Goal: Task Accomplishment & Management: Manage account settings

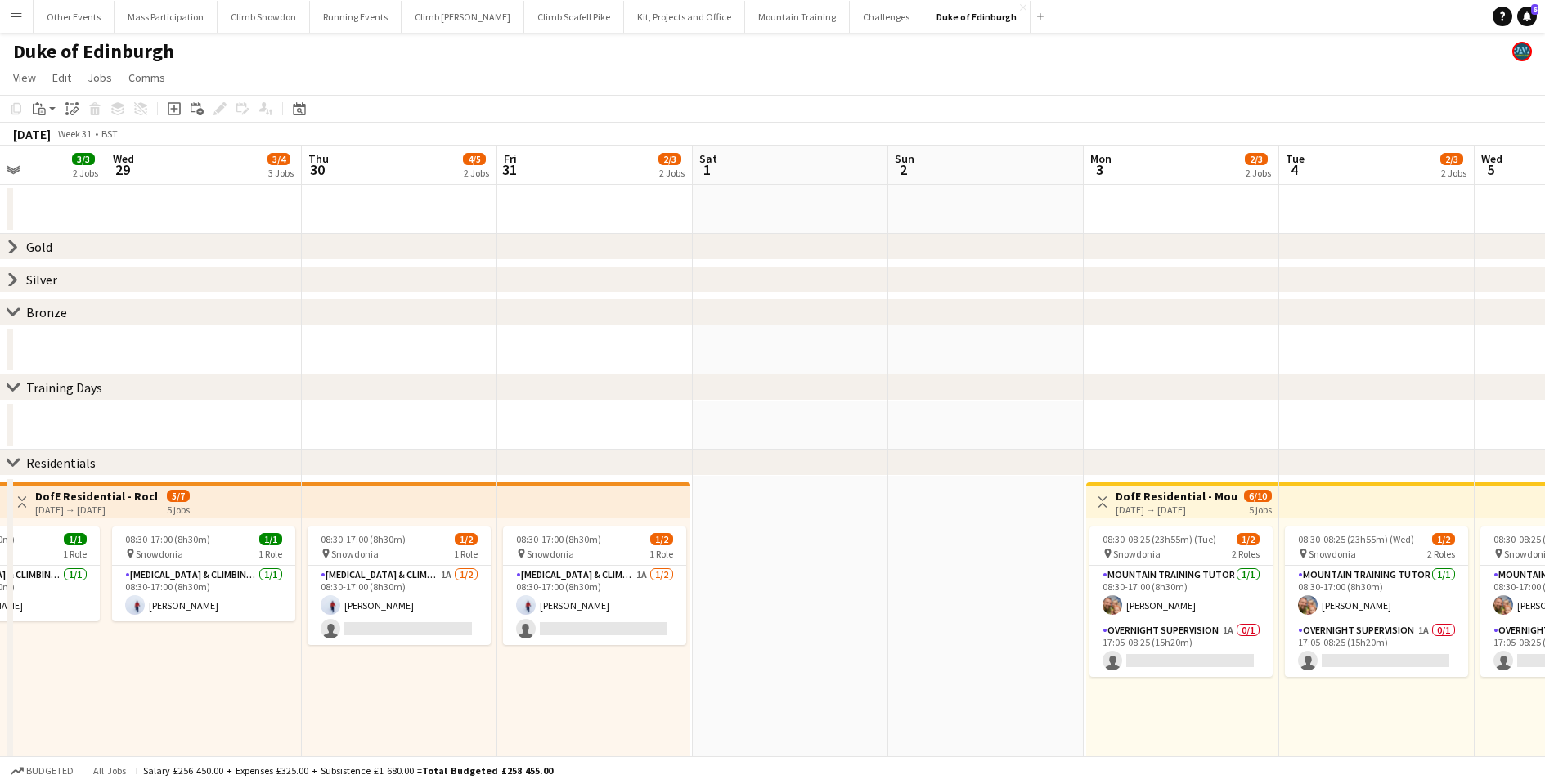
click at [17, 17] on app-icon "Menu" at bounding box center [17, 17] width 13 height 13
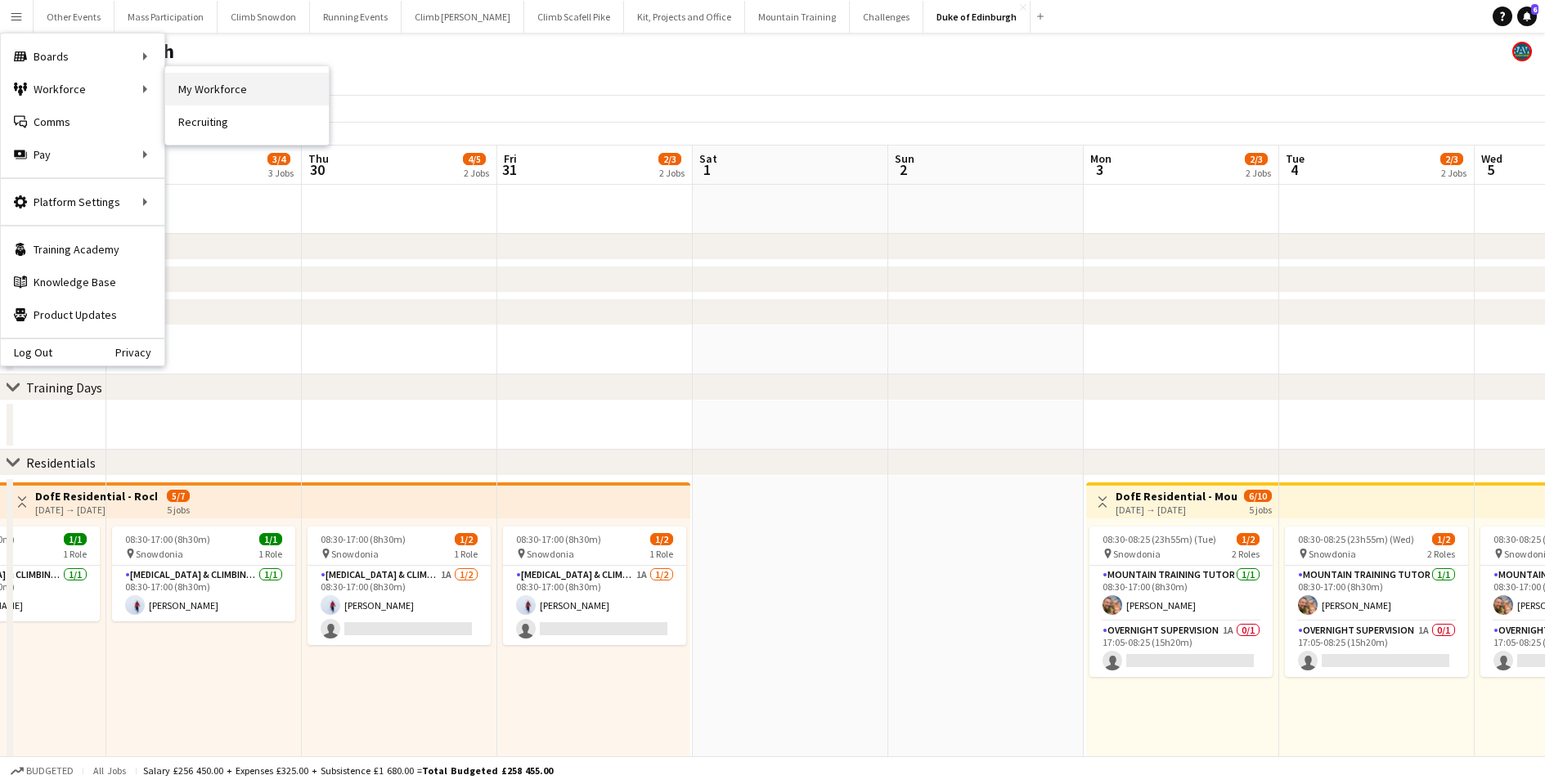
click at [199, 83] on link "My Workforce" at bounding box center [246, 89] width 163 height 33
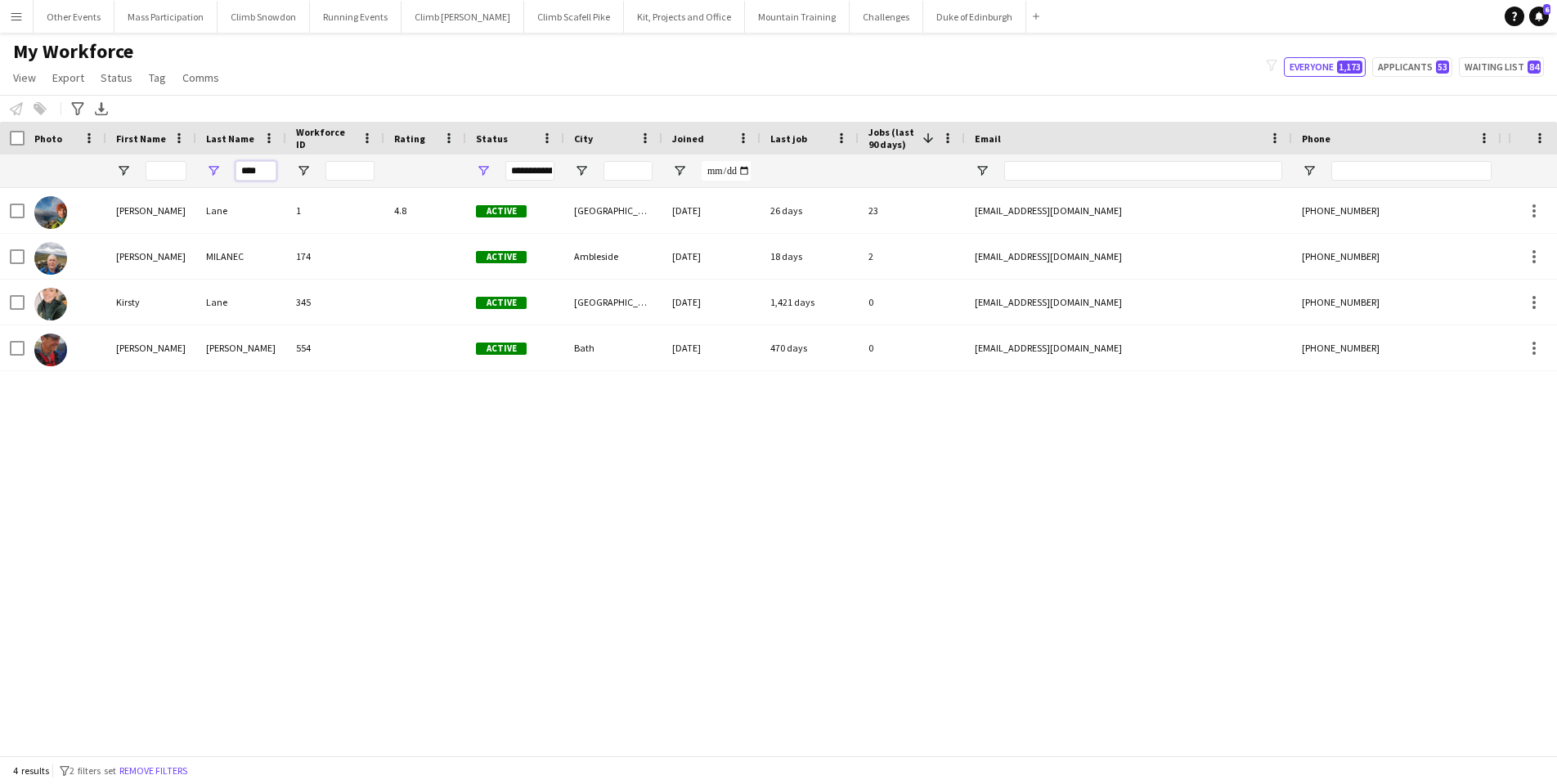
click at [268, 170] on input "****" at bounding box center [256, 170] width 41 height 19
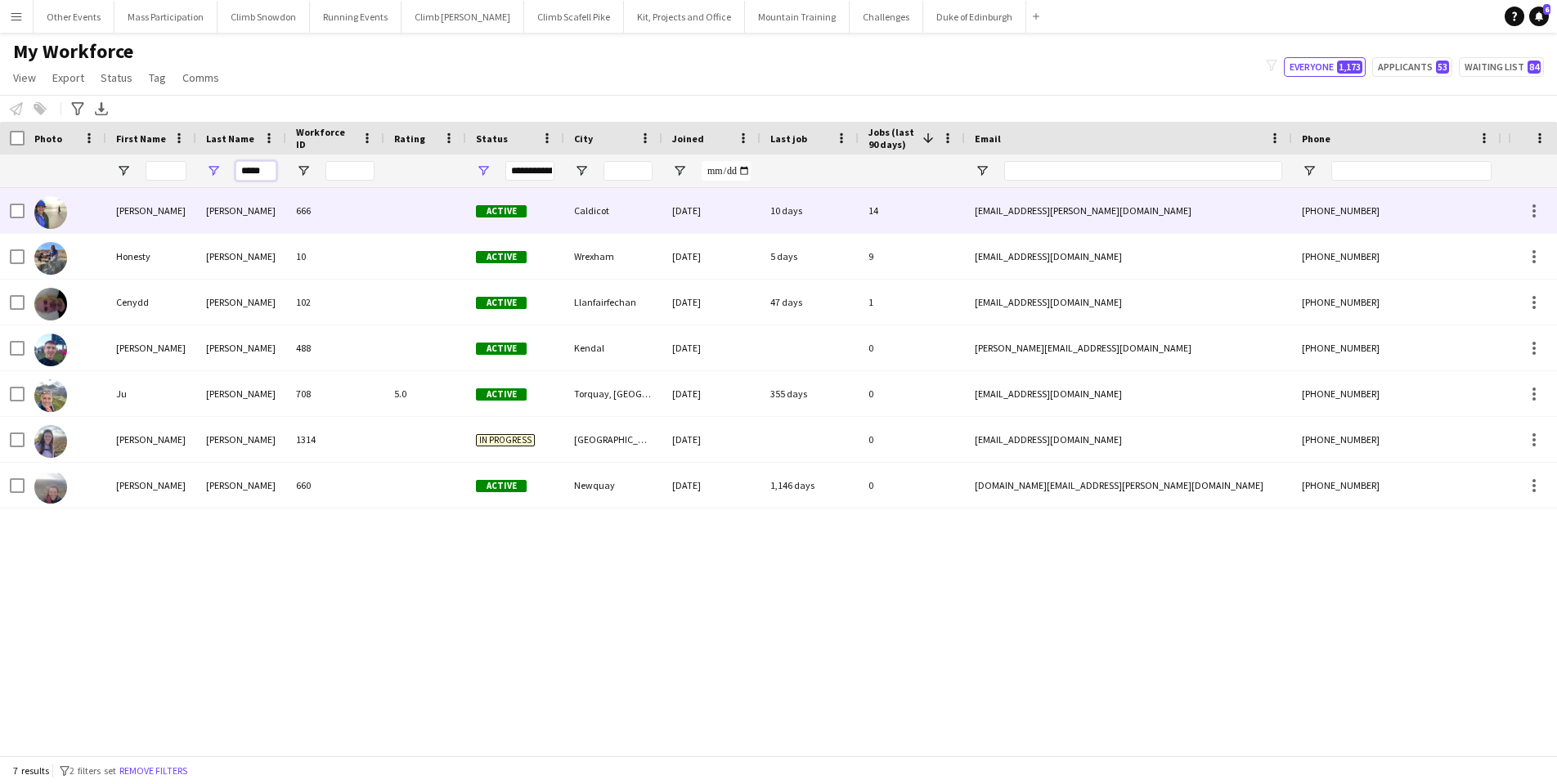
type input "*****"
click at [186, 211] on div "[PERSON_NAME]" at bounding box center [151, 211] width 90 height 45
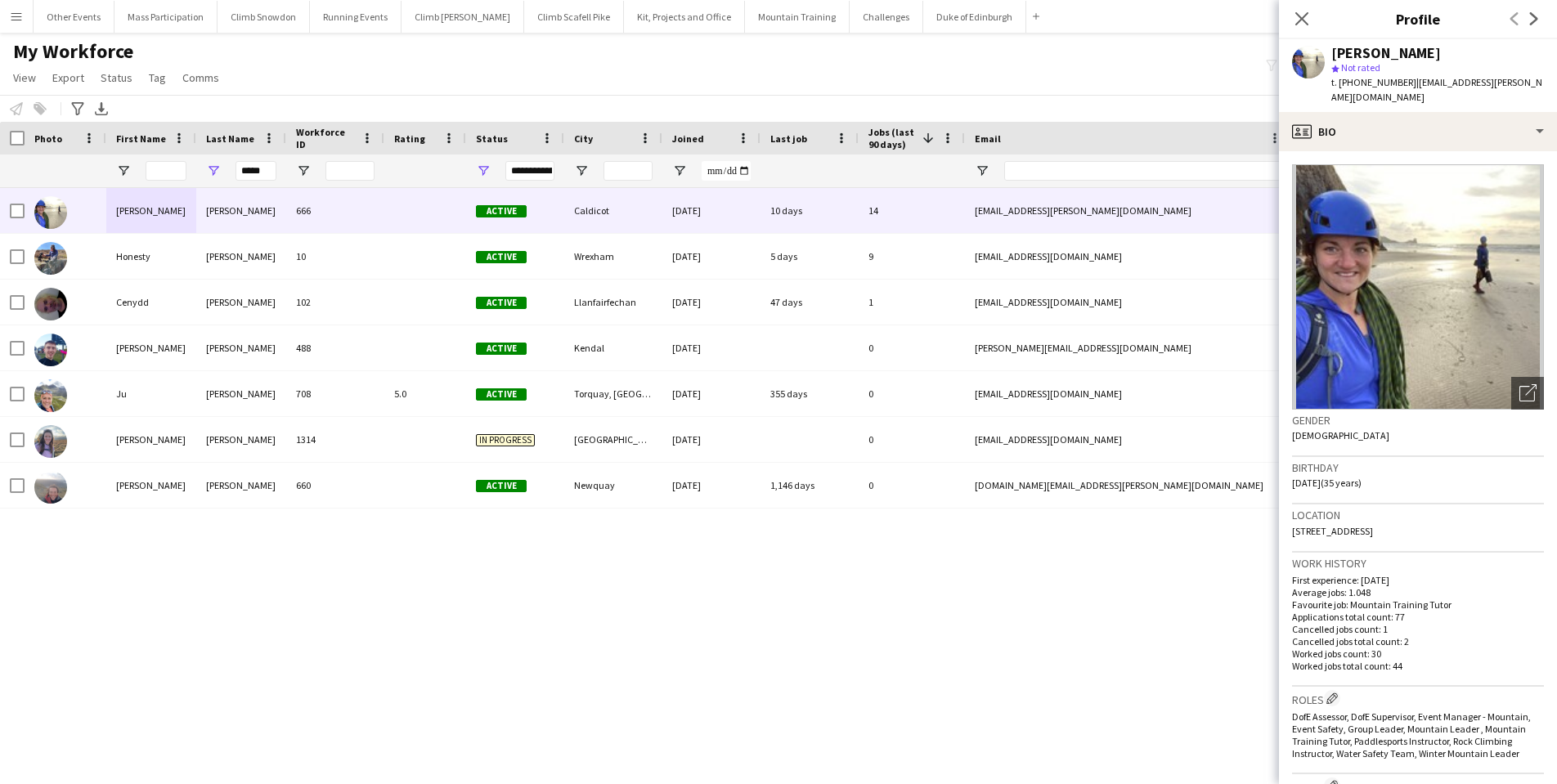
drag, startPoint x: 1495, startPoint y: 83, endPoint x: 1411, endPoint y: 80, distance: 84.1
click at [1411, 80] on div "[PERSON_NAME] star Not rated t. [PHONE_NUMBER] | [EMAIL_ADDRESS][PERSON_NAME][D…" at bounding box center [1419, 75] width 278 height 73
copy span "[EMAIL_ADDRESS][PERSON_NAME][DOMAIN_NAME]"
click at [941, 16] on button "Duke of Edinburgh Close" at bounding box center [975, 17] width 103 height 32
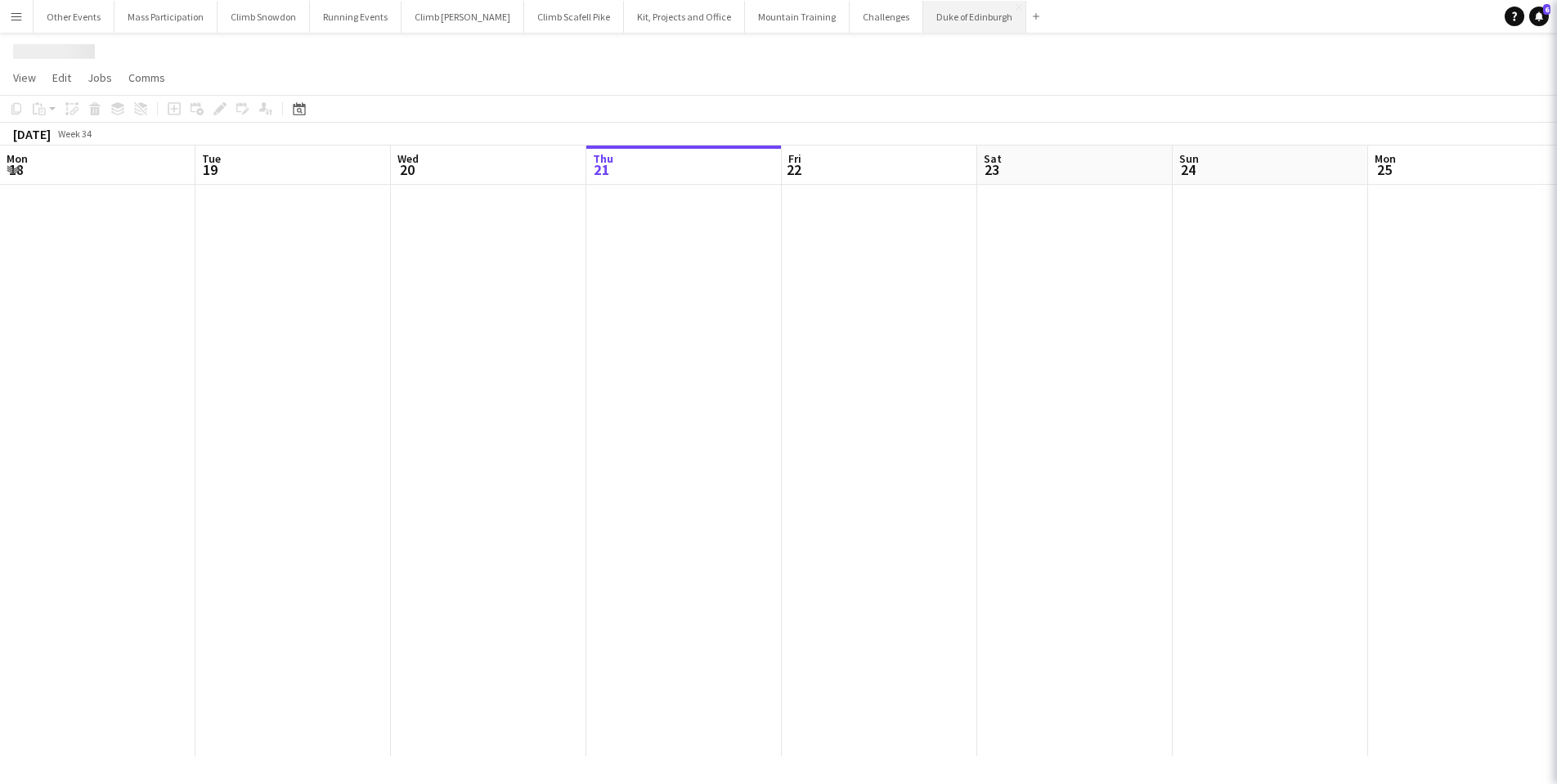
scroll to position [0, 391]
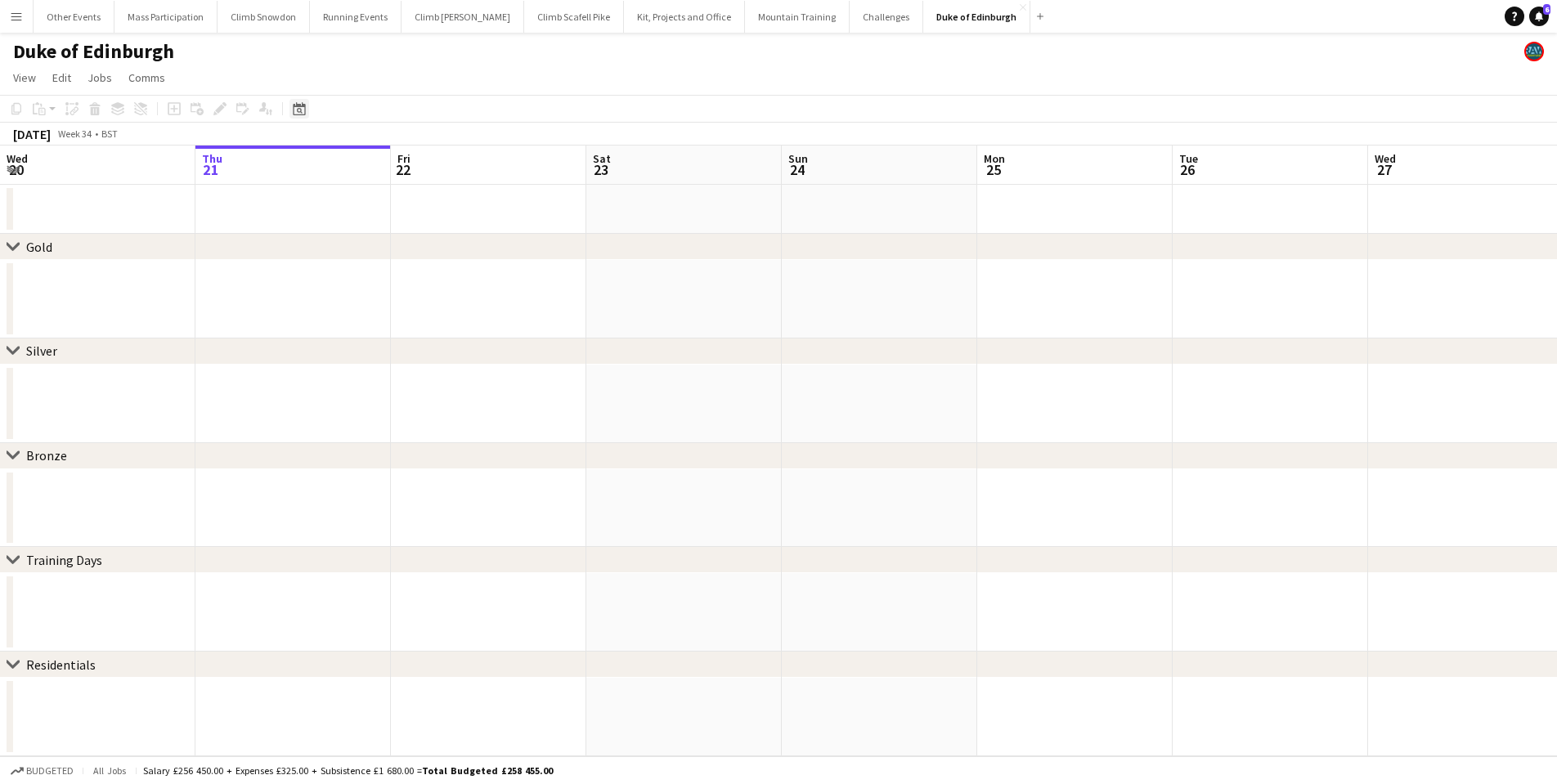
click at [302, 112] on icon "Date picker" at bounding box center [299, 109] width 13 height 13
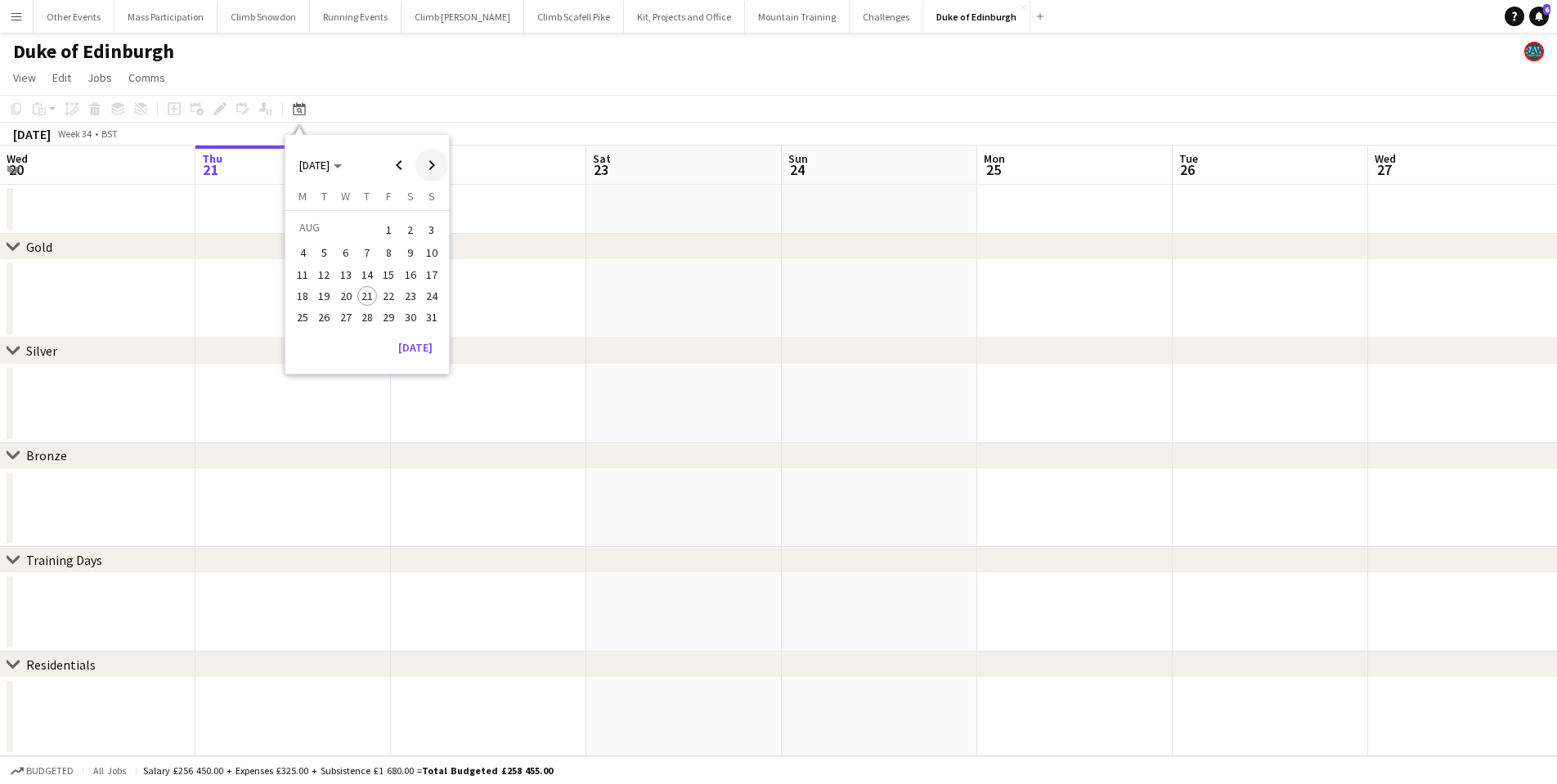
click at [431, 163] on span "Next month" at bounding box center [432, 165] width 33 height 33
click at [432, 163] on span "Next month" at bounding box center [432, 165] width 33 height 33
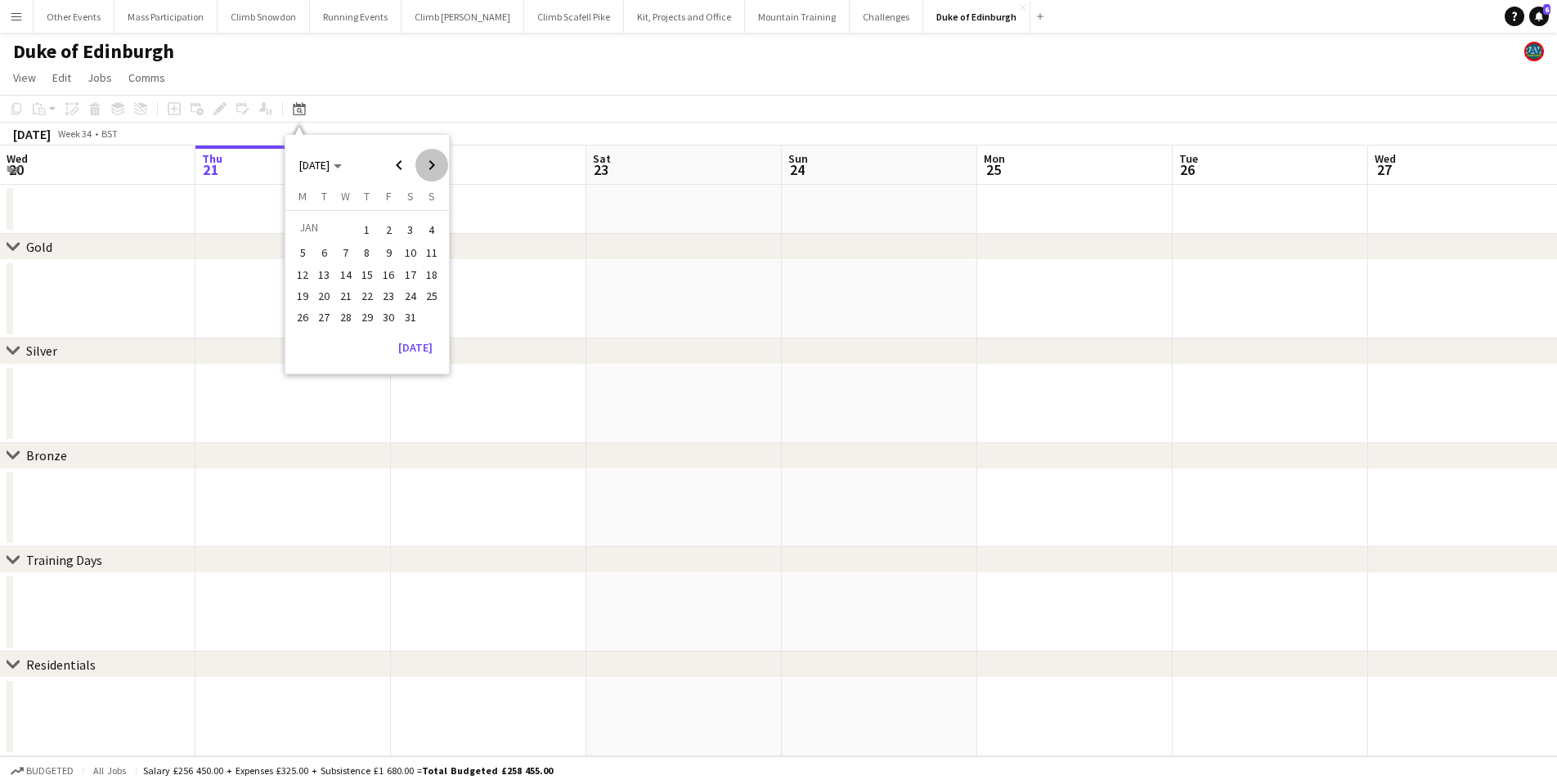
click at [432, 163] on span "Next month" at bounding box center [432, 165] width 33 height 33
click at [367, 317] on span "28" at bounding box center [367, 317] width 19 height 19
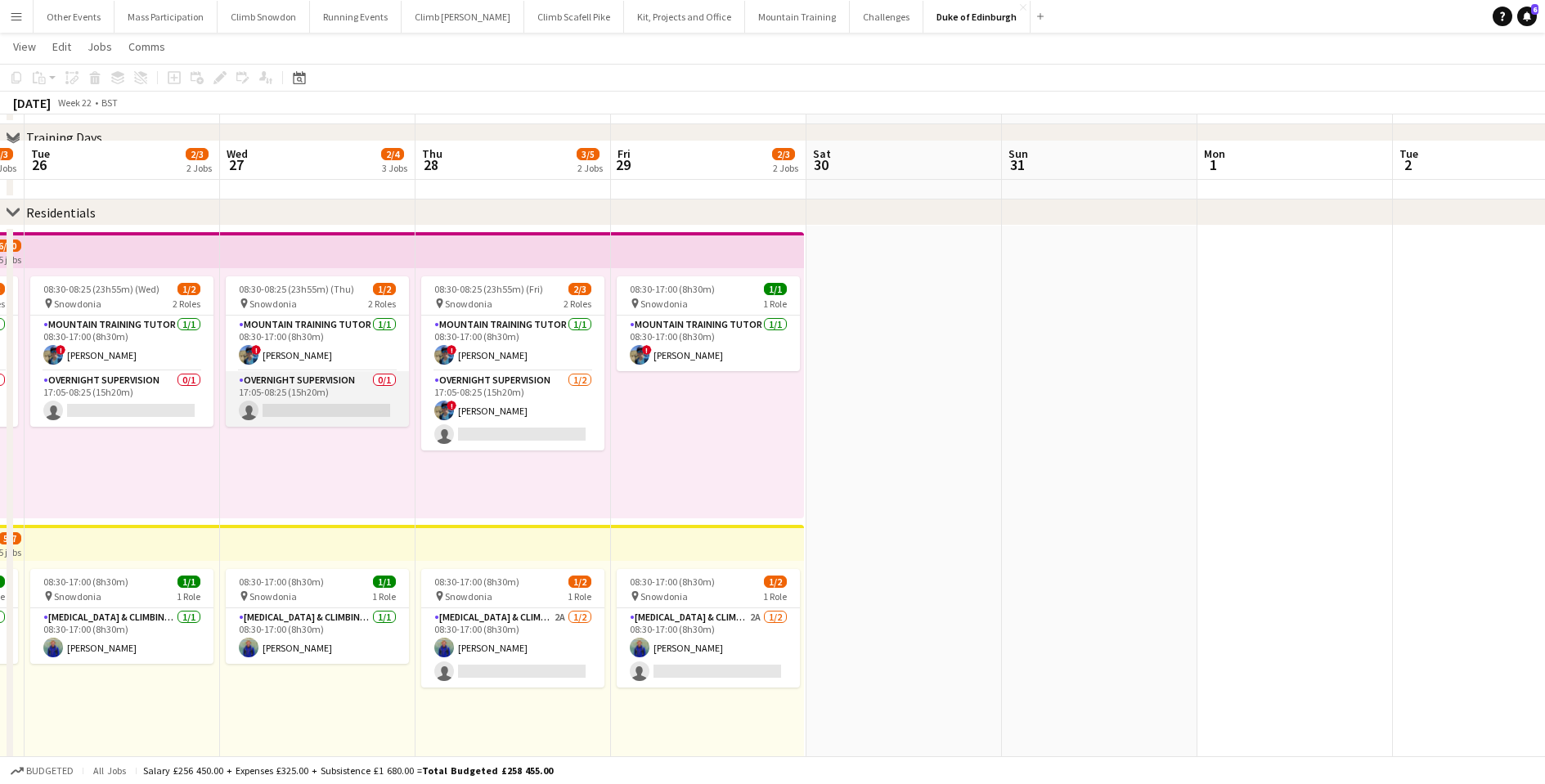
scroll to position [860, 0]
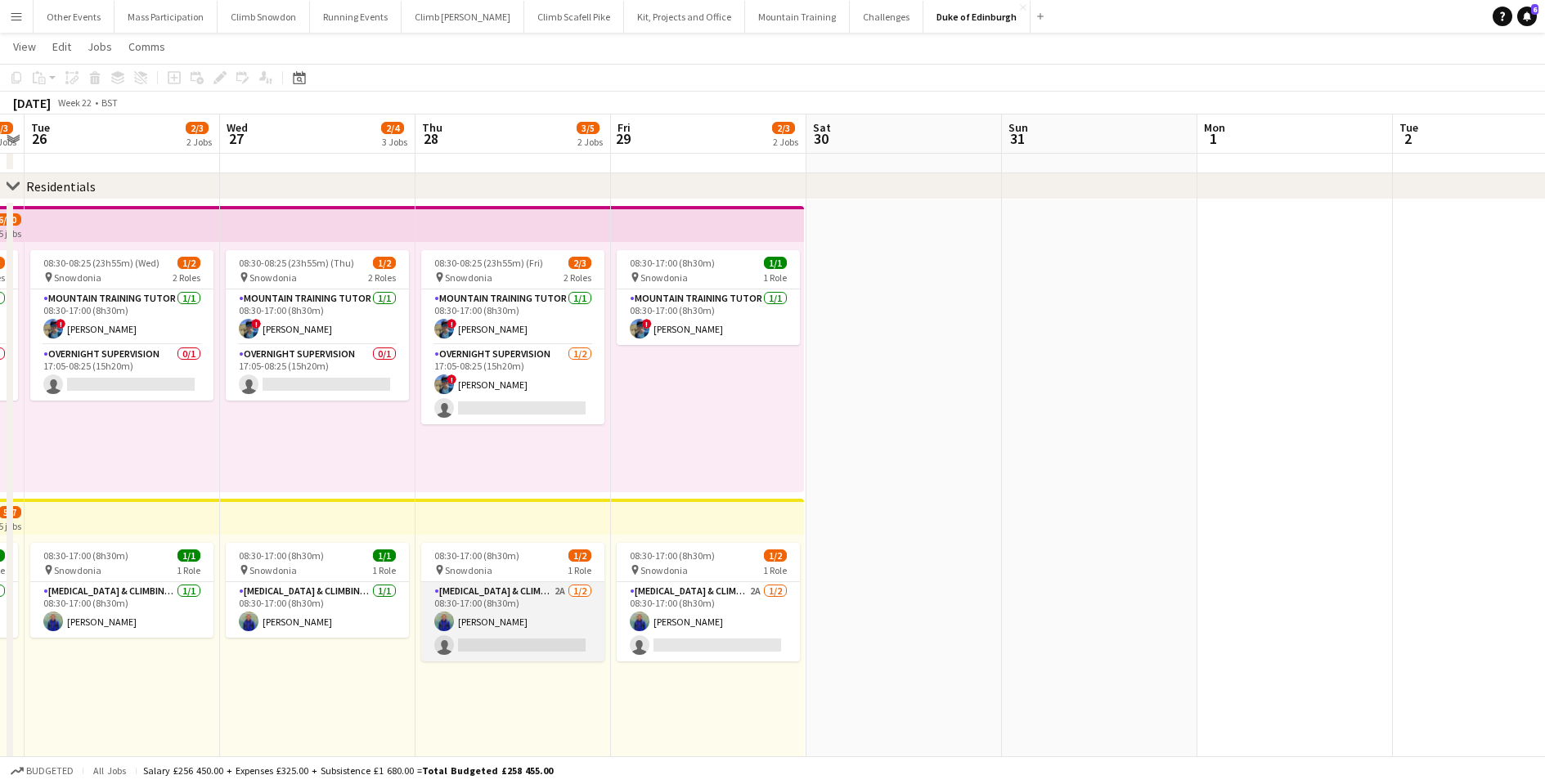
click at [496, 637] on app-card-role "[MEDICAL_DATA] & Climbing Instructor 2A [DATE] 08:30-17:00 (8h30m) [PERSON_NAME…" at bounding box center [513, 622] width 183 height 80
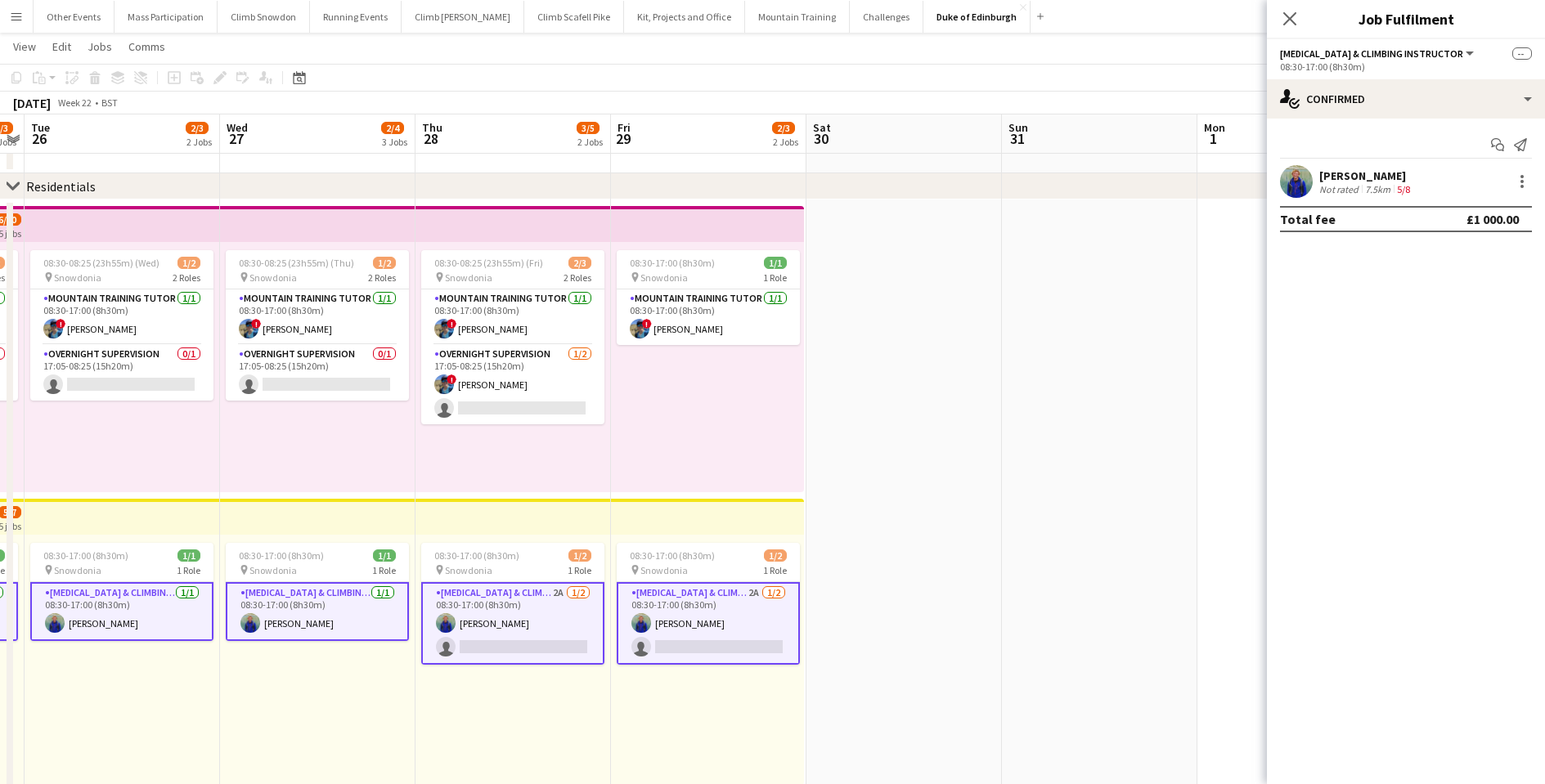
click at [485, 639] on app-card-role "[MEDICAL_DATA] & Climbing Instructor 2A [DATE] 08:30-17:00 (8h30m) [PERSON_NAME…" at bounding box center [513, 623] width 183 height 83
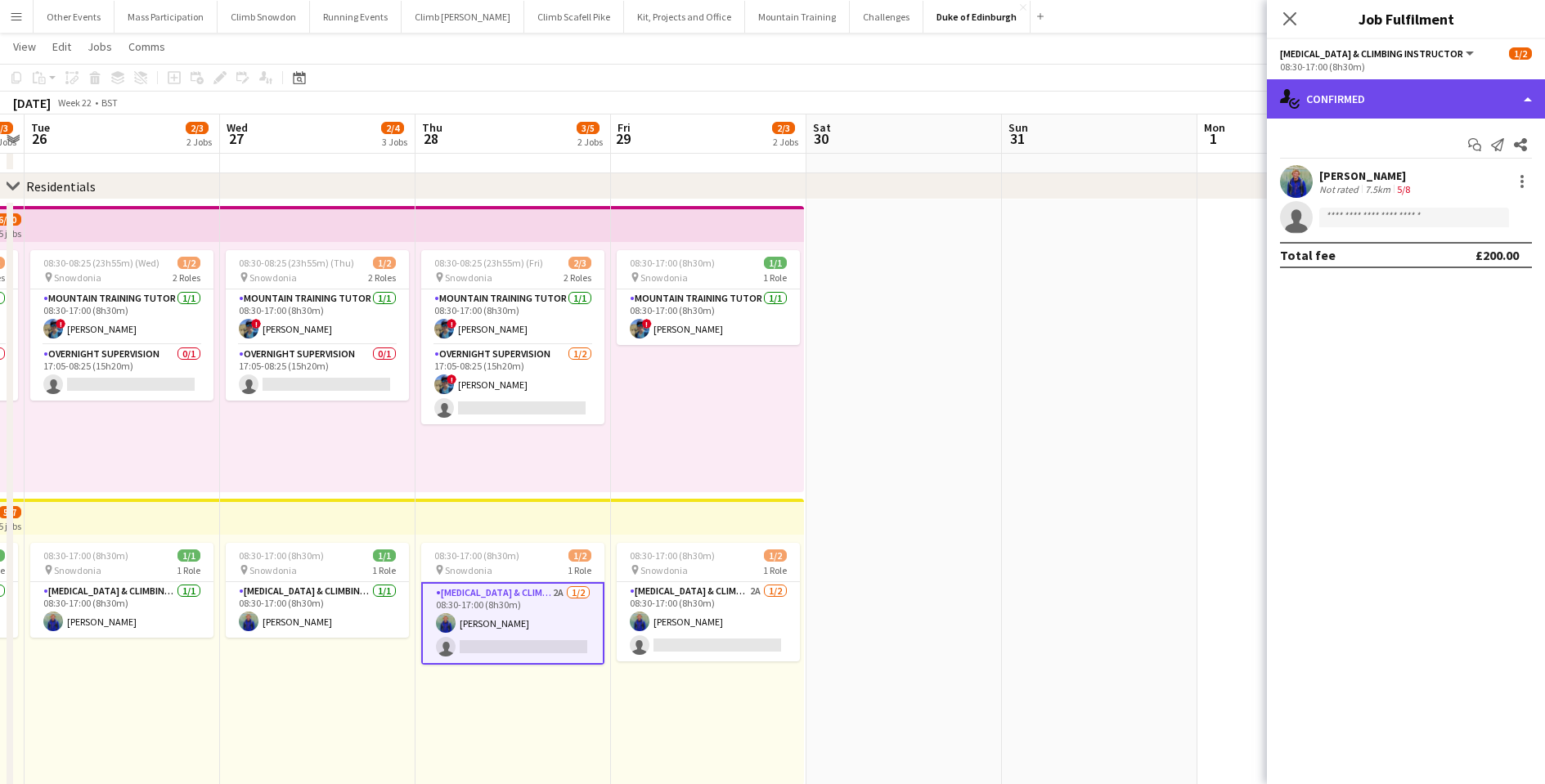
click at [1382, 86] on div "single-neutral-actions-check-2 Confirmed" at bounding box center [1406, 99] width 278 height 39
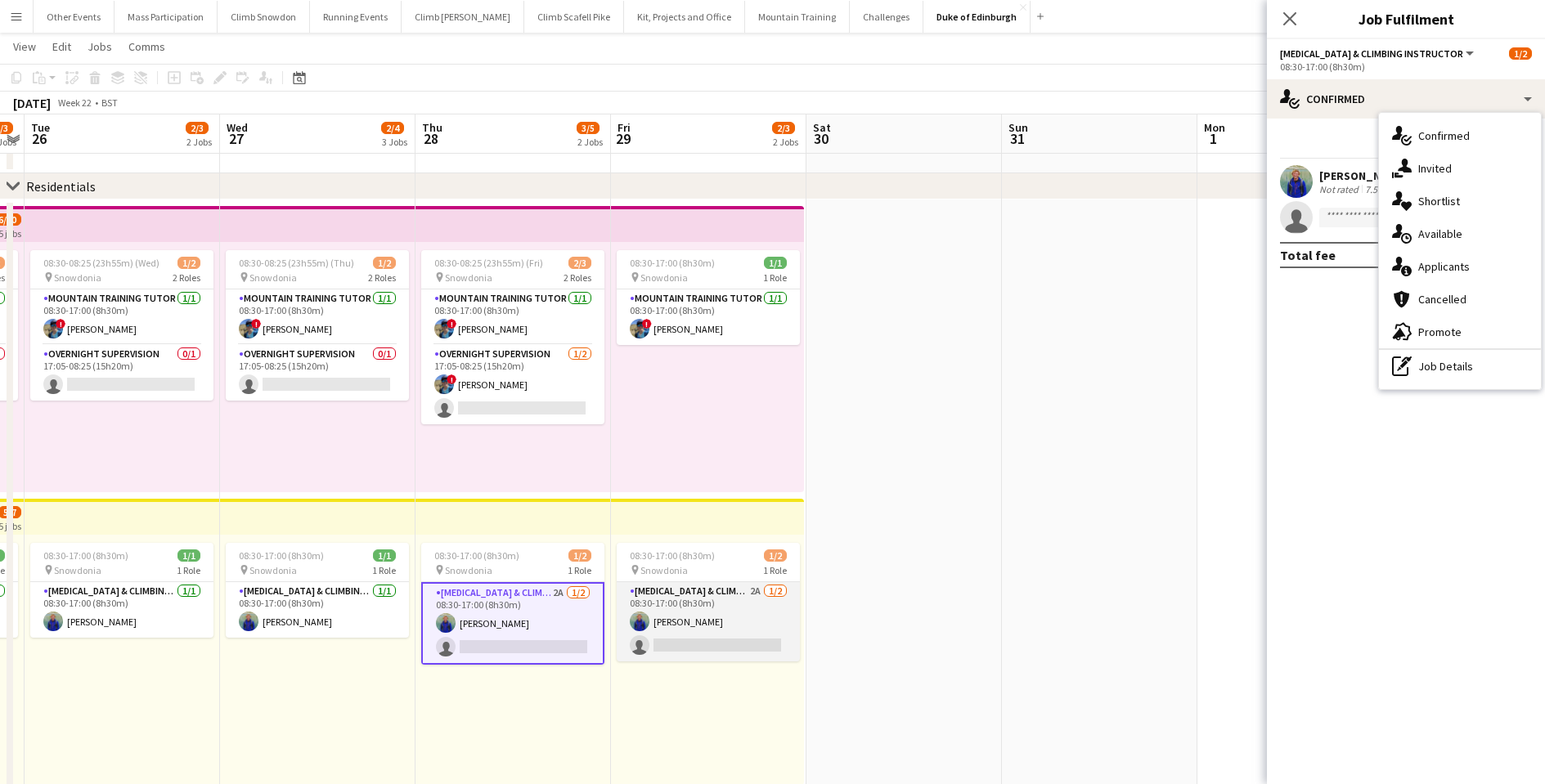
click at [702, 638] on app-card-role "[MEDICAL_DATA] & Climbing Instructor 2A [DATE] 08:30-17:00 (8h30m) [PERSON_NAME…" at bounding box center [708, 622] width 183 height 80
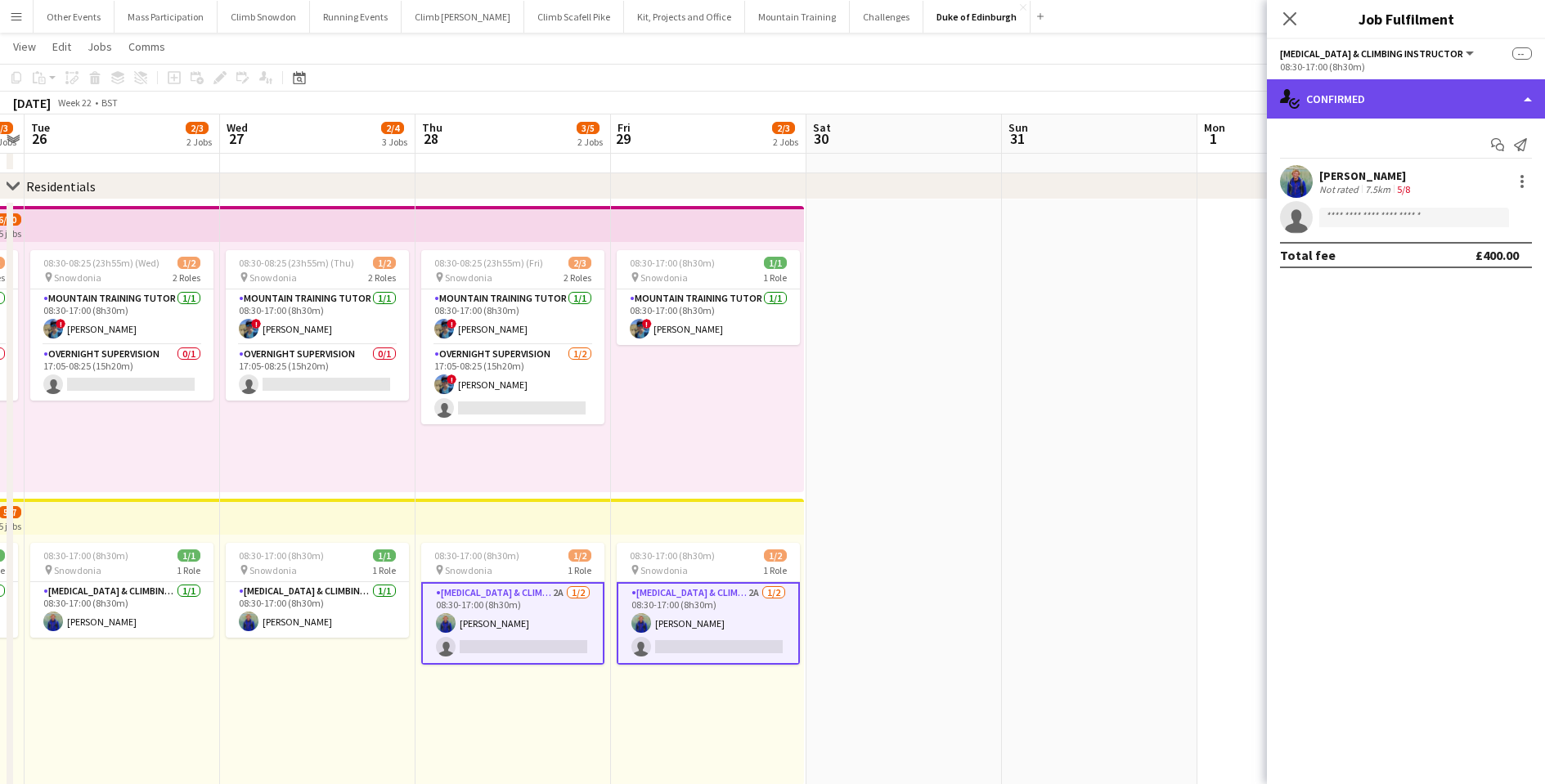
click at [1360, 107] on div "single-neutral-actions-check-2 Confirmed" at bounding box center [1406, 99] width 278 height 39
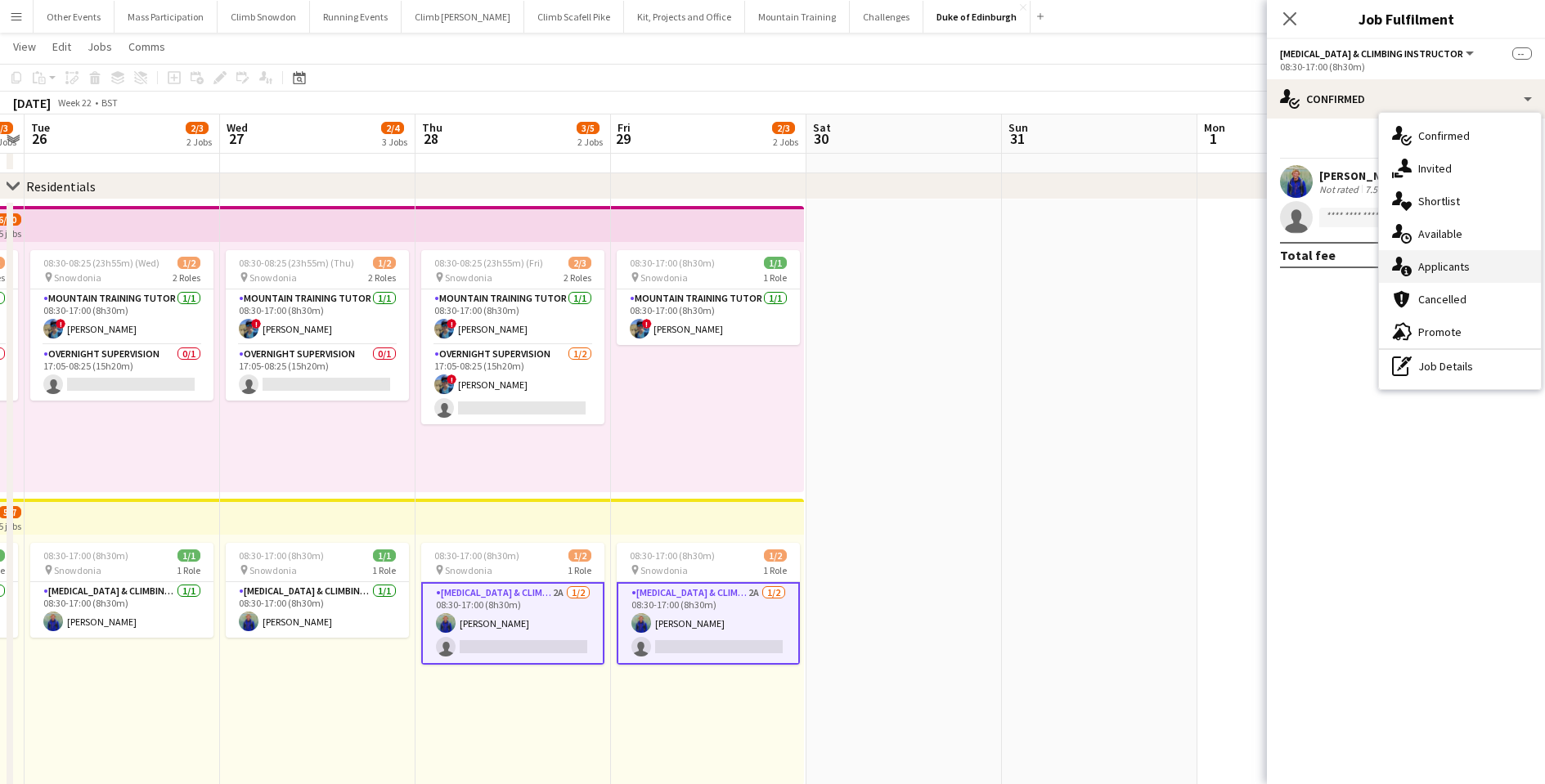
click at [1418, 276] on div "single-neutral-actions-information Applicants" at bounding box center [1460, 266] width 162 height 33
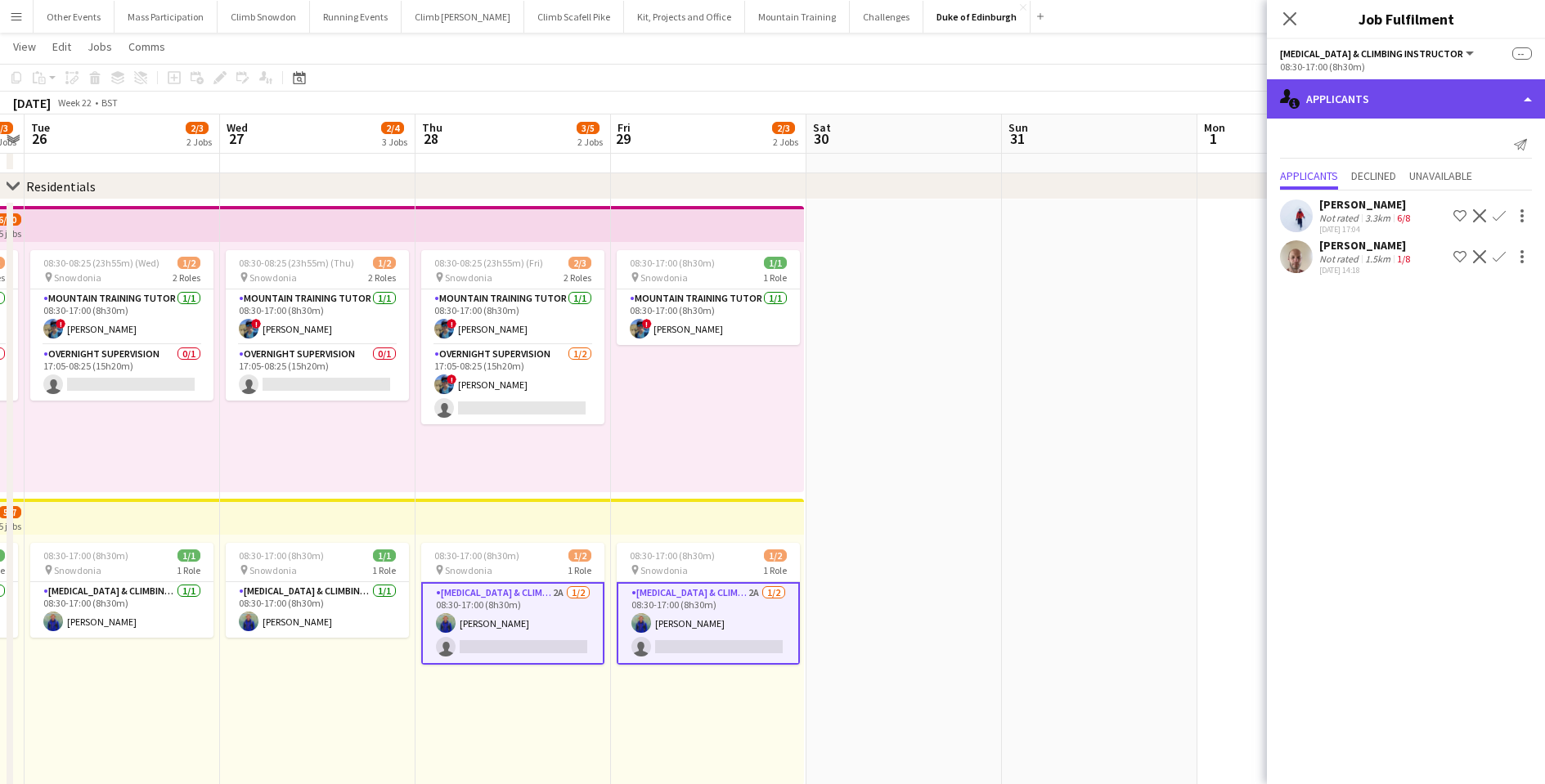
click at [1315, 100] on div "single-neutral-actions-information Applicants" at bounding box center [1406, 99] width 278 height 39
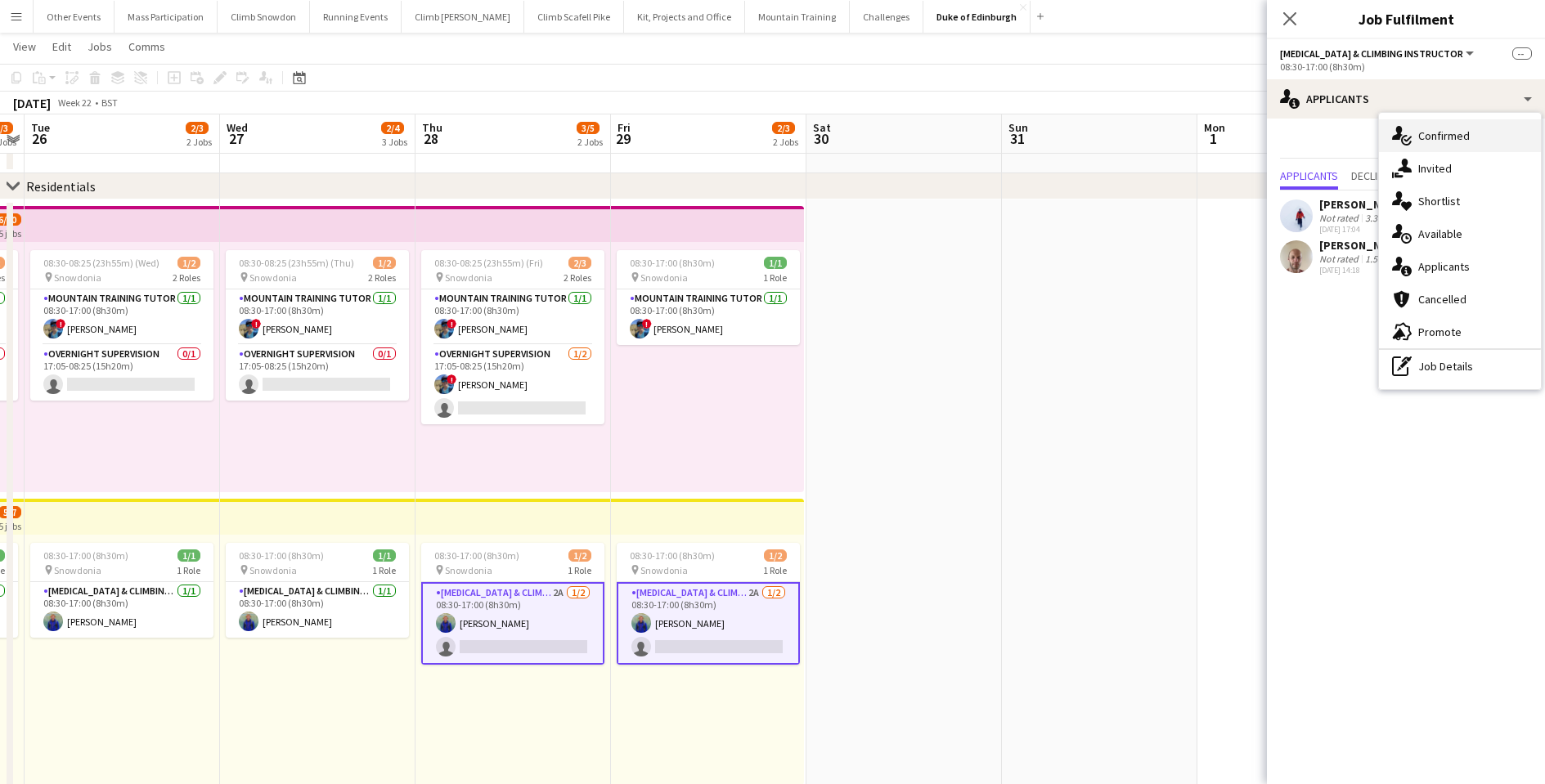
click at [1395, 140] on icon "single-neutral-actions-check-2" at bounding box center [1401, 135] width 19 height 19
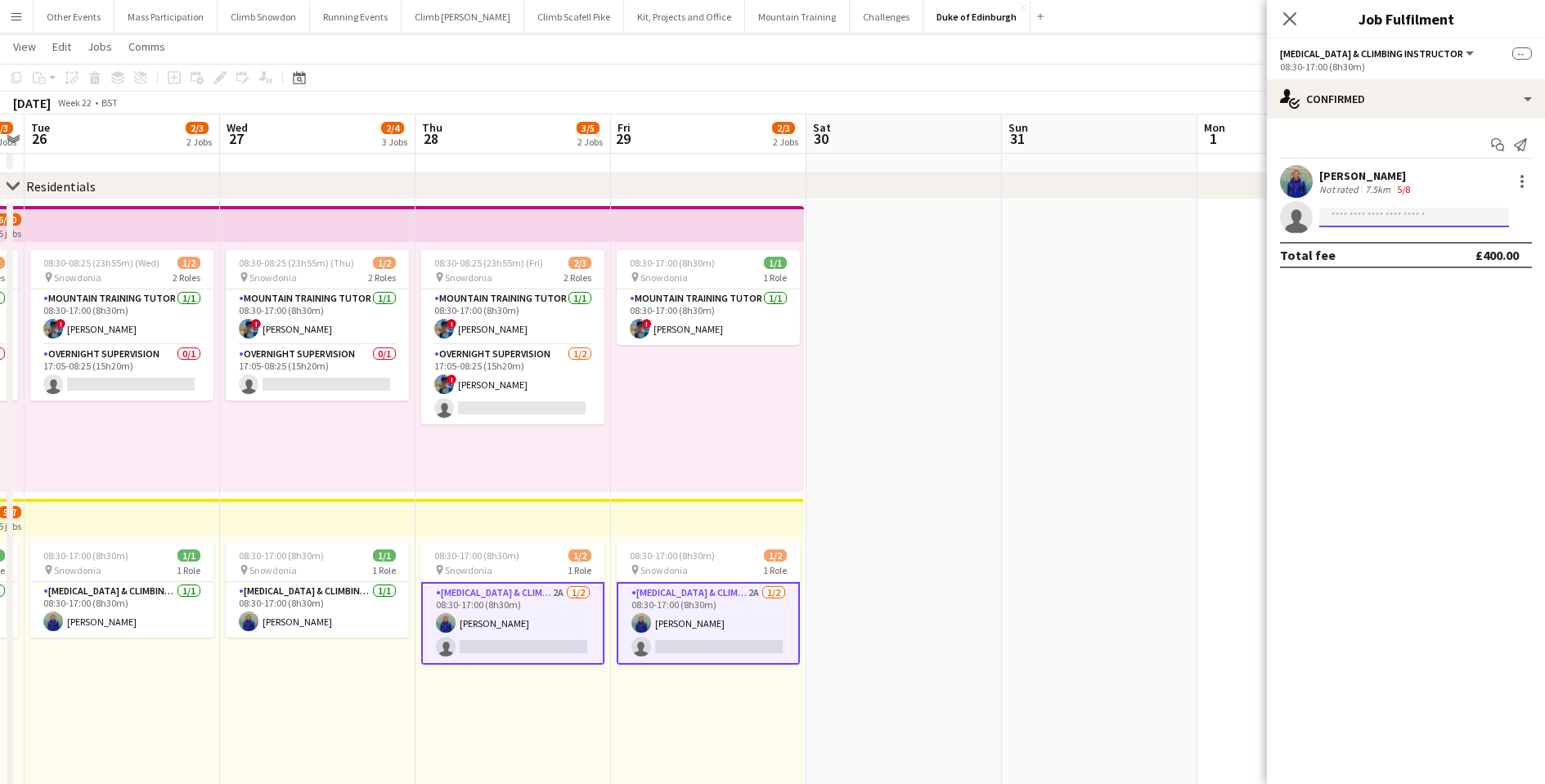
click at [1356, 215] on input at bounding box center [1413, 217] width 189 height 19
type input "******"
click at [1376, 256] on span "[EMAIL_ADDRESS][DOMAIN_NAME]" at bounding box center [1413, 255] width 163 height 13
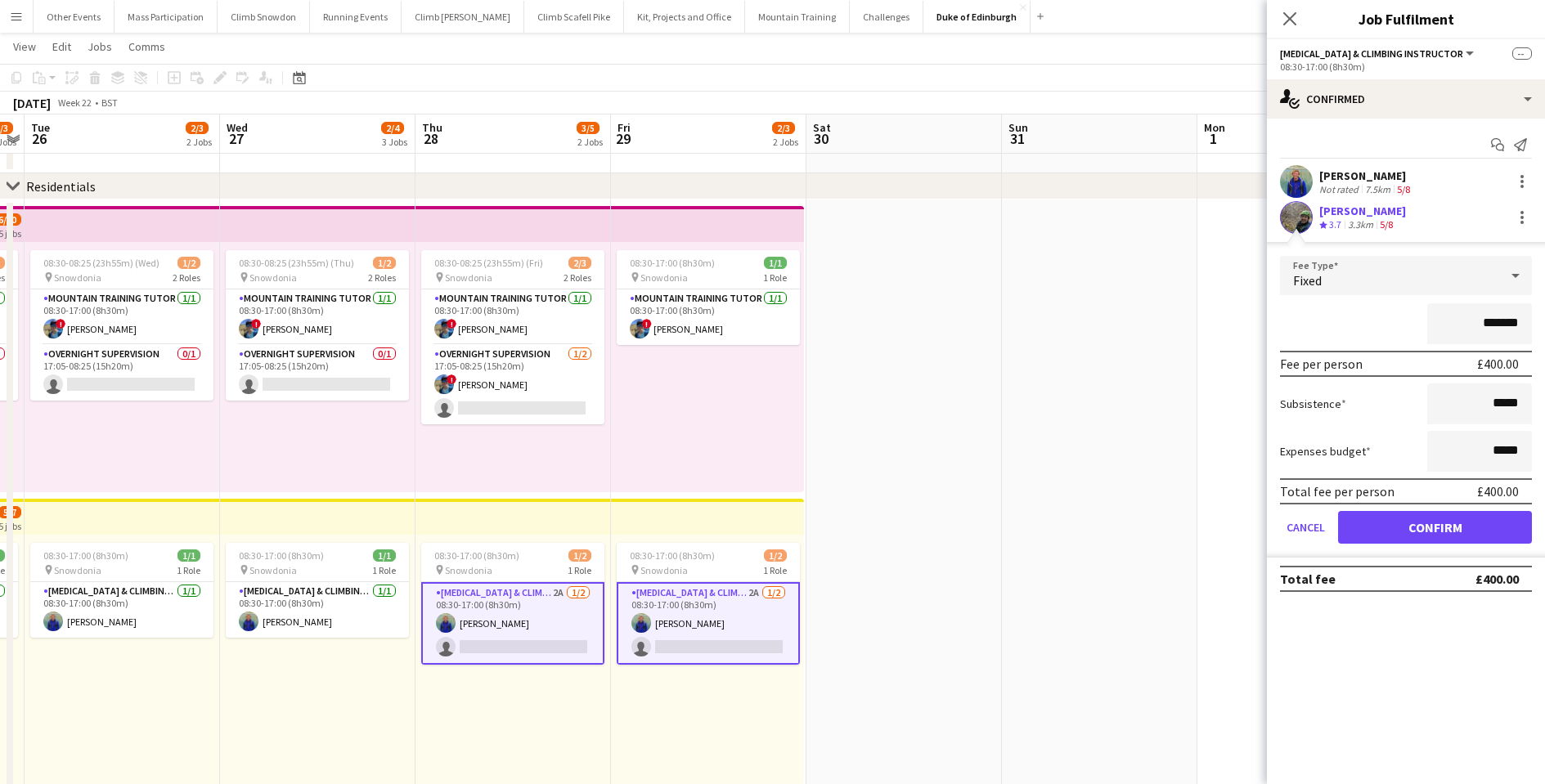
click at [1409, 523] on button "Confirm" at bounding box center [1434, 527] width 194 height 33
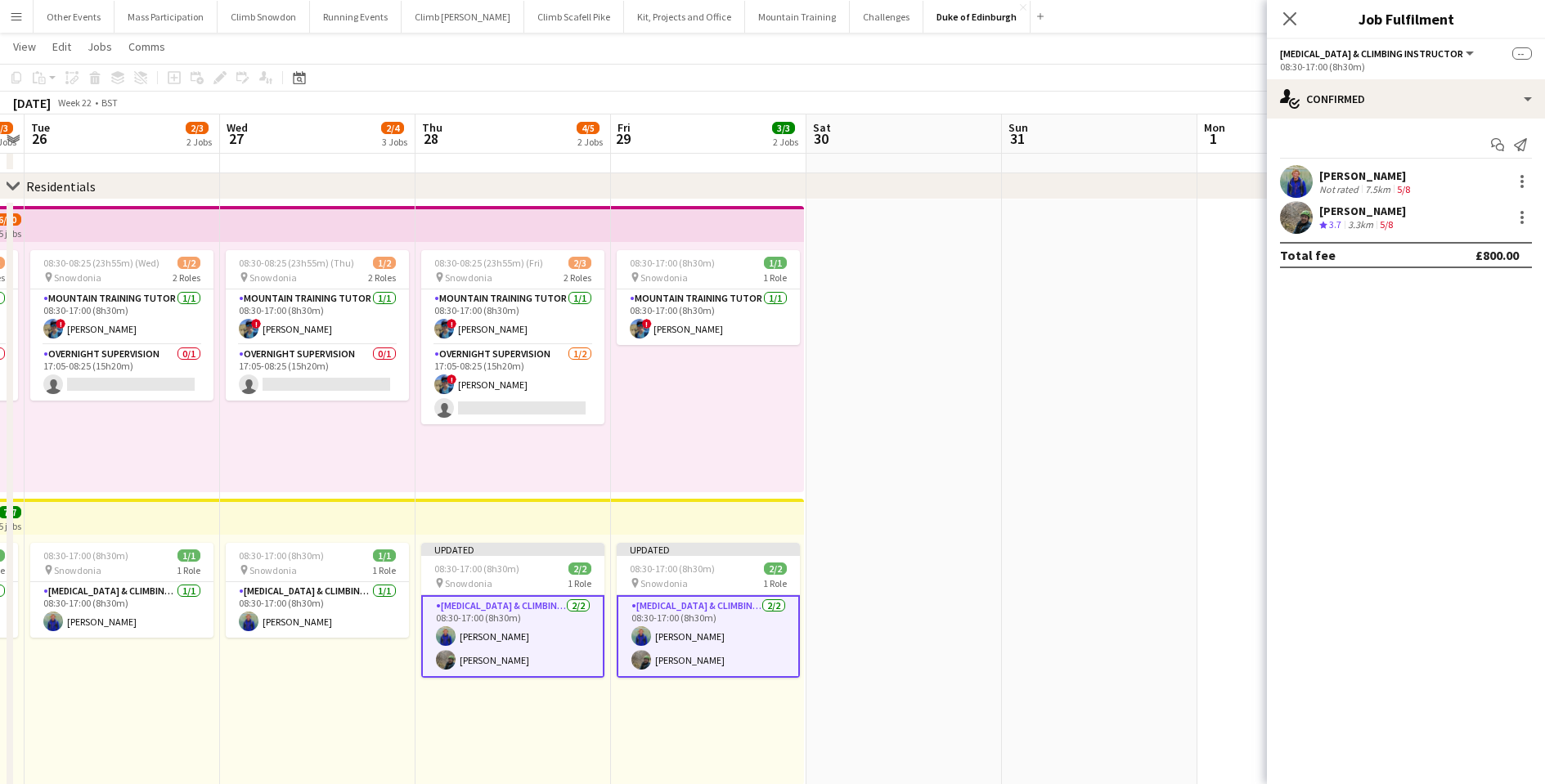
click at [886, 476] on app-date-cell at bounding box center [903, 576] width 195 height 754
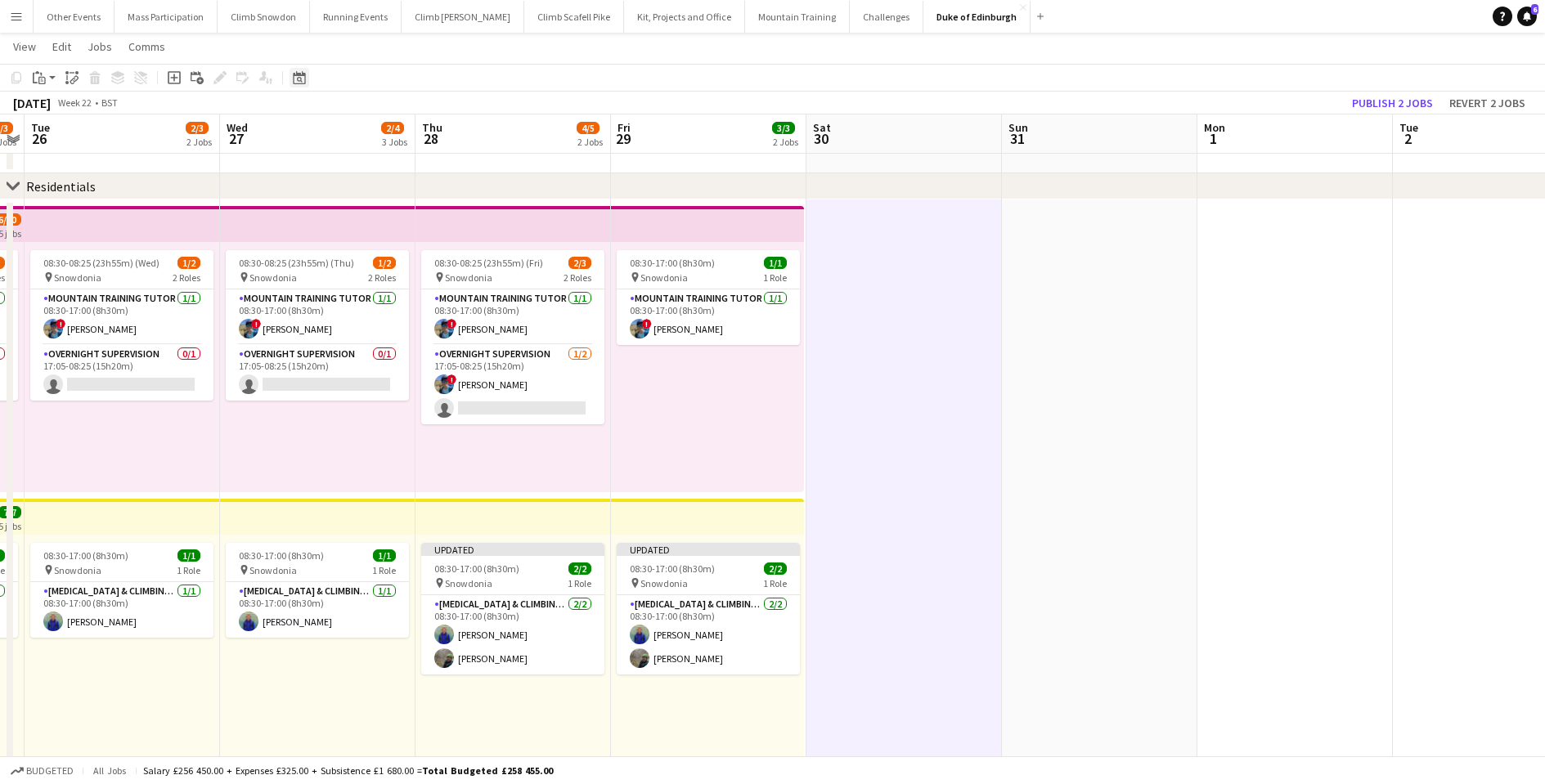
click at [298, 72] on icon "Date picker" at bounding box center [299, 78] width 13 height 13
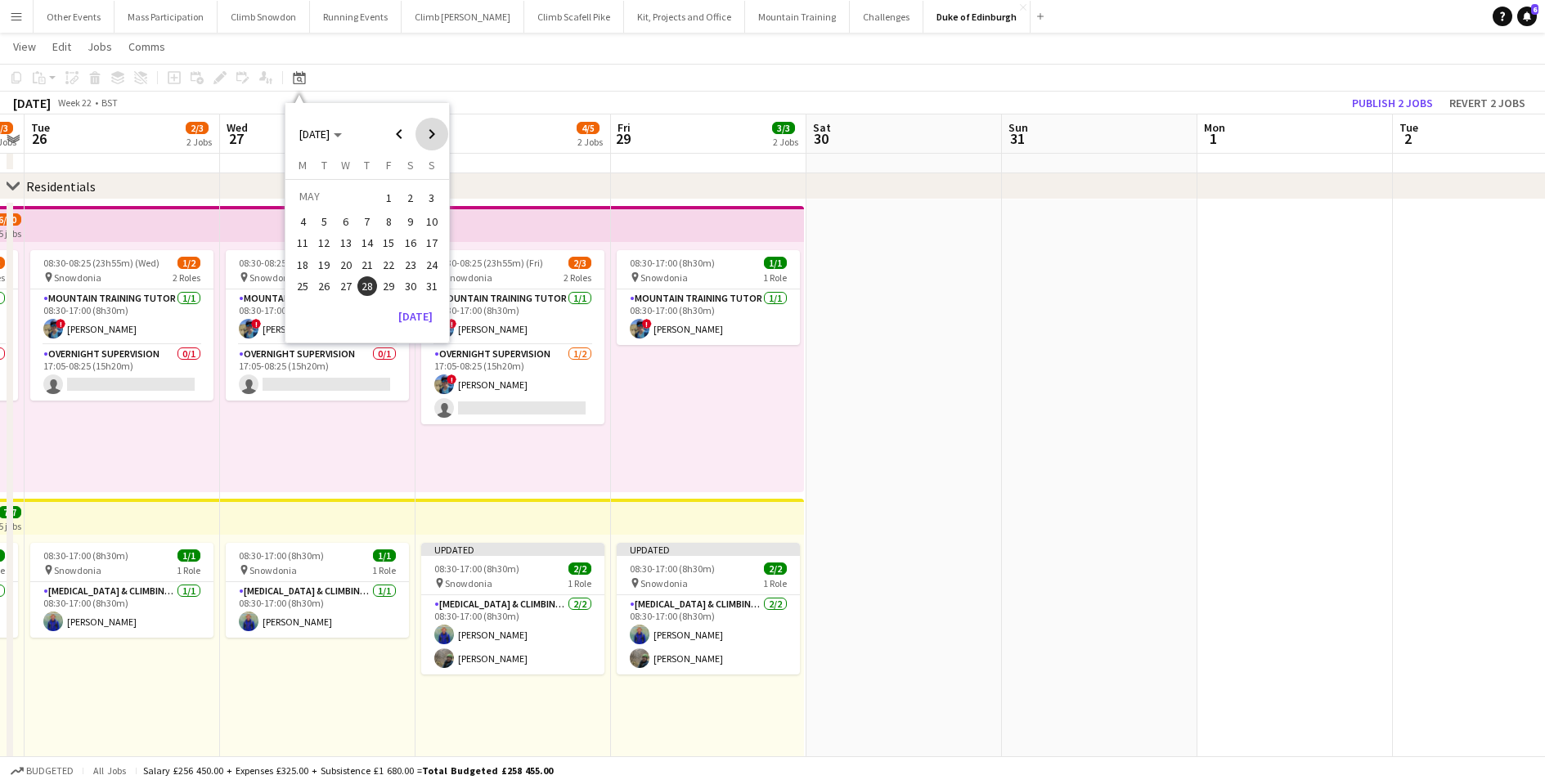
click at [428, 131] on span "Next month" at bounding box center [431, 134] width 33 height 33
click at [338, 307] on span "29" at bounding box center [345, 302] width 19 height 19
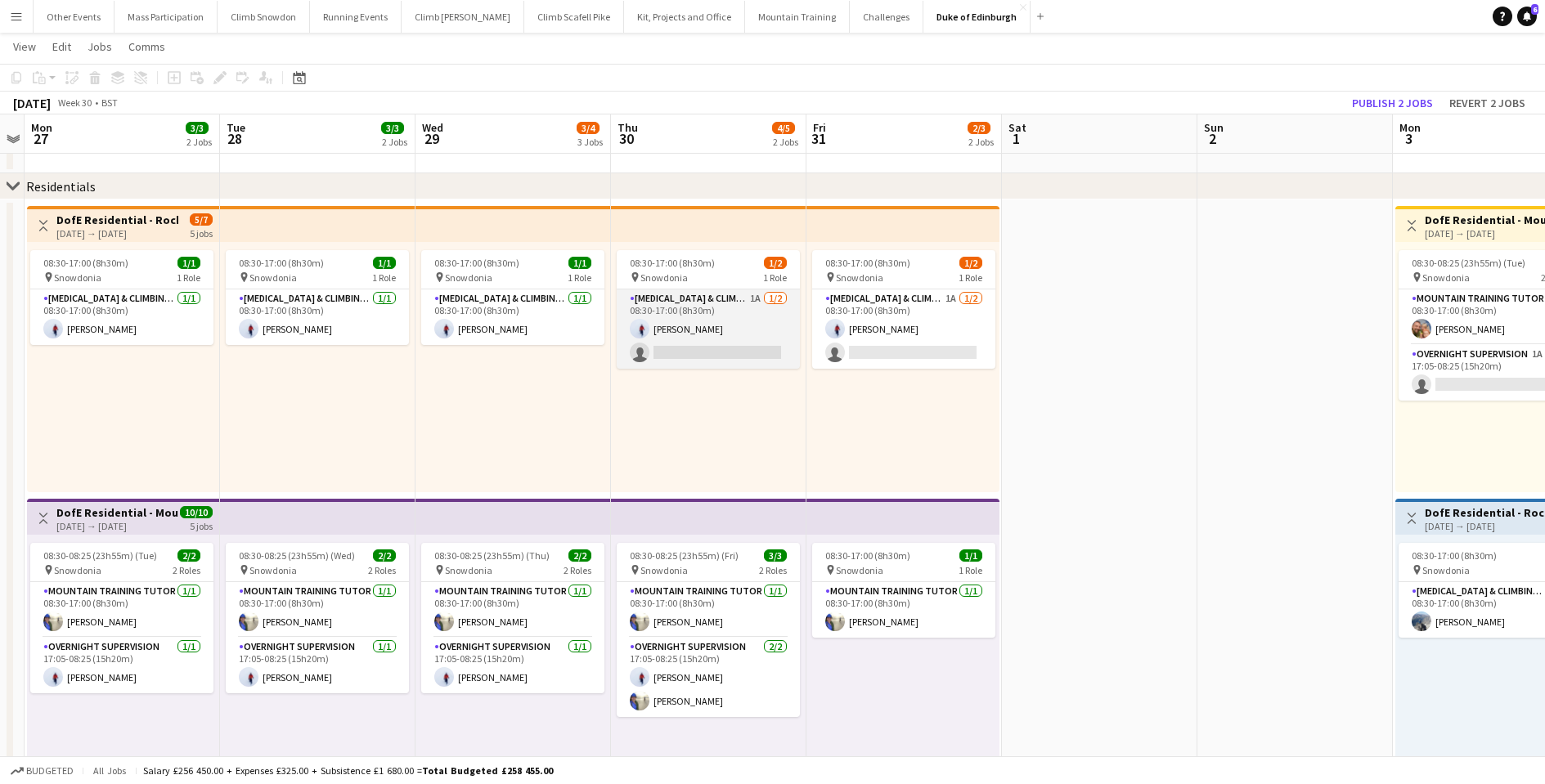
click at [683, 346] on app-card-role "[MEDICAL_DATA] & Climbing Instructor 1A [DATE] 08:30-17:00 (8h30m) [PERSON_NAME…" at bounding box center [708, 329] width 183 height 80
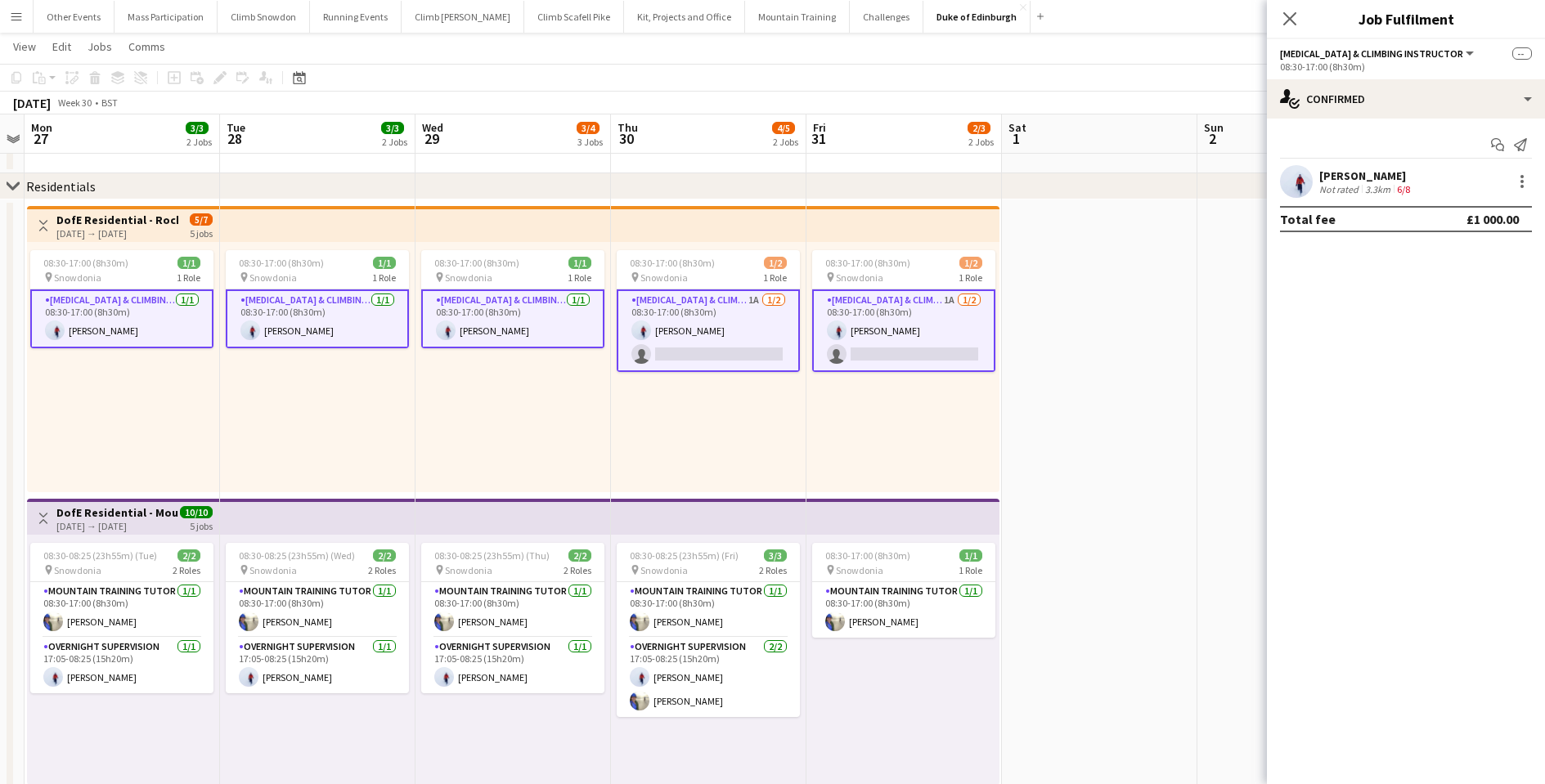
click at [705, 346] on app-card-role "[MEDICAL_DATA] & Climbing Instructor 1A [DATE] 08:30-17:00 (8h30m) [PERSON_NAME…" at bounding box center [708, 331] width 183 height 83
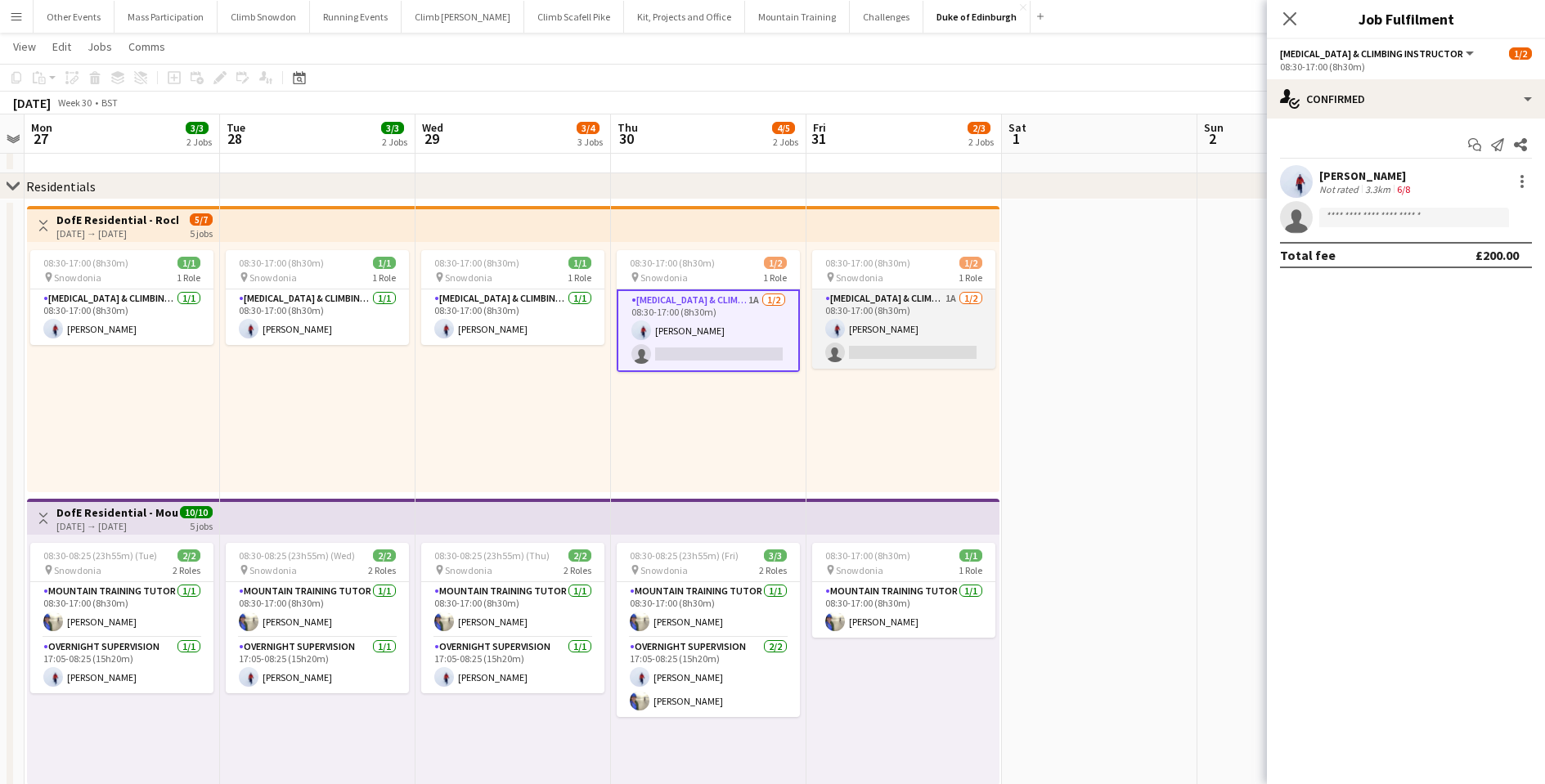
click at [861, 345] on app-card-role "[MEDICAL_DATA] & Climbing Instructor 1A [DATE] 08:30-17:00 (8h30m) [PERSON_NAME…" at bounding box center [903, 329] width 183 height 80
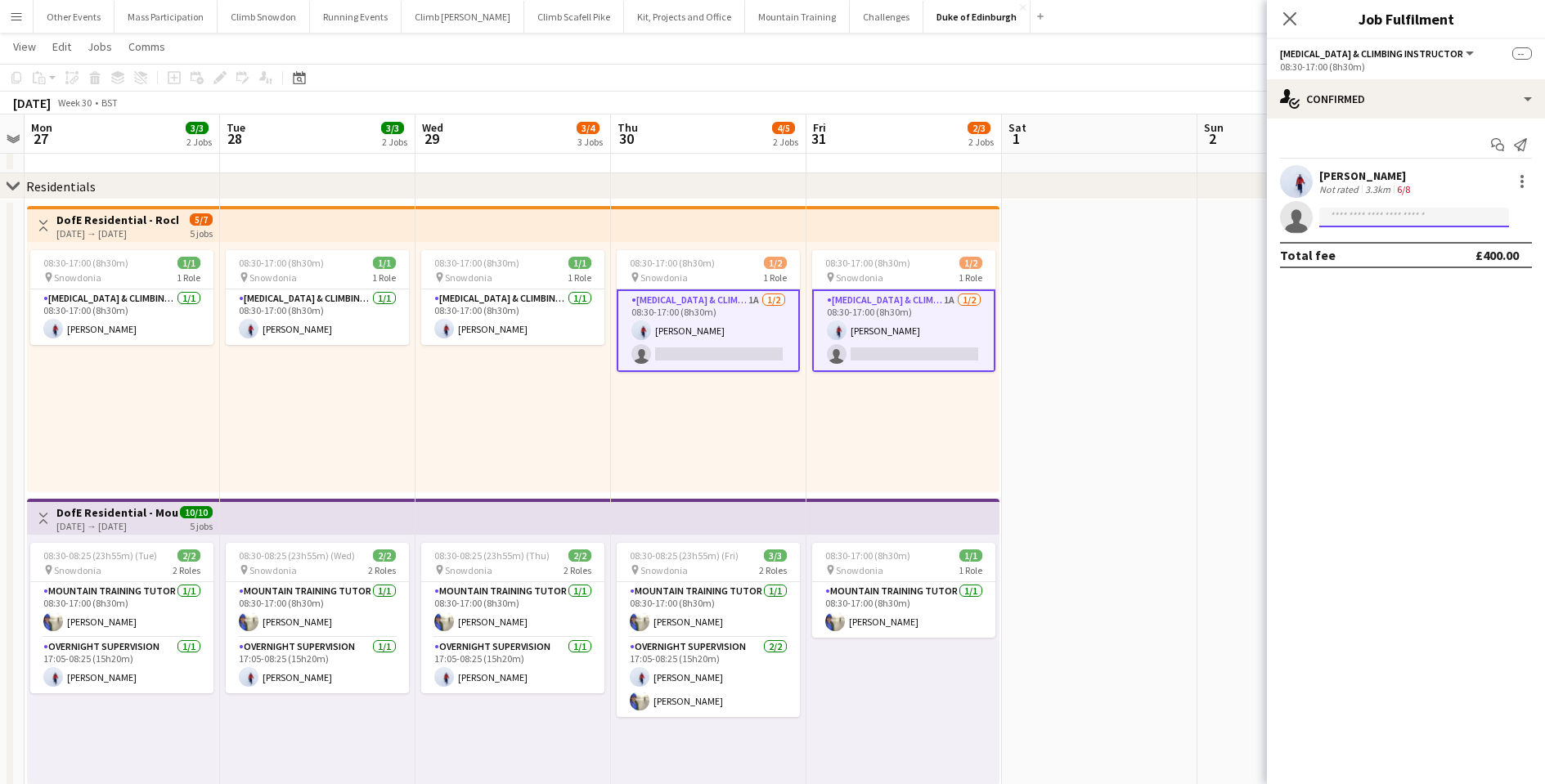
click at [1373, 219] on input at bounding box center [1413, 217] width 189 height 19
type input "******"
click at [1394, 250] on span "[EMAIL_ADDRESS][DOMAIN_NAME]" at bounding box center [1413, 255] width 163 height 13
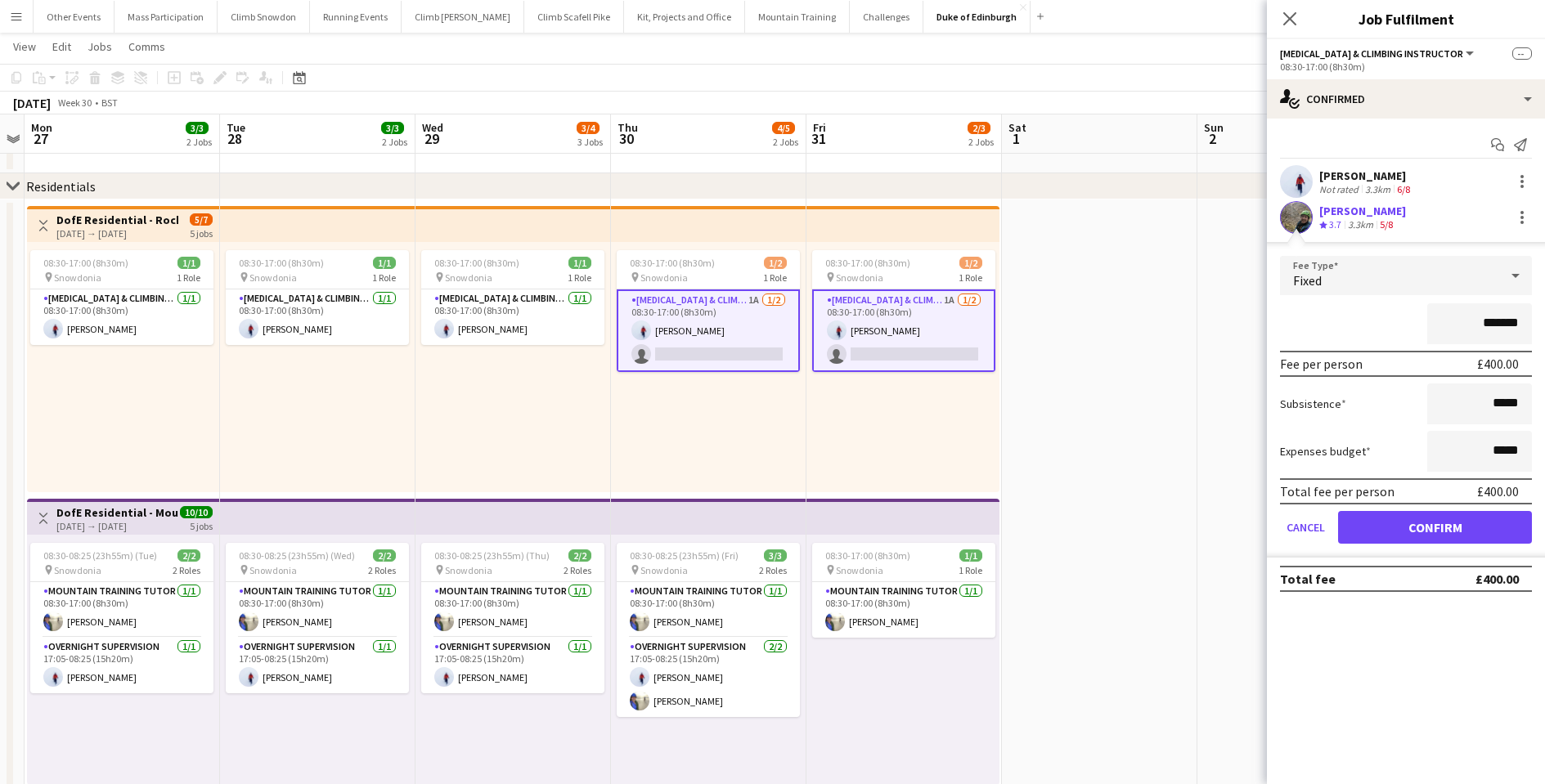
click at [1427, 531] on button "Confirm" at bounding box center [1434, 527] width 194 height 33
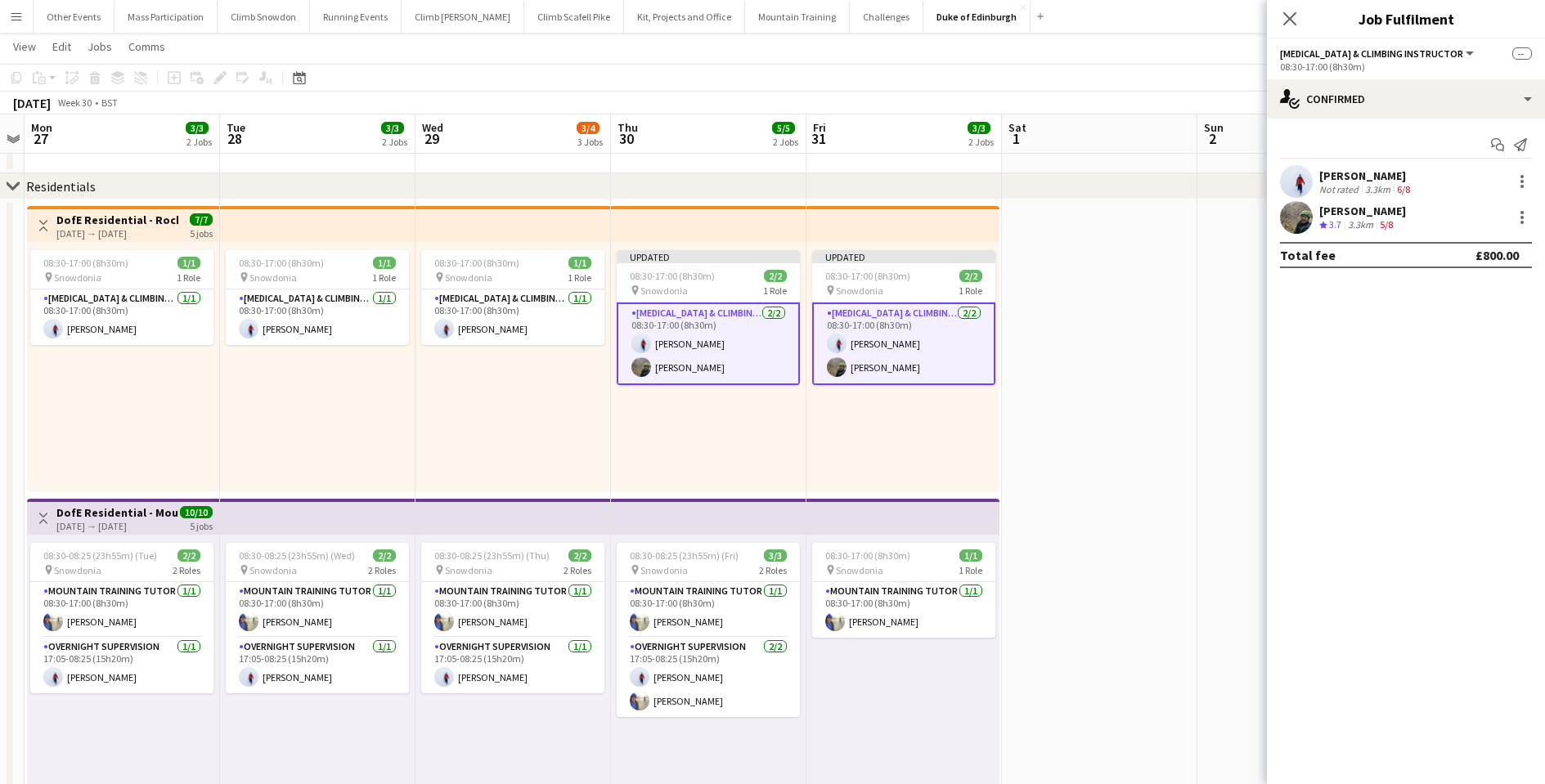
click at [1129, 368] on app-date-cell at bounding box center [1099, 576] width 195 height 754
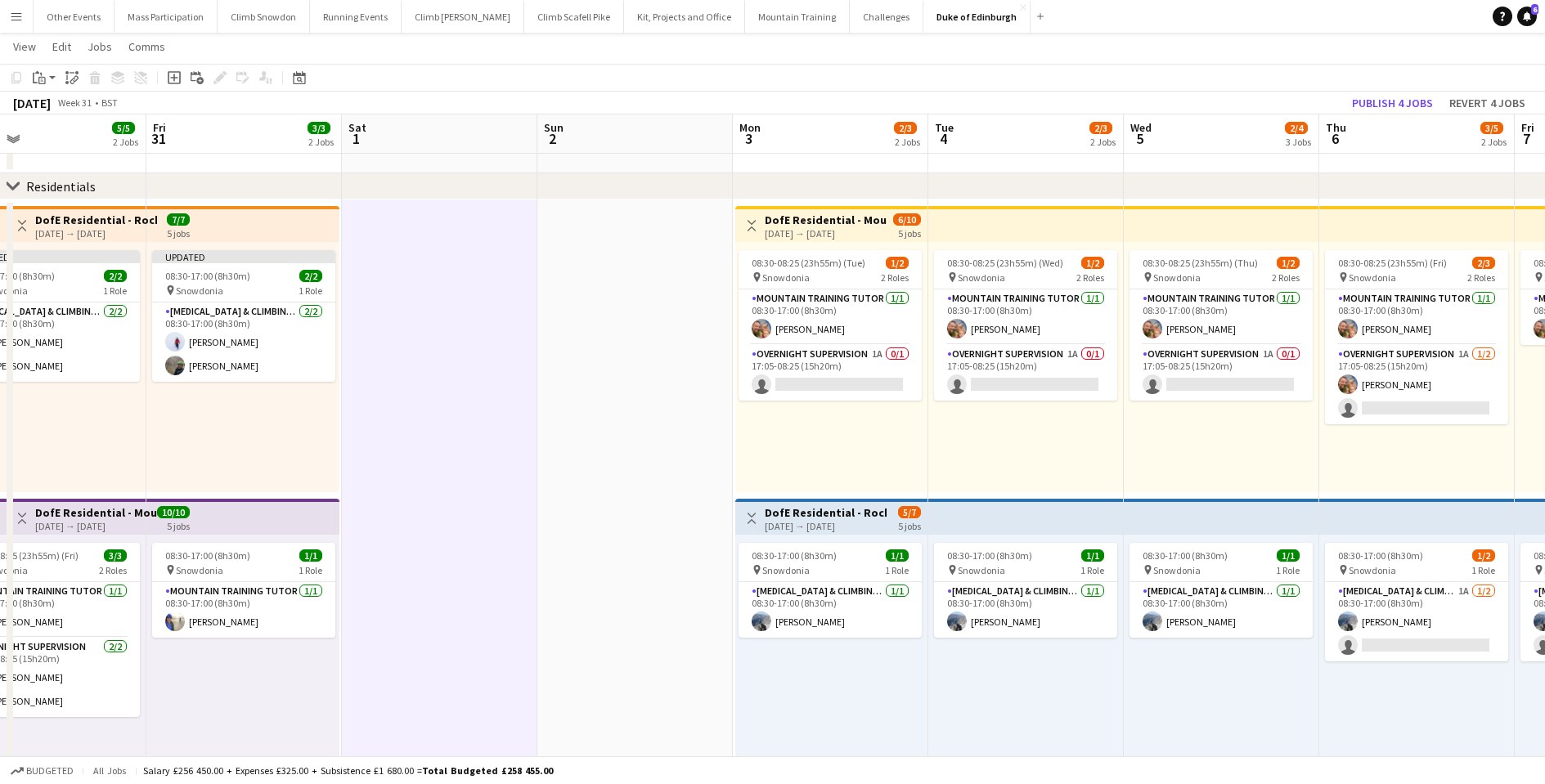
scroll to position [0, 644]
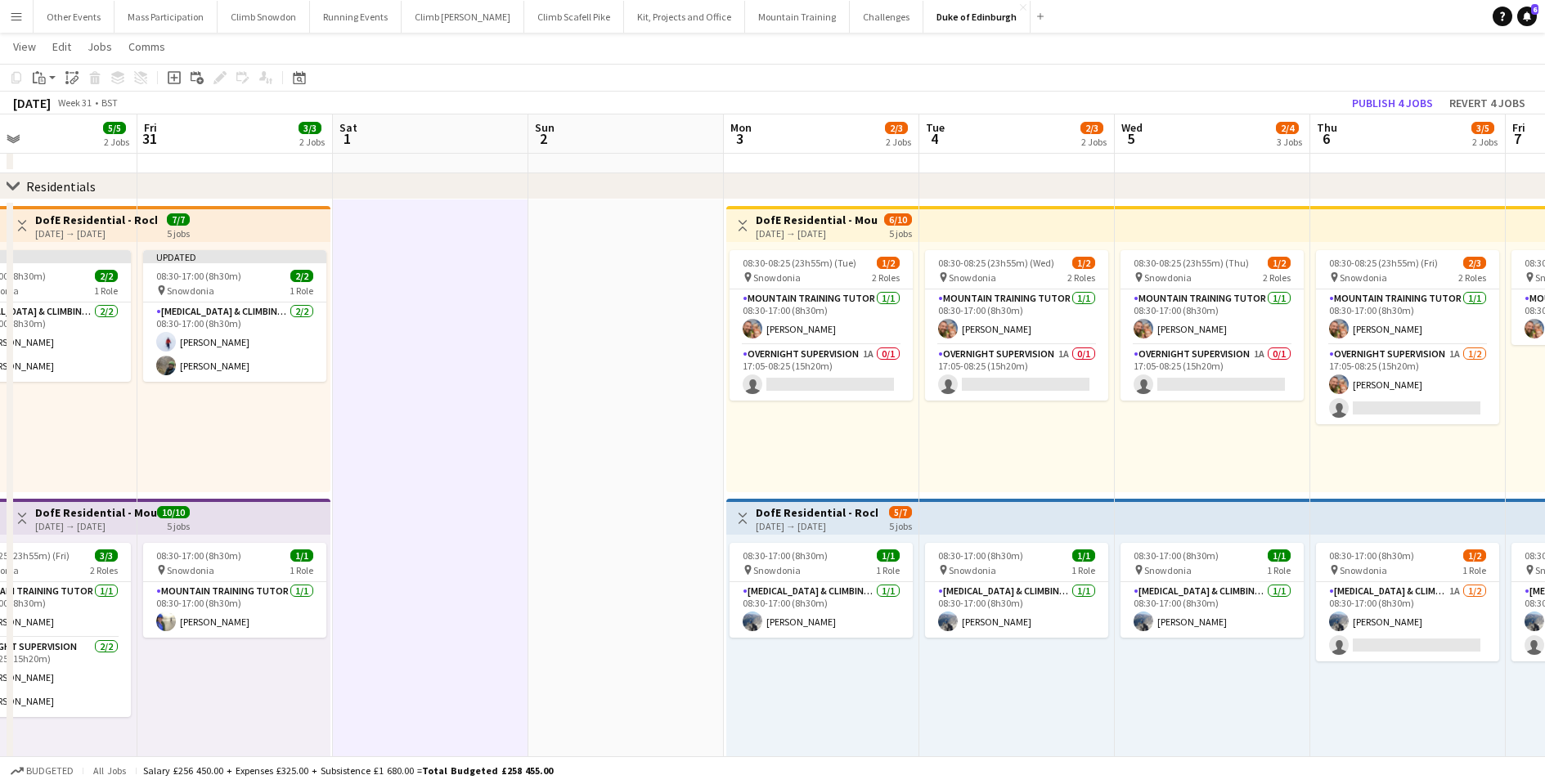
drag, startPoint x: 1129, startPoint y: 402, endPoint x: 460, endPoint y: 436, distance: 669.9
click at [460, 436] on app-calendar-viewport "Mon 27 3/3 2 Jobs Tue 28 3/3 2 Jobs Wed 29 3/4 3 Jobs Thu 30 5/5 2 Jobs Fri 31 …" at bounding box center [772, 78] width 1545 height 1750
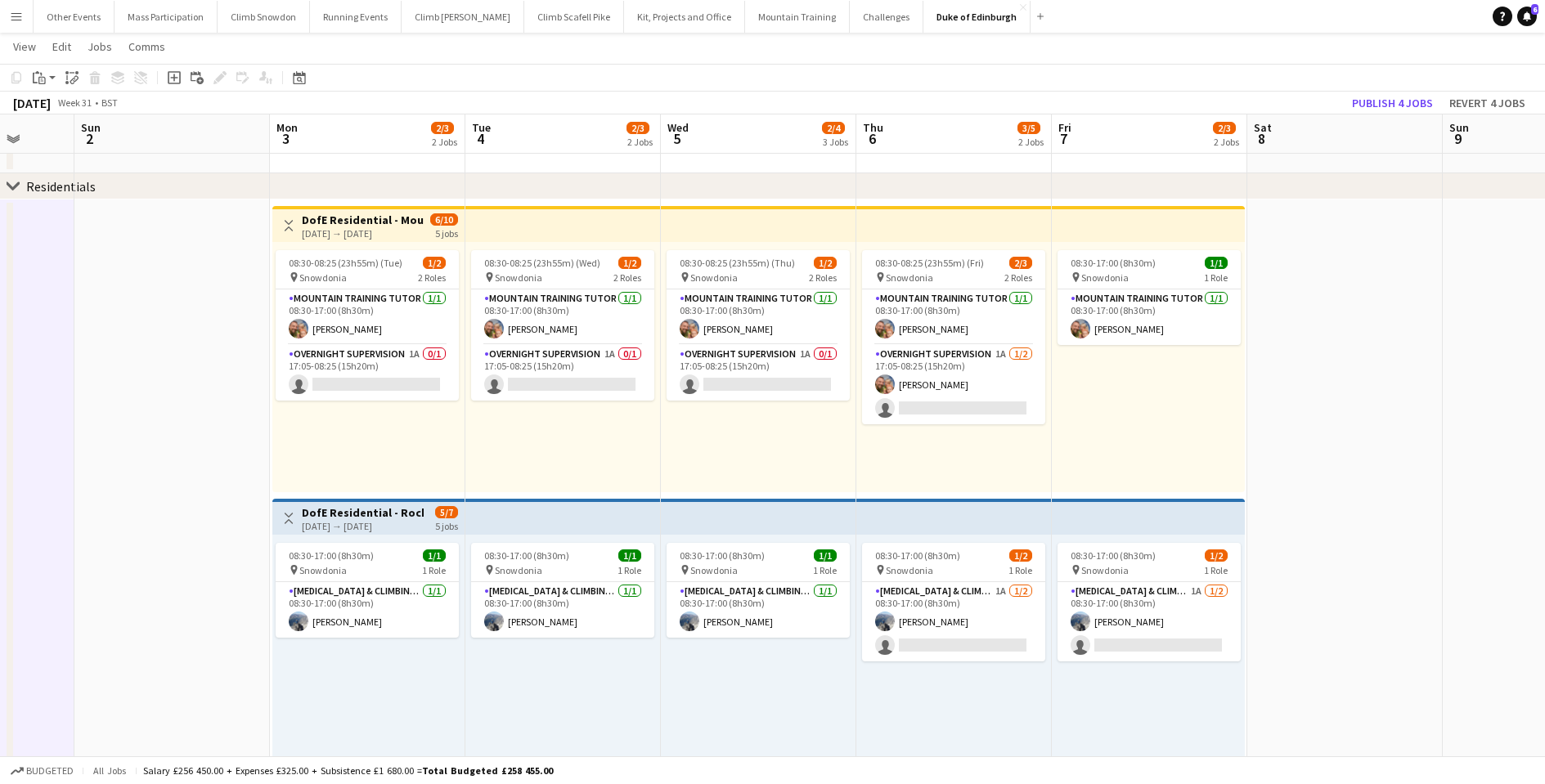
drag, startPoint x: 743, startPoint y: 442, endPoint x: 320, endPoint y: 433, distance: 423.1
click at [320, 433] on app-calendar-viewport "Thu 30 5/5 2 Jobs Fri 31 3/3 2 Jobs Sat 1 Sun 2 Mon 3 2/3 2 Jobs Tue 4 2/3 2 Jo…" at bounding box center [772, 78] width 1545 height 1750
click at [952, 630] on app-card-role "[MEDICAL_DATA] & Climbing Instructor 1A [DATE] 08:30-17:00 (8h30m) [PERSON_NAME…" at bounding box center [953, 622] width 183 height 80
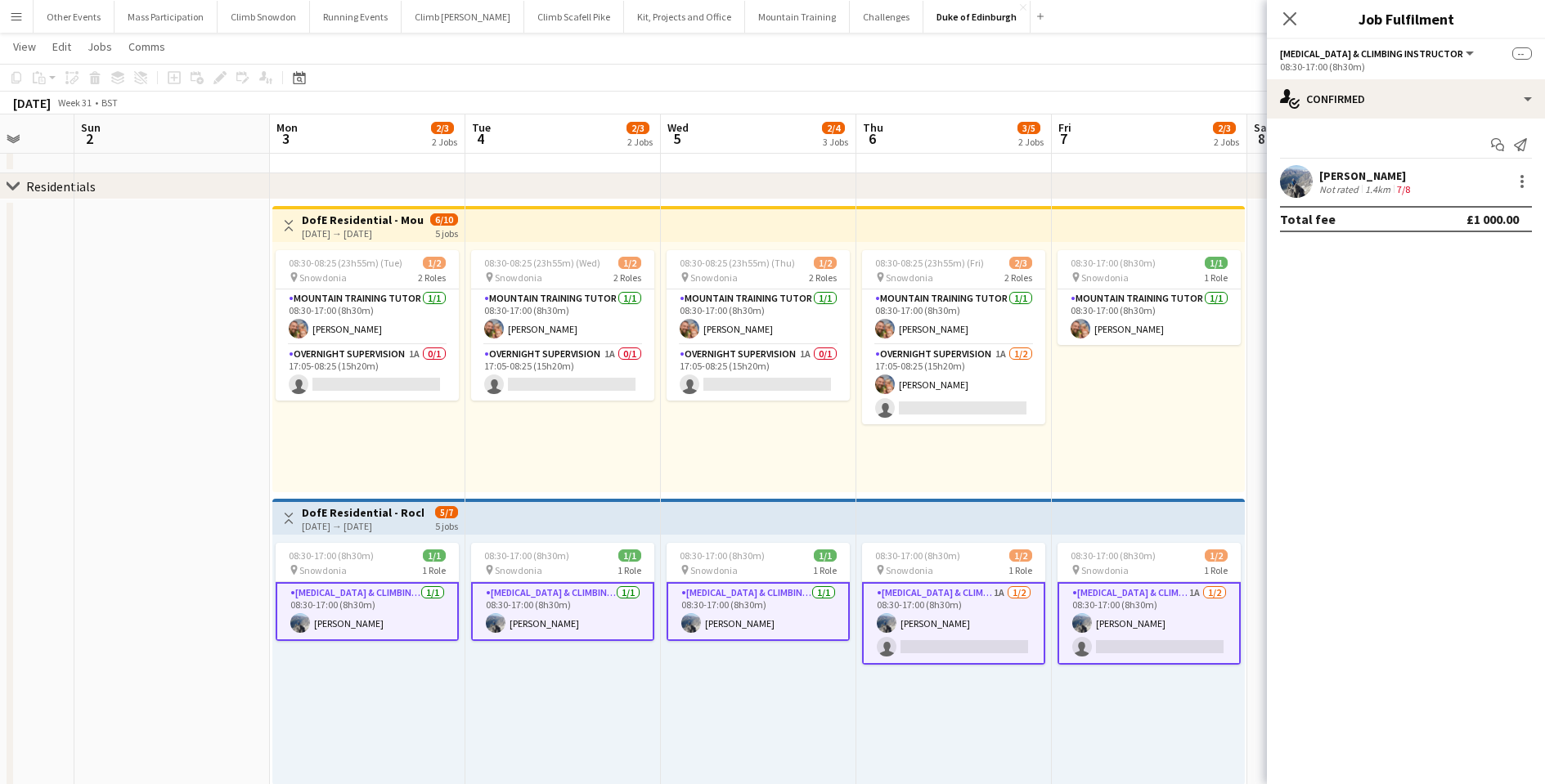
click at [952, 630] on app-card-role "[MEDICAL_DATA] & Climbing Instructor 1A [DATE] 08:30-17:00 (8h30m) [PERSON_NAME…" at bounding box center [953, 623] width 183 height 83
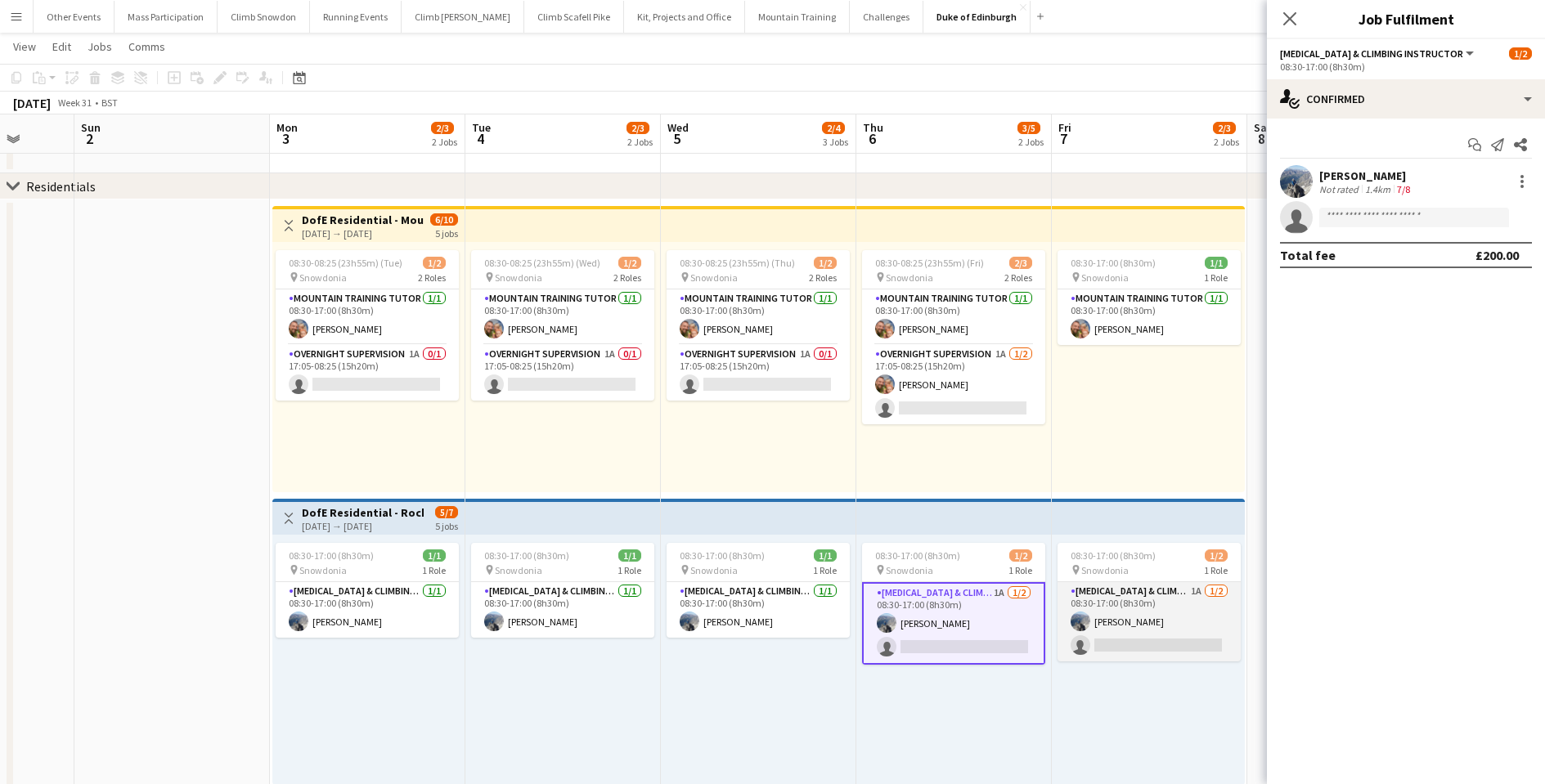
click at [1129, 631] on app-card-role "[MEDICAL_DATA] & Climbing Instructor 1A [DATE] 08:30-17:00 (8h30m) [PERSON_NAME…" at bounding box center [1149, 622] width 183 height 80
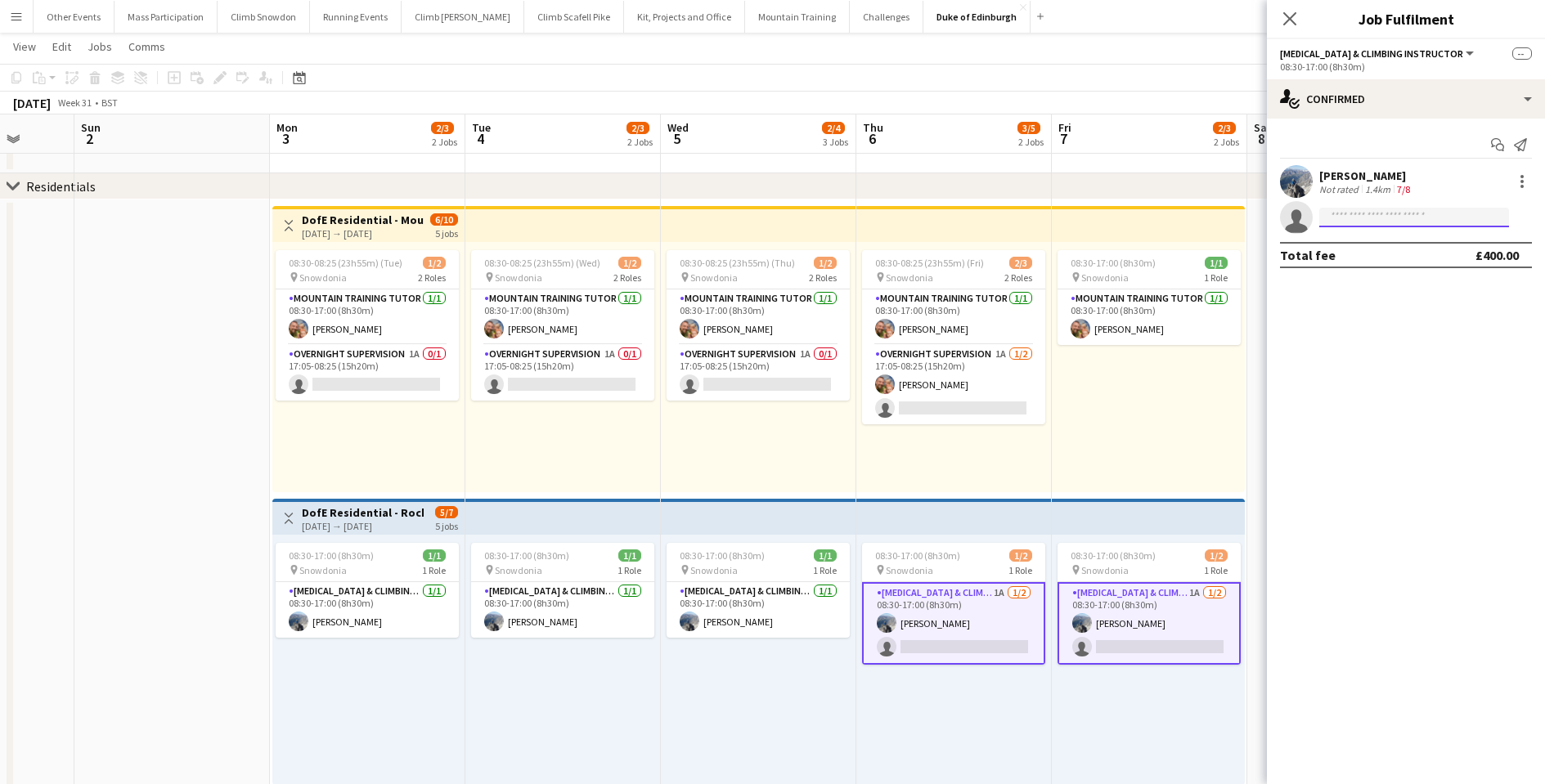
click at [1379, 219] on input at bounding box center [1413, 217] width 189 height 19
type input "*****"
drag, startPoint x: 1379, startPoint y: 219, endPoint x: 1409, endPoint y: 258, distance: 49.2
click at [1409, 258] on span "[EMAIL_ADDRESS][DOMAIN_NAME]" at bounding box center [1413, 255] width 163 height 13
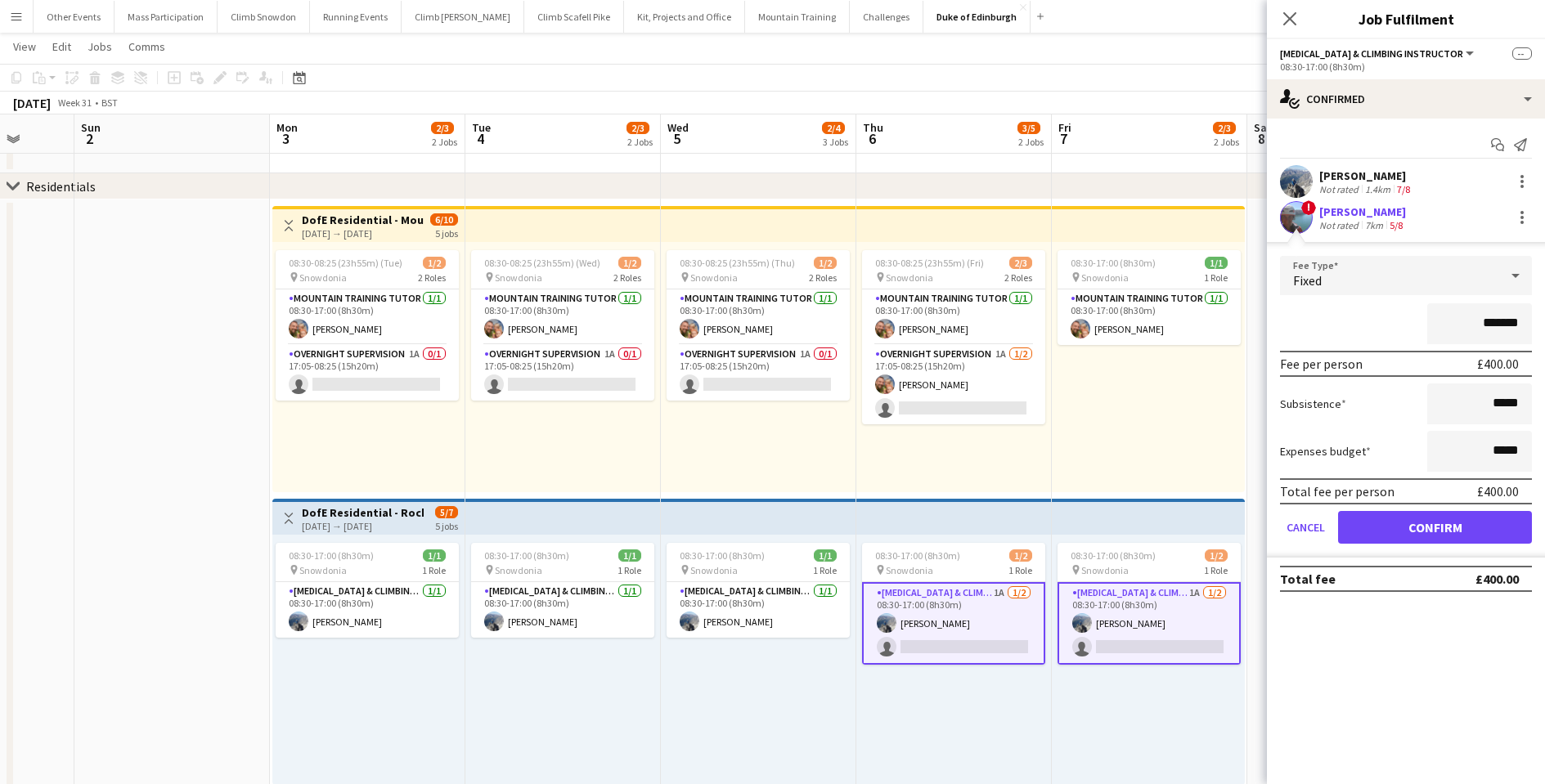
click at [1437, 525] on button "Confirm" at bounding box center [1434, 527] width 194 height 33
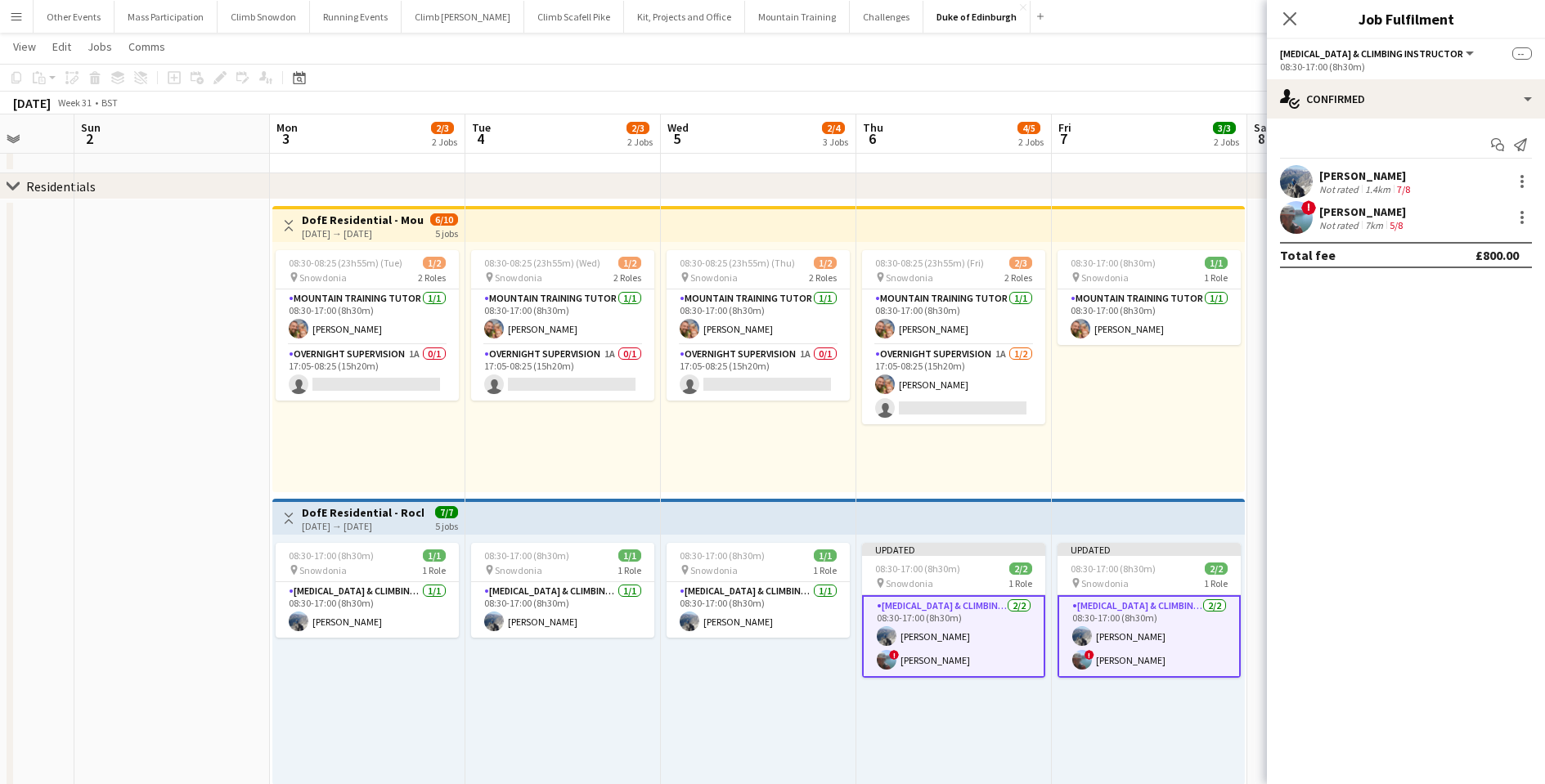
click at [189, 366] on app-date-cell at bounding box center [172, 576] width 195 height 754
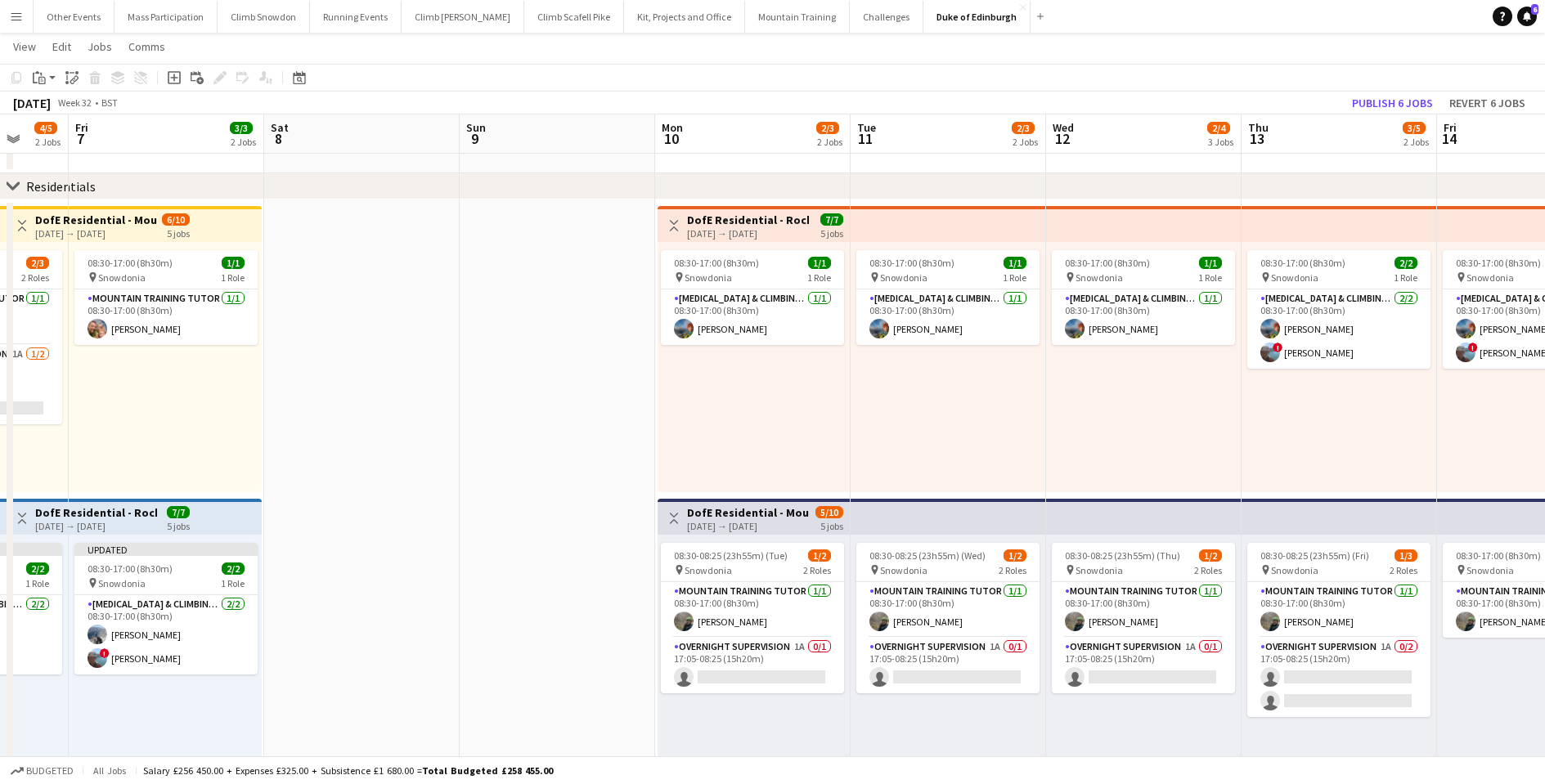
scroll to position [0, 502]
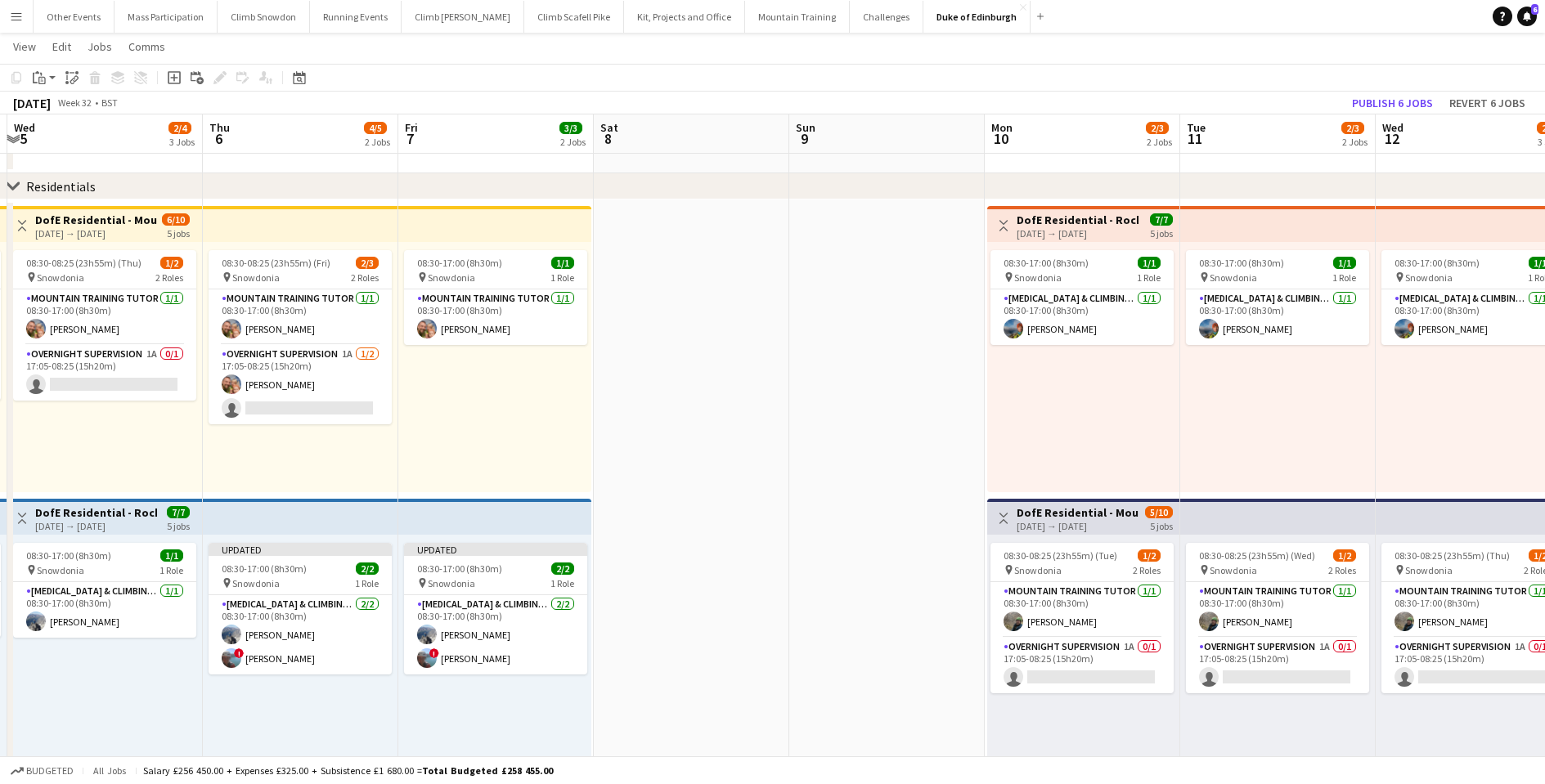
drag, startPoint x: 1274, startPoint y: 400, endPoint x: 676, endPoint y: 420, distance: 598.3
click at [676, 420] on app-calendar-viewport "Mon 3 2/3 2 Jobs Tue 4 2/3 2 Jobs Wed 5 2/4 3 Jobs Thu 6 4/5 2 Jobs Fri 7 3/3 2…" at bounding box center [772, 78] width 1545 height 1750
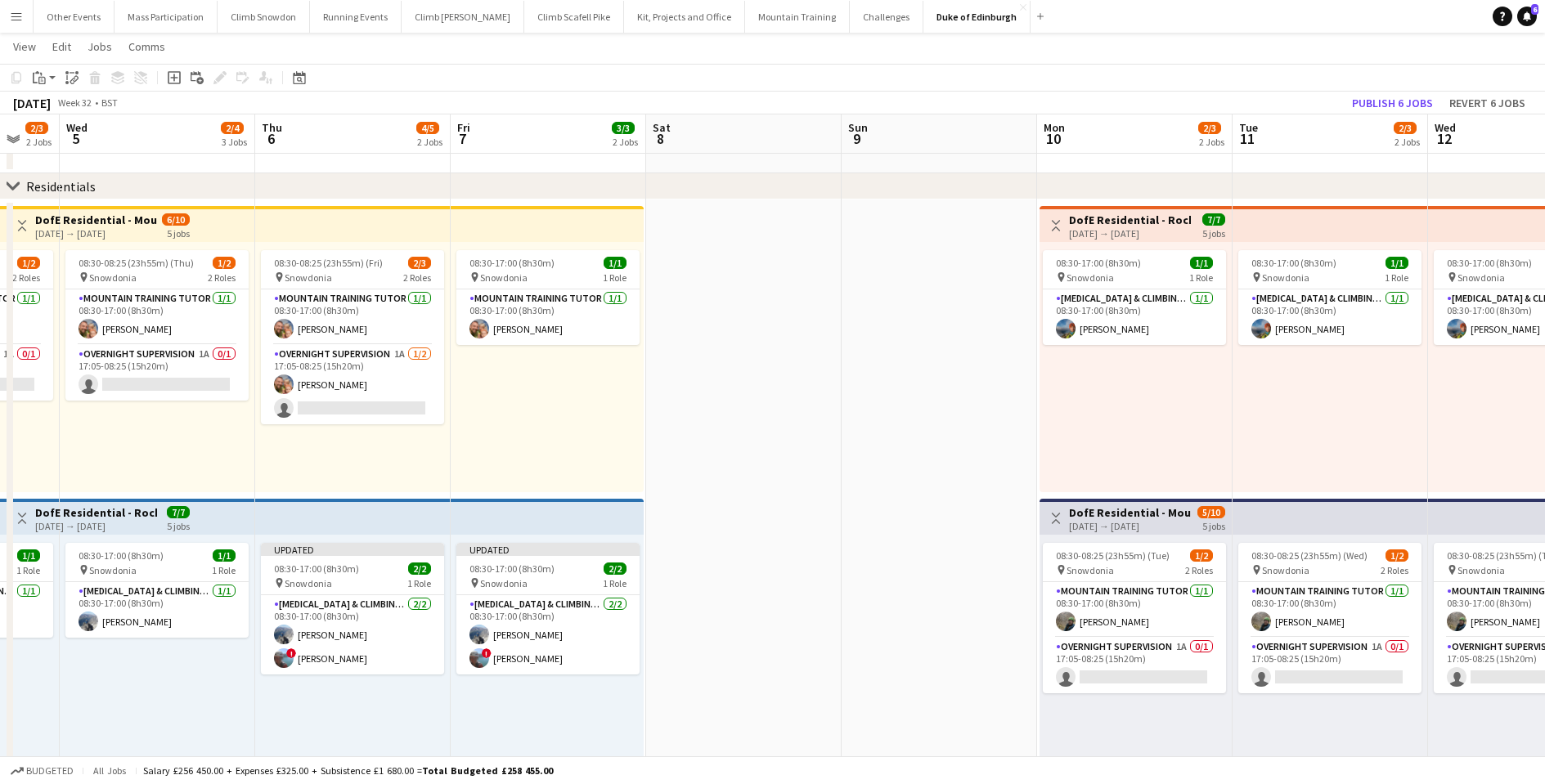
click at [790, 396] on app-date-cell at bounding box center [743, 576] width 195 height 754
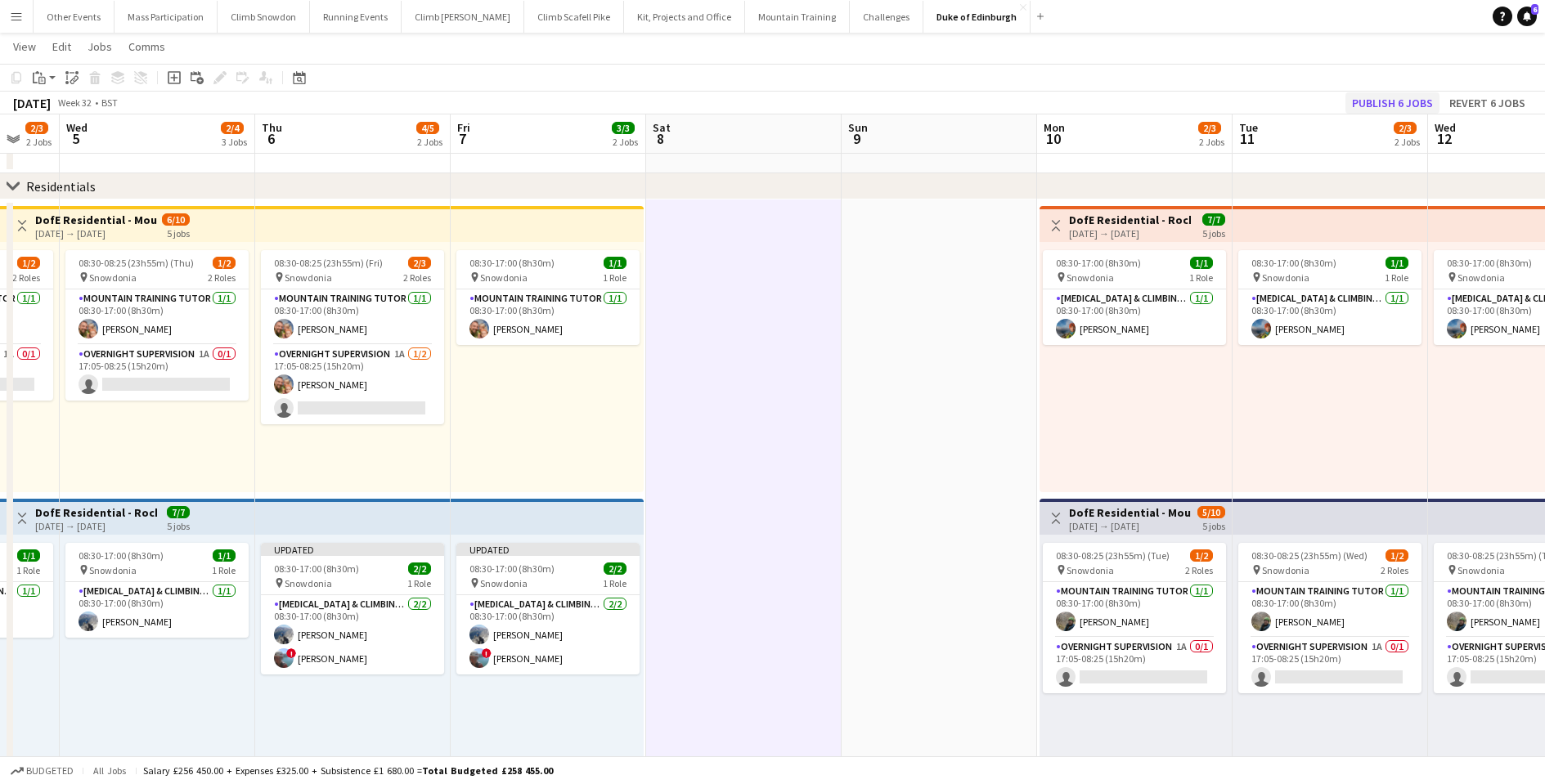
click at [1369, 106] on button "Publish 6 jobs" at bounding box center [1393, 102] width 94 height 21
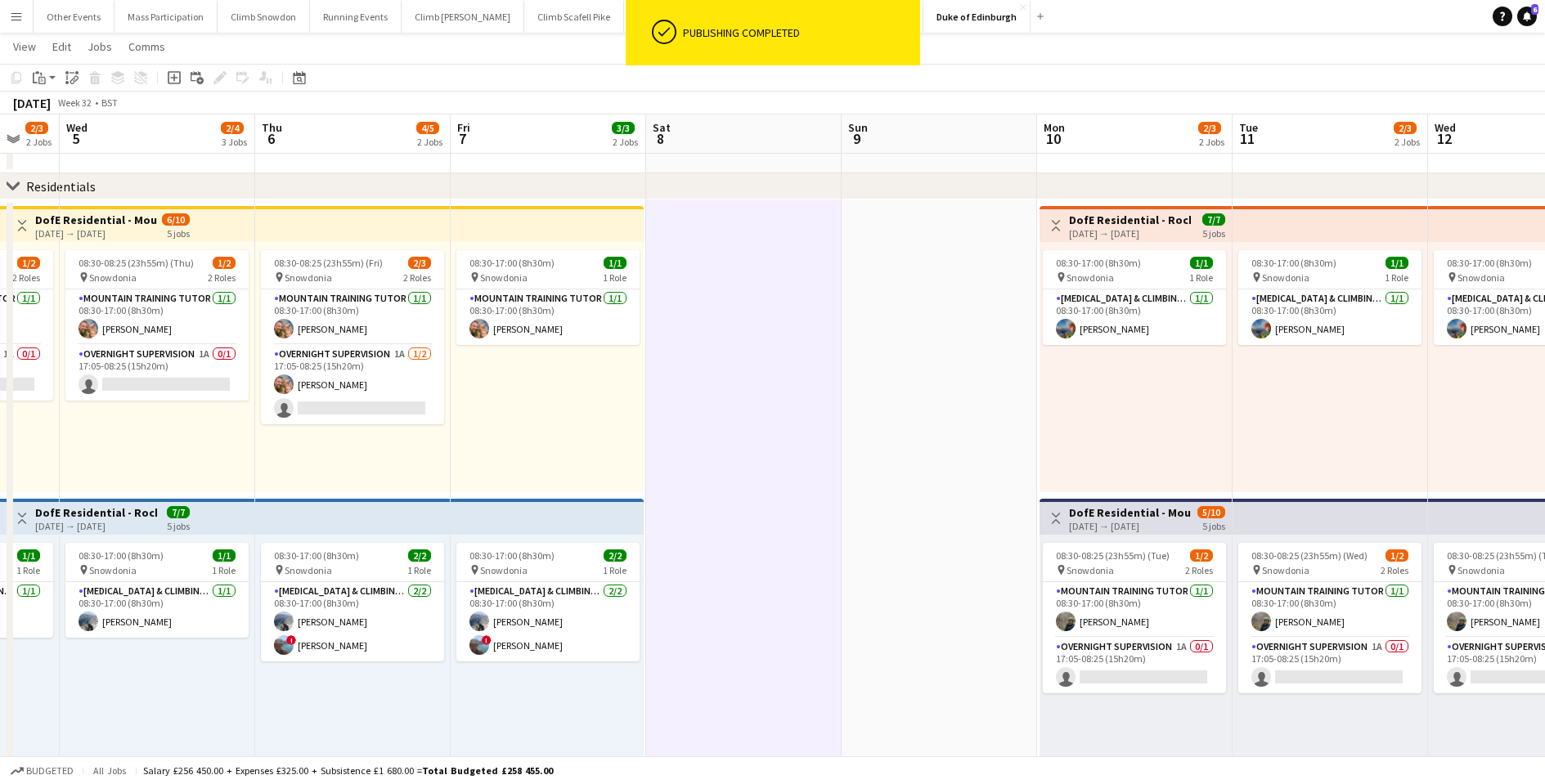
click at [1077, 20] on app-navbar "Menu Boards Boards Boards All jobs Status Workforce Workforce My Workforce Recr…" at bounding box center [772, 16] width 1545 height 33
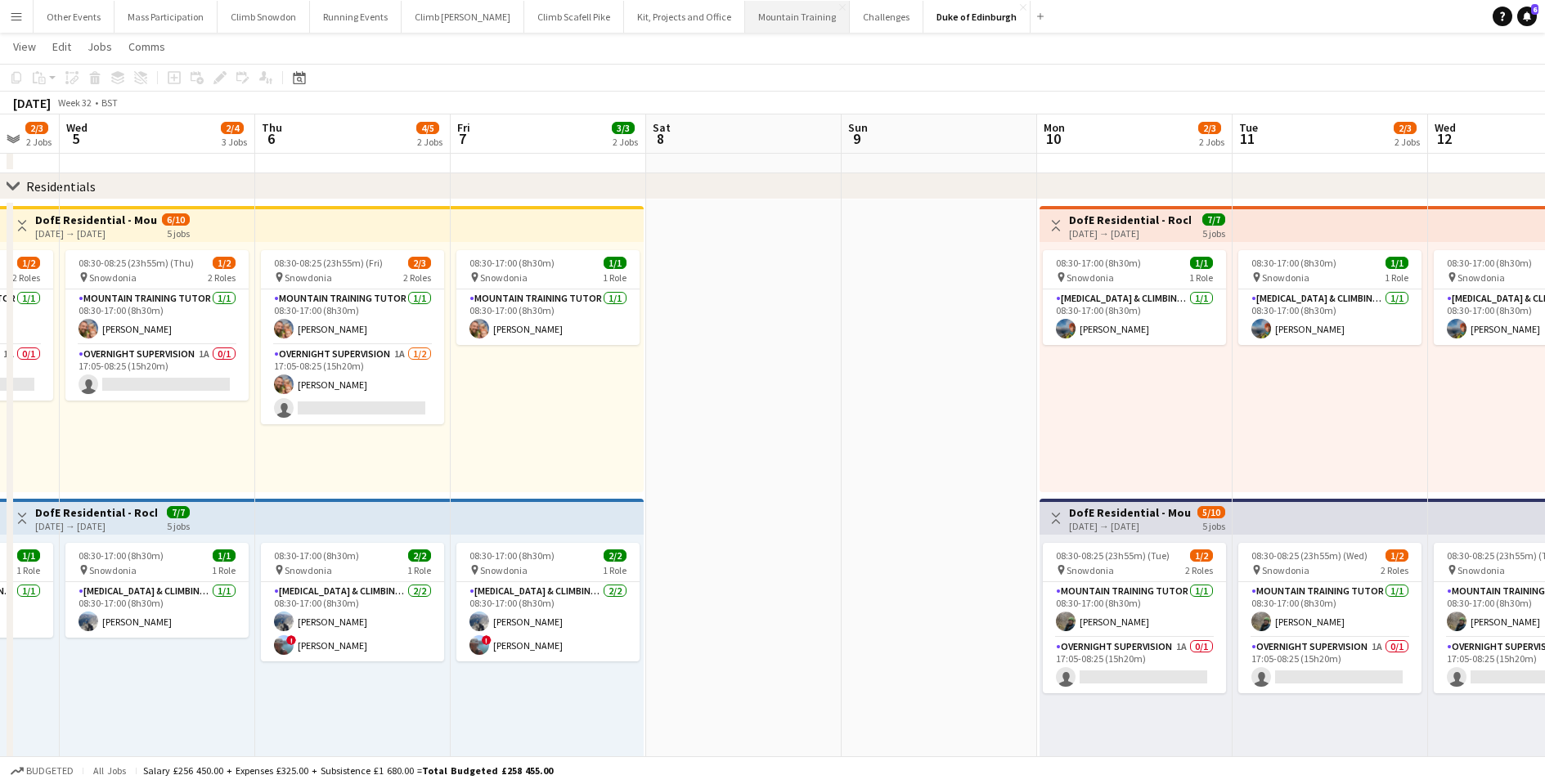
click at [750, 18] on button "Mountain Training Close" at bounding box center [797, 17] width 105 height 32
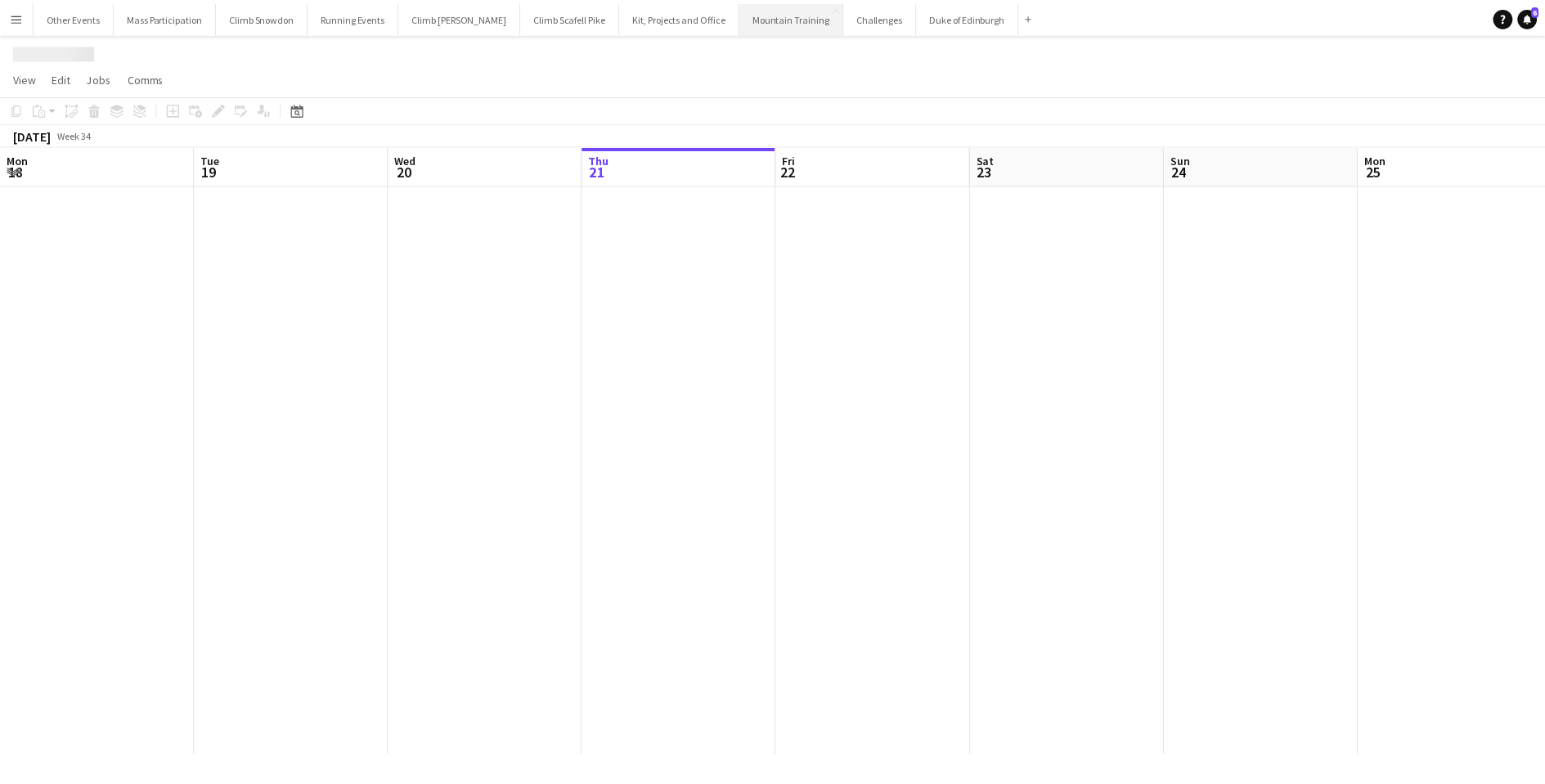
scroll to position [0, 391]
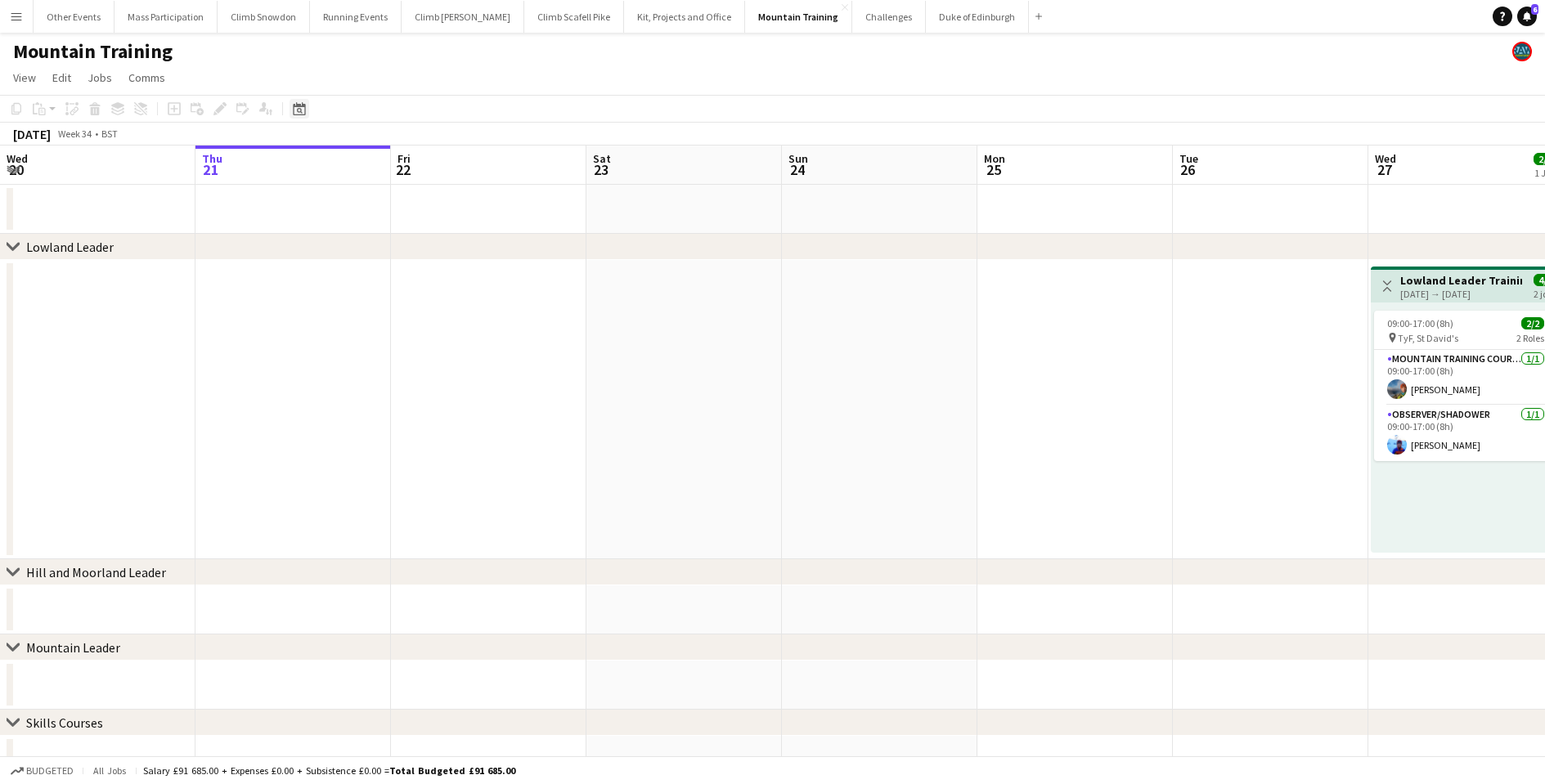
click at [299, 110] on icon "Date picker" at bounding box center [299, 109] width 13 height 13
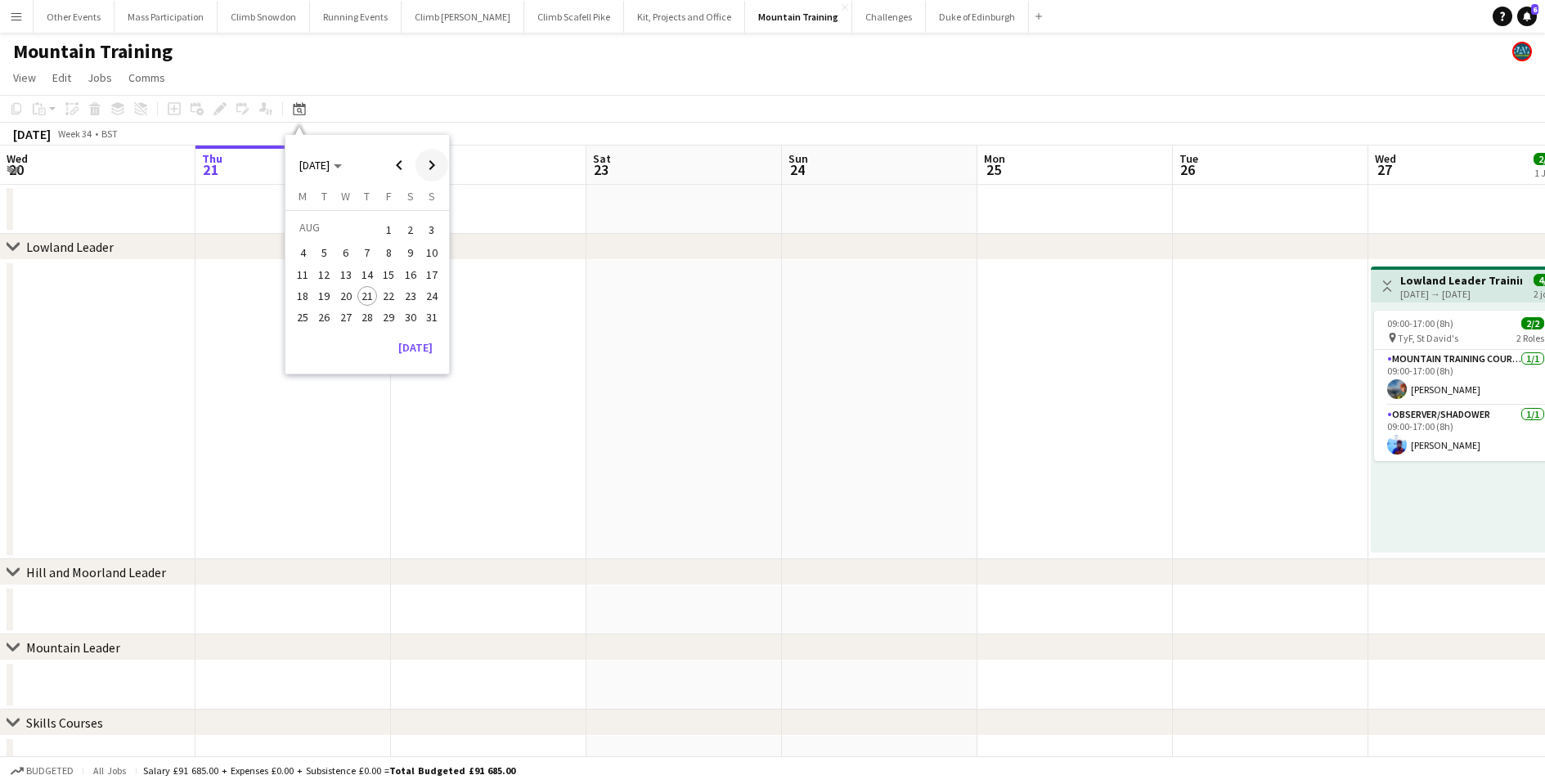
click at [429, 165] on span "Next month" at bounding box center [431, 165] width 33 height 33
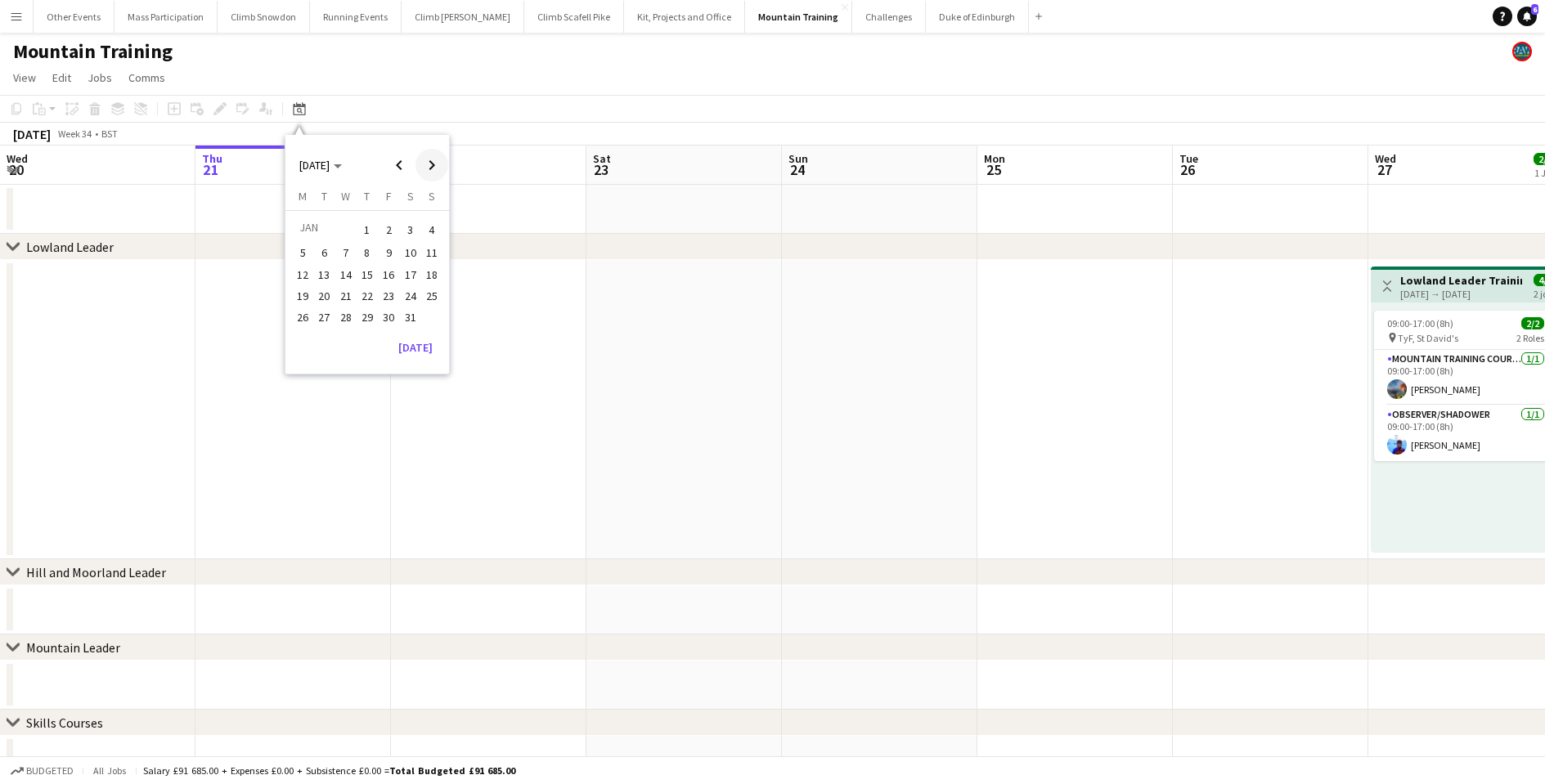
click at [429, 165] on span "Next month" at bounding box center [431, 165] width 33 height 33
click at [308, 332] on span "30" at bounding box center [302, 338] width 19 height 19
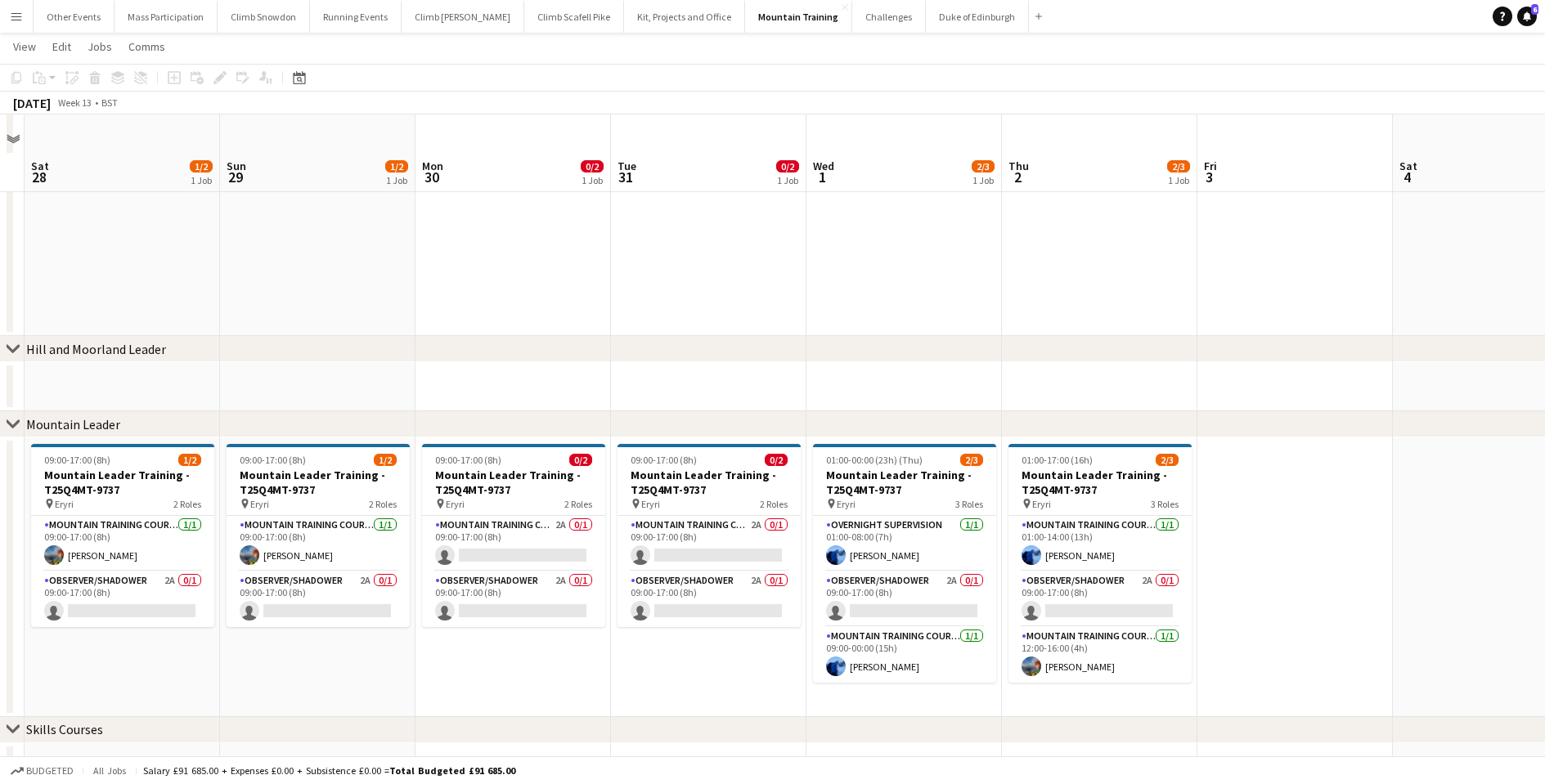
scroll to position [260, 0]
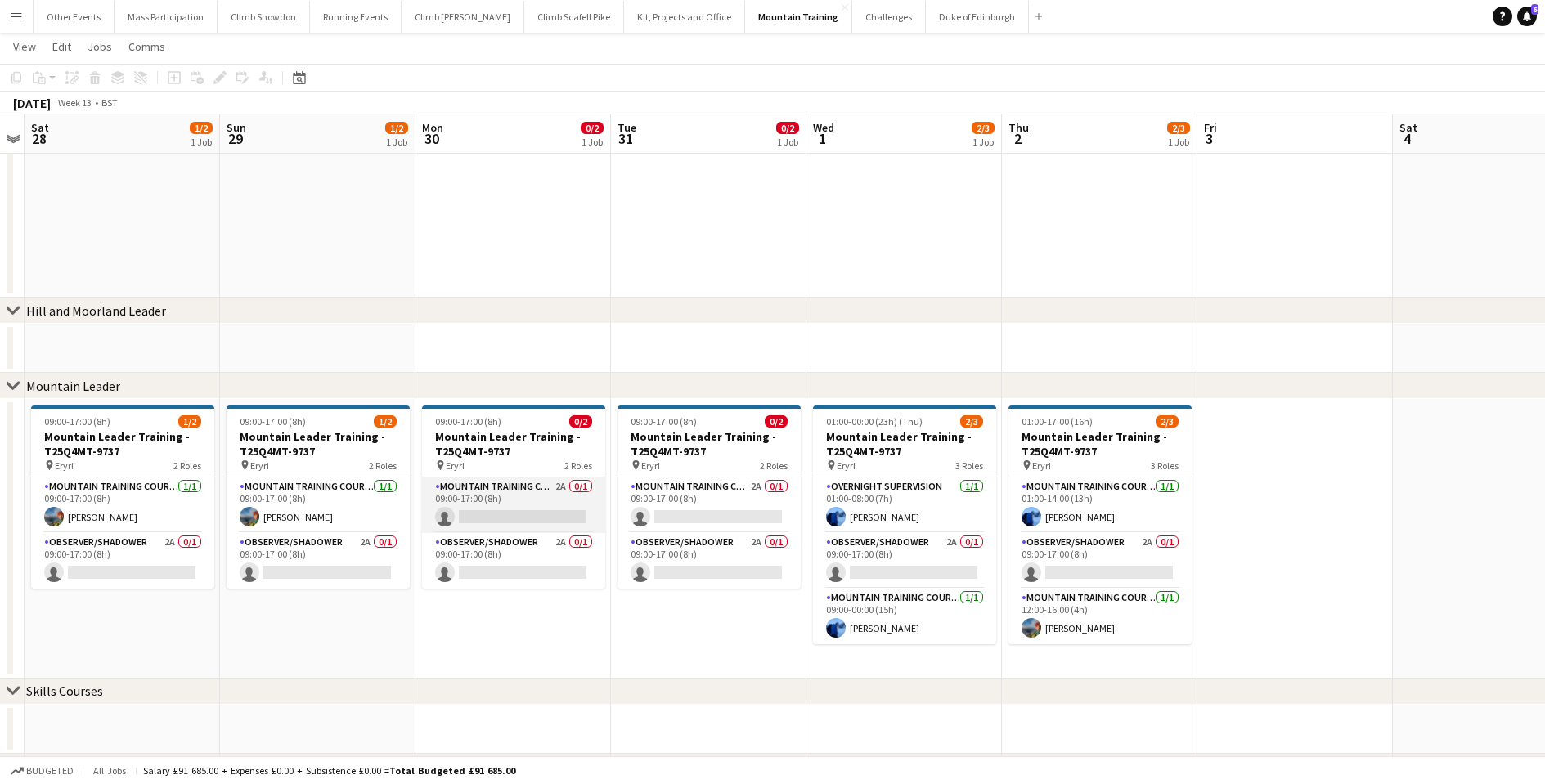
click at [497, 516] on app-card-role "Mountain Training Course Staff 2A 0/1 09:00-17:00 (8h) single-neutral-actions" at bounding box center [514, 505] width 183 height 55
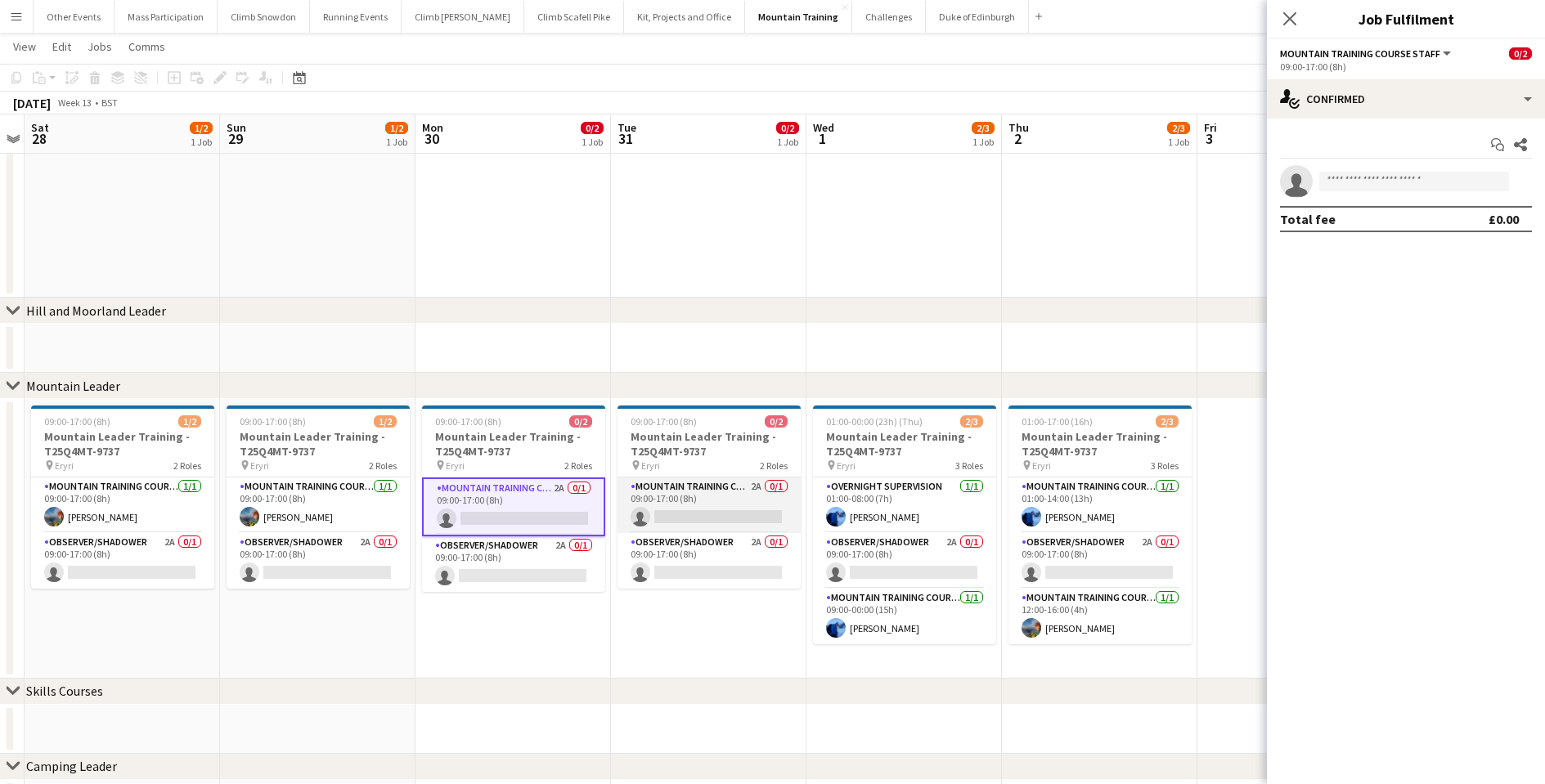
click at [697, 513] on app-card-role "Mountain Training Course Staff 2A 0/1 09:00-17:00 (8h) single-neutral-actions" at bounding box center [709, 505] width 183 height 55
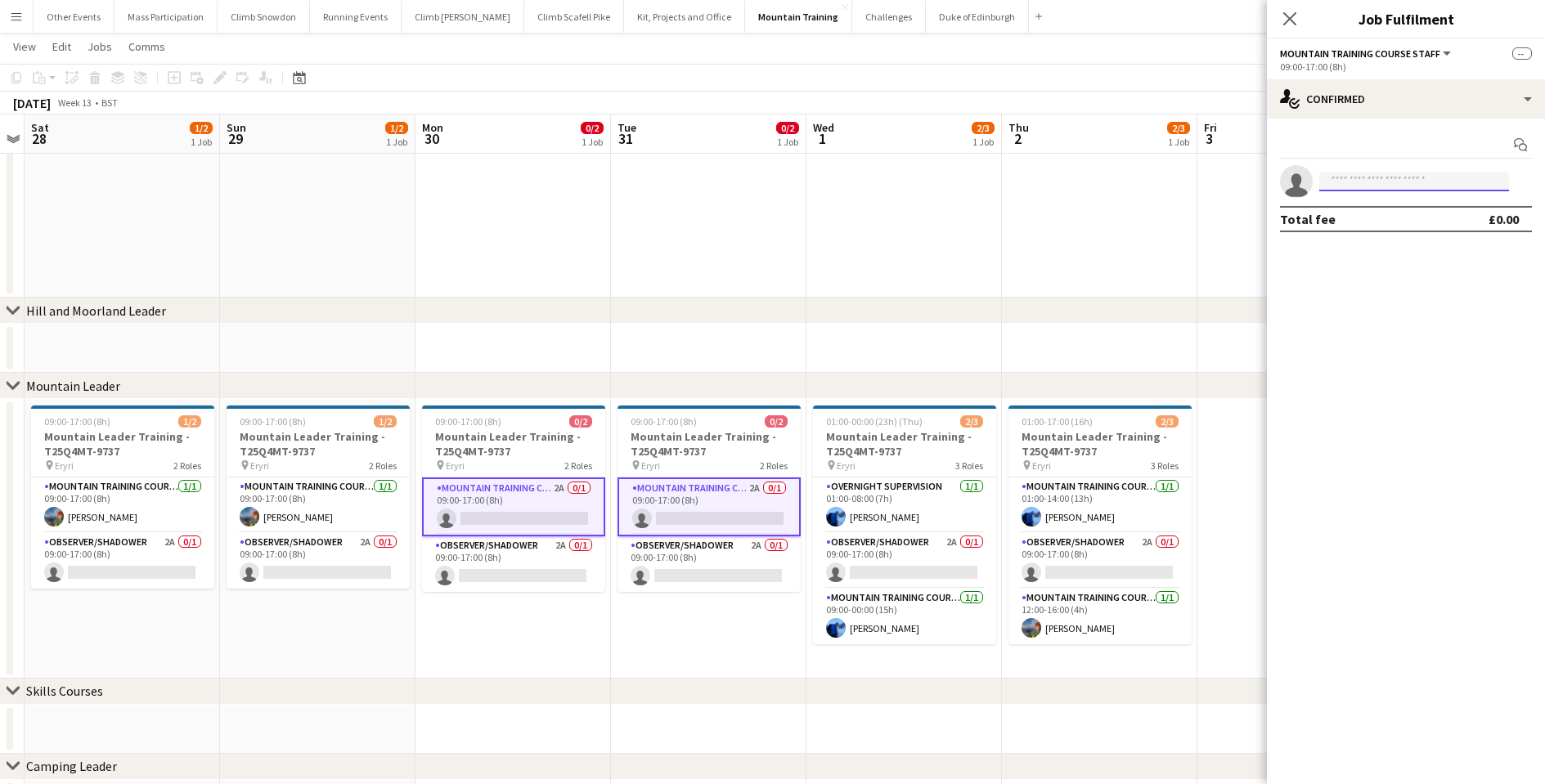
click at [1374, 183] on input at bounding box center [1413, 181] width 189 height 19
type input "*****"
drag, startPoint x: 1374, startPoint y: 183, endPoint x: 1407, endPoint y: 216, distance: 46.7
click at [1407, 216] on span "[EMAIL_ADDRESS][DOMAIN_NAME]" at bounding box center [1413, 219] width 163 height 13
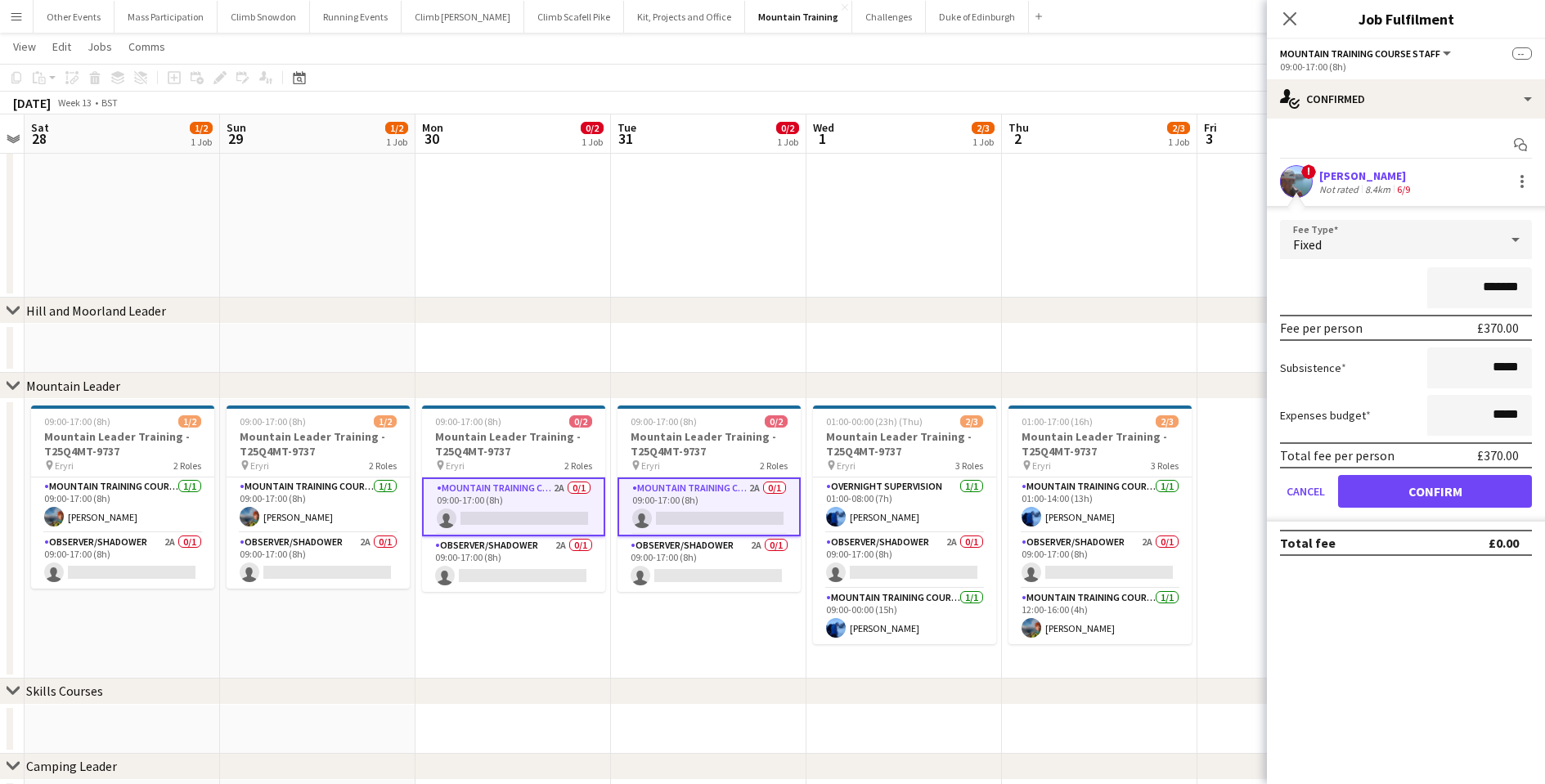
click at [1417, 500] on button "Confirm" at bounding box center [1434, 491] width 194 height 33
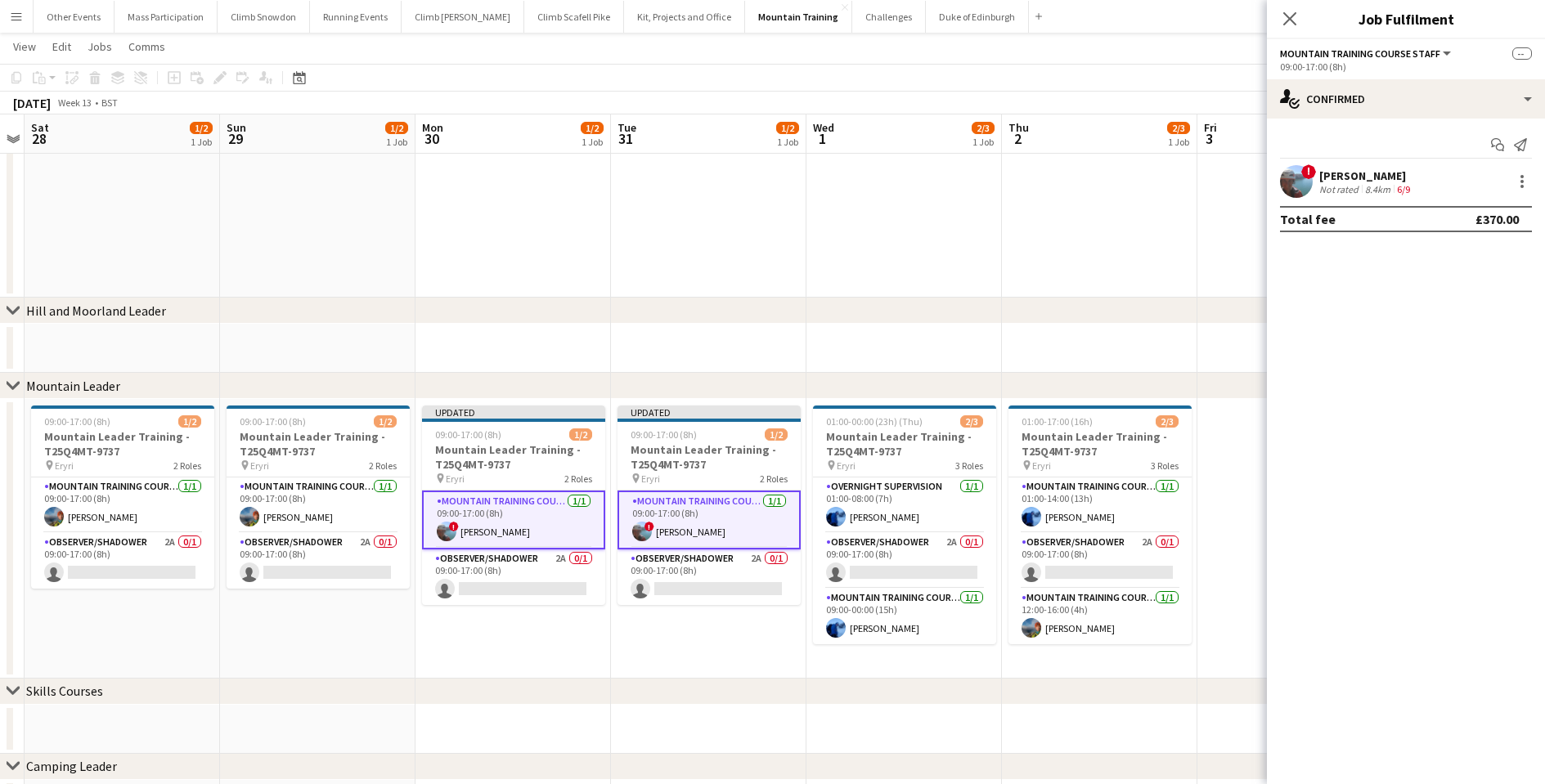
click at [814, 253] on app-date-cell at bounding box center [903, 147] width 195 height 299
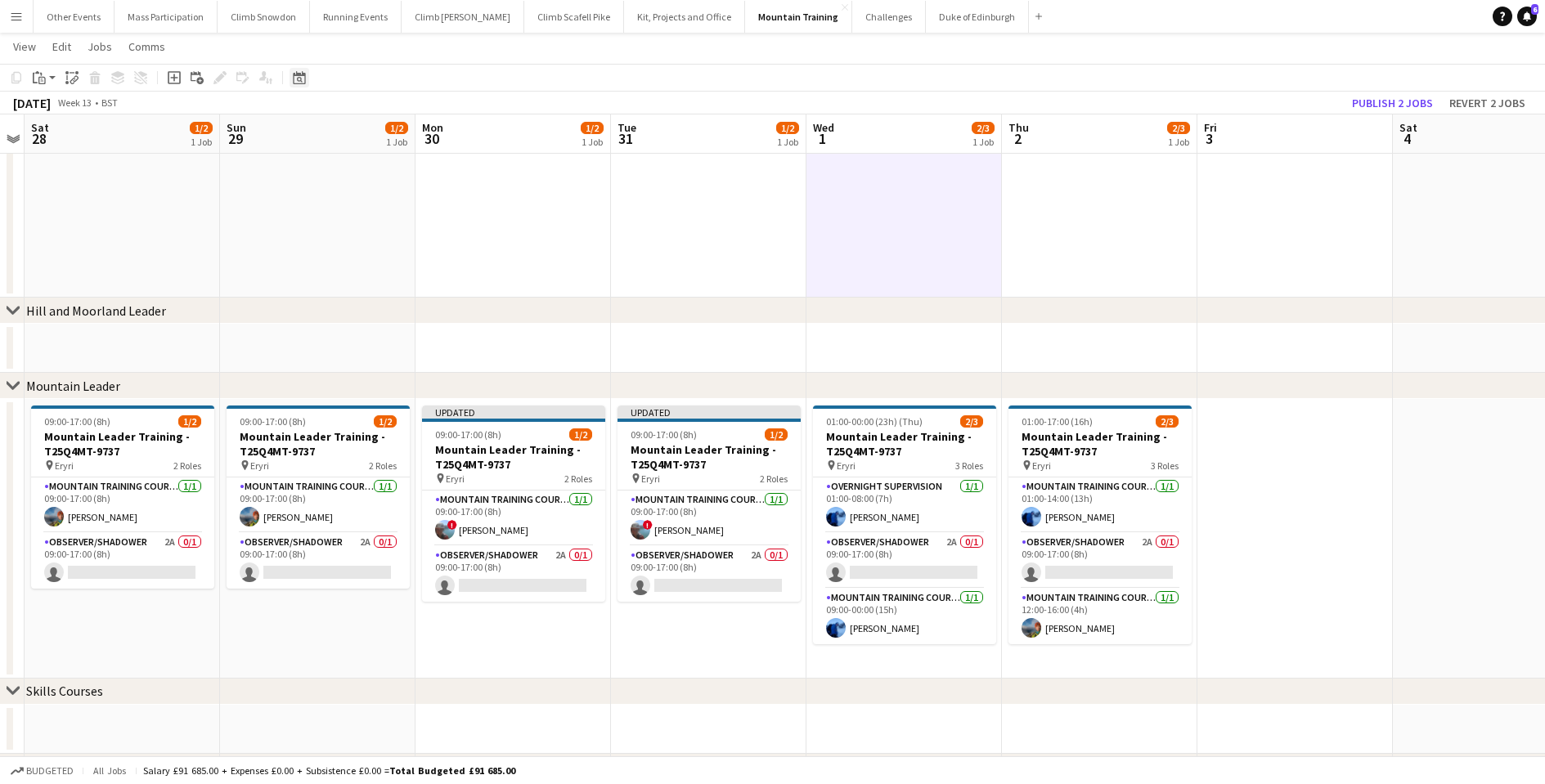
click at [303, 81] on icon "Date picker" at bounding box center [299, 78] width 13 height 13
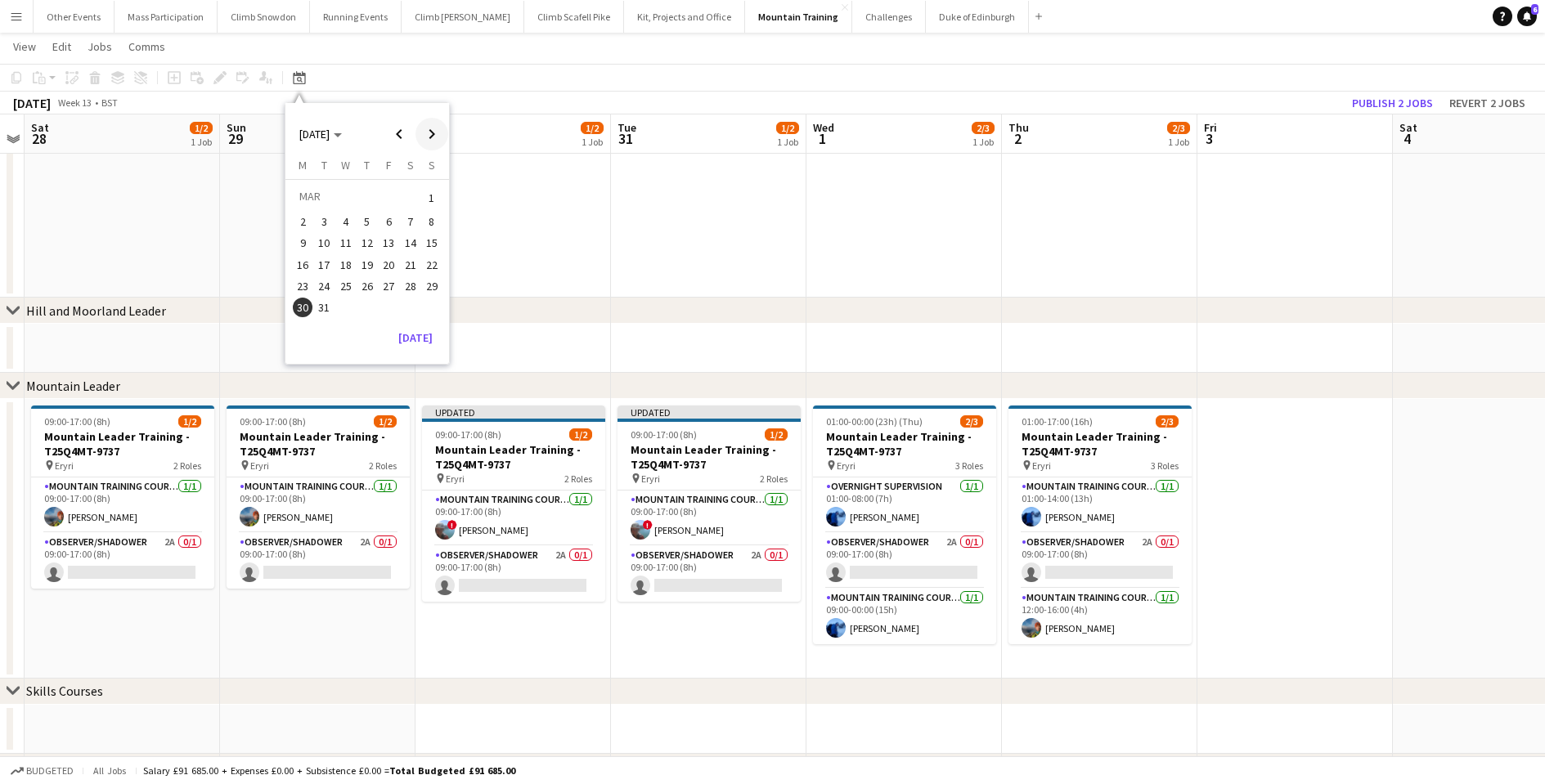
click at [431, 136] on span "Next month" at bounding box center [431, 134] width 33 height 33
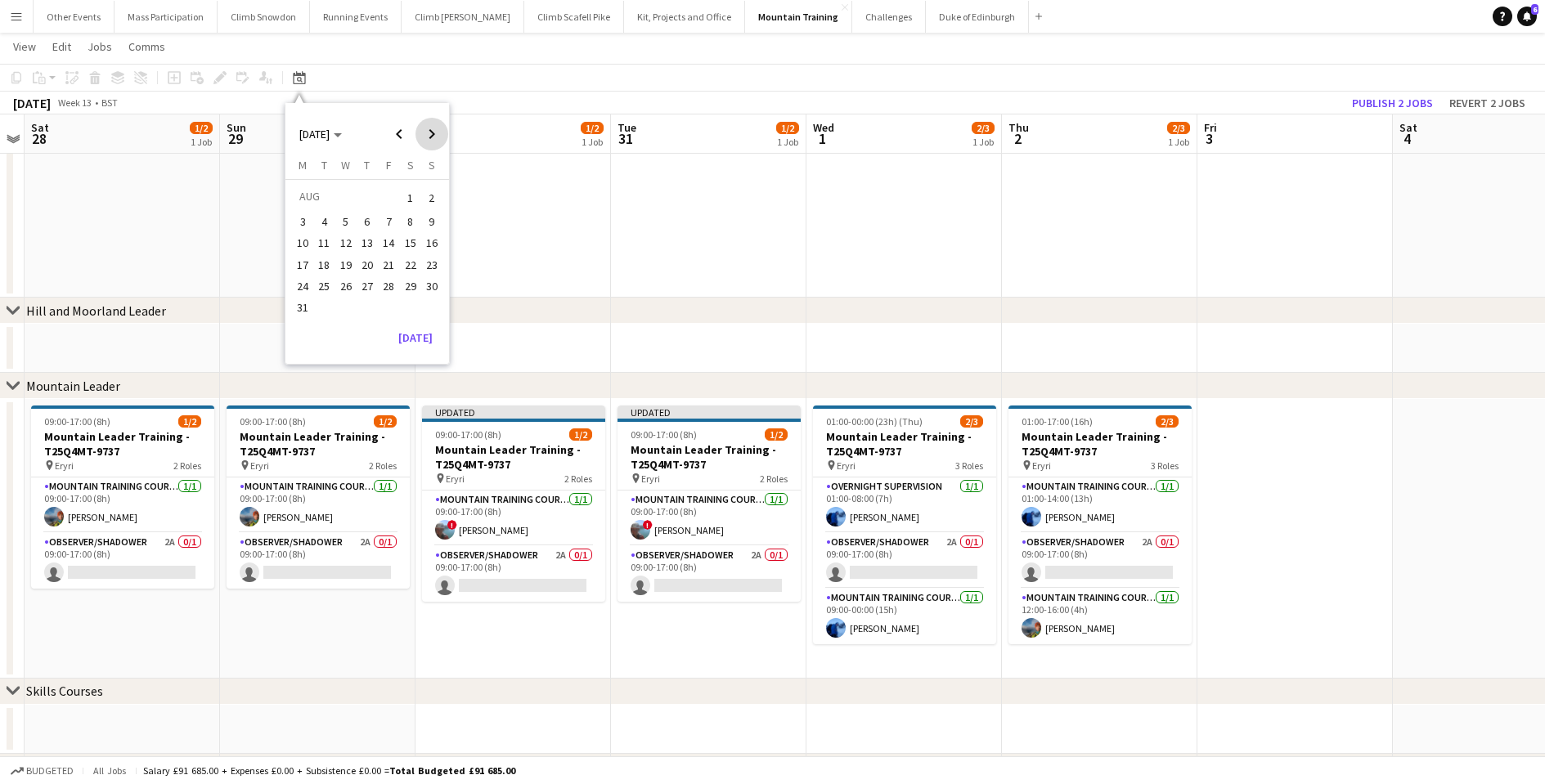
click at [431, 136] on span "Next month" at bounding box center [431, 134] width 33 height 33
click at [315, 281] on span "27" at bounding box center [324, 286] width 19 height 19
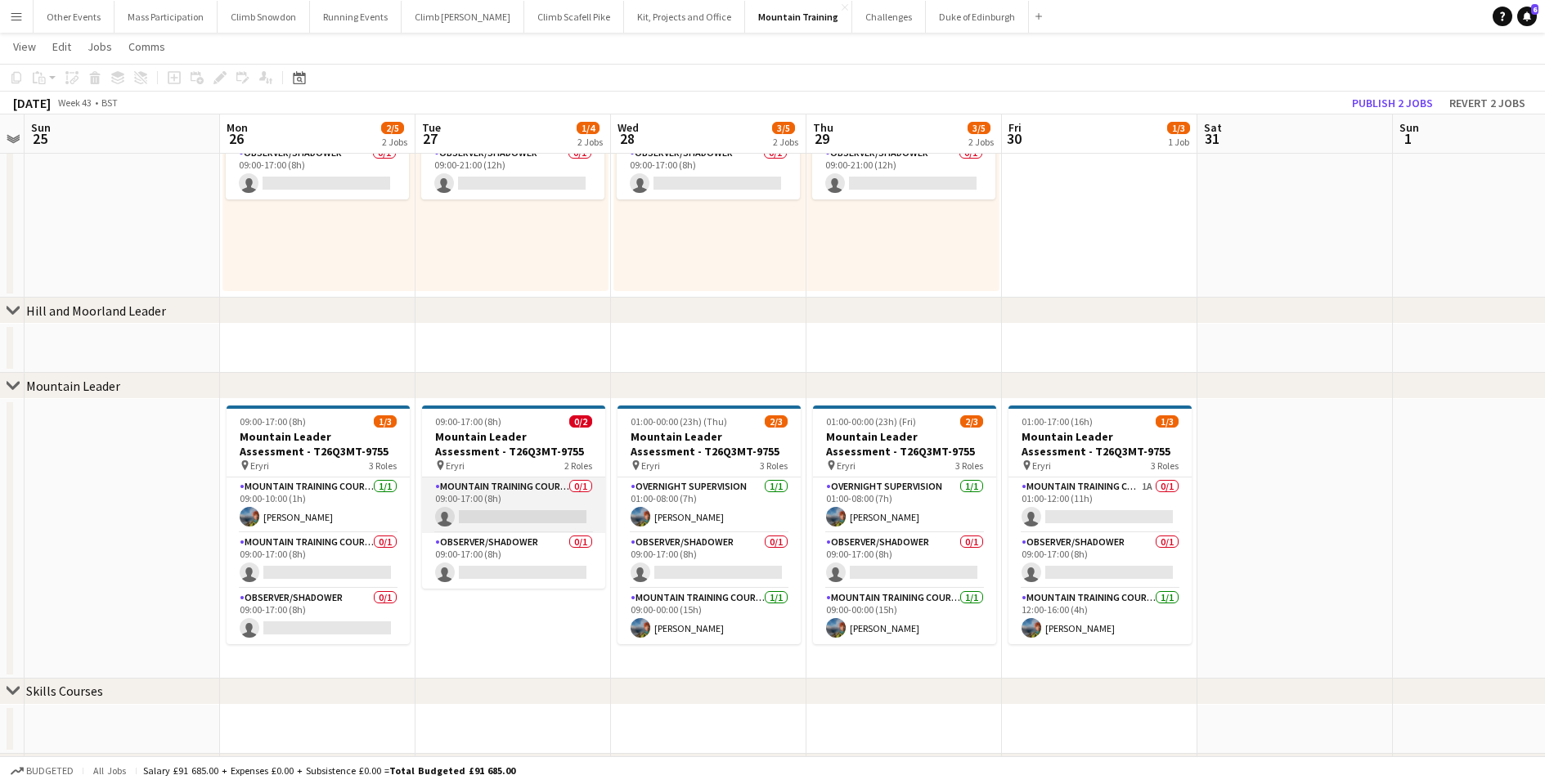
click at [514, 501] on app-card-role "Mountain Training Course Director 0/1 09:00-17:00 (8h) single-neutral-actions" at bounding box center [514, 505] width 183 height 55
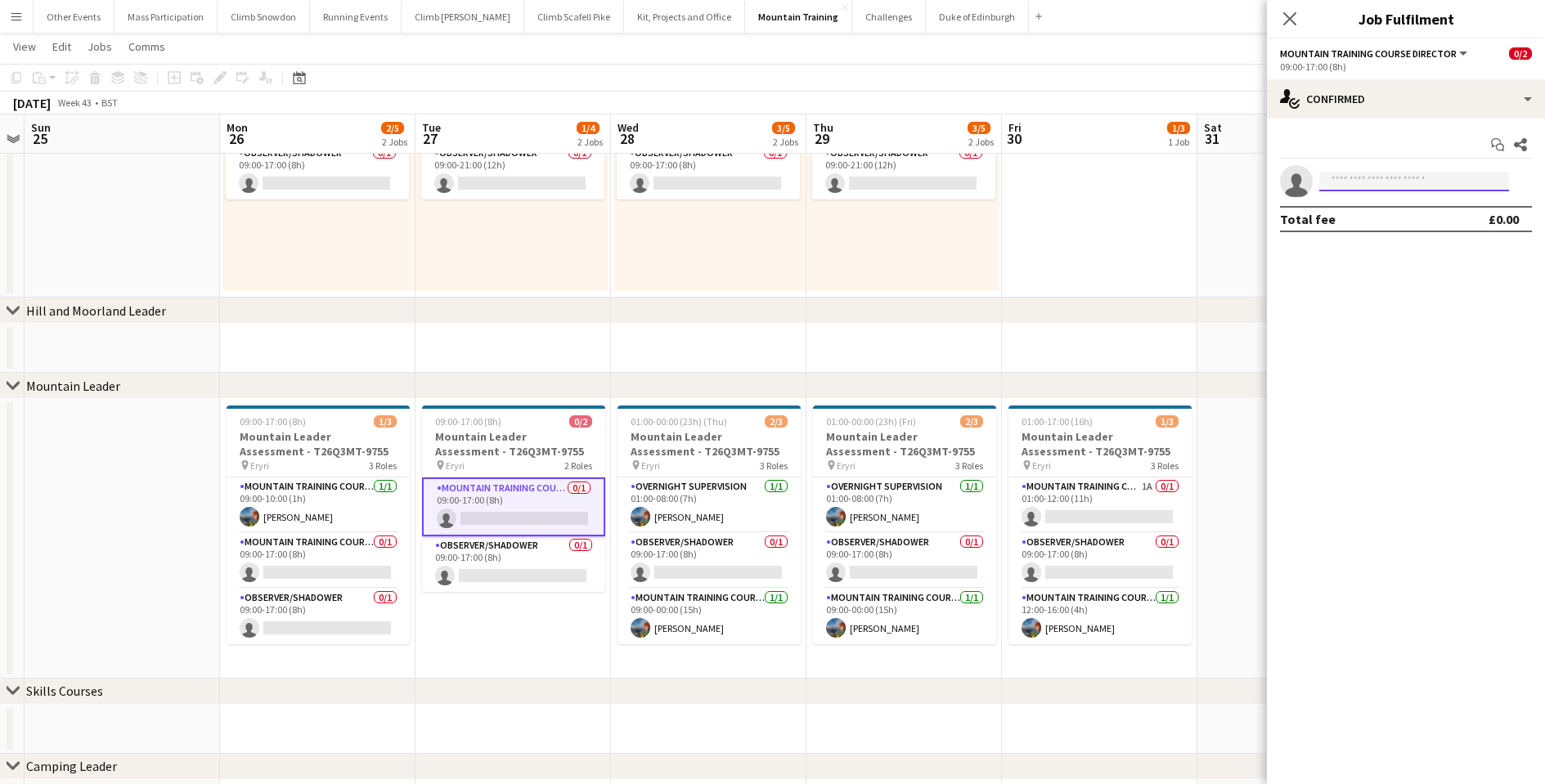
click at [1398, 188] on input at bounding box center [1413, 181] width 189 height 19
type input "*******"
click at [1389, 212] on span "[EMAIL_ADDRESS][DOMAIN_NAME]" at bounding box center [1413, 219] width 163 height 13
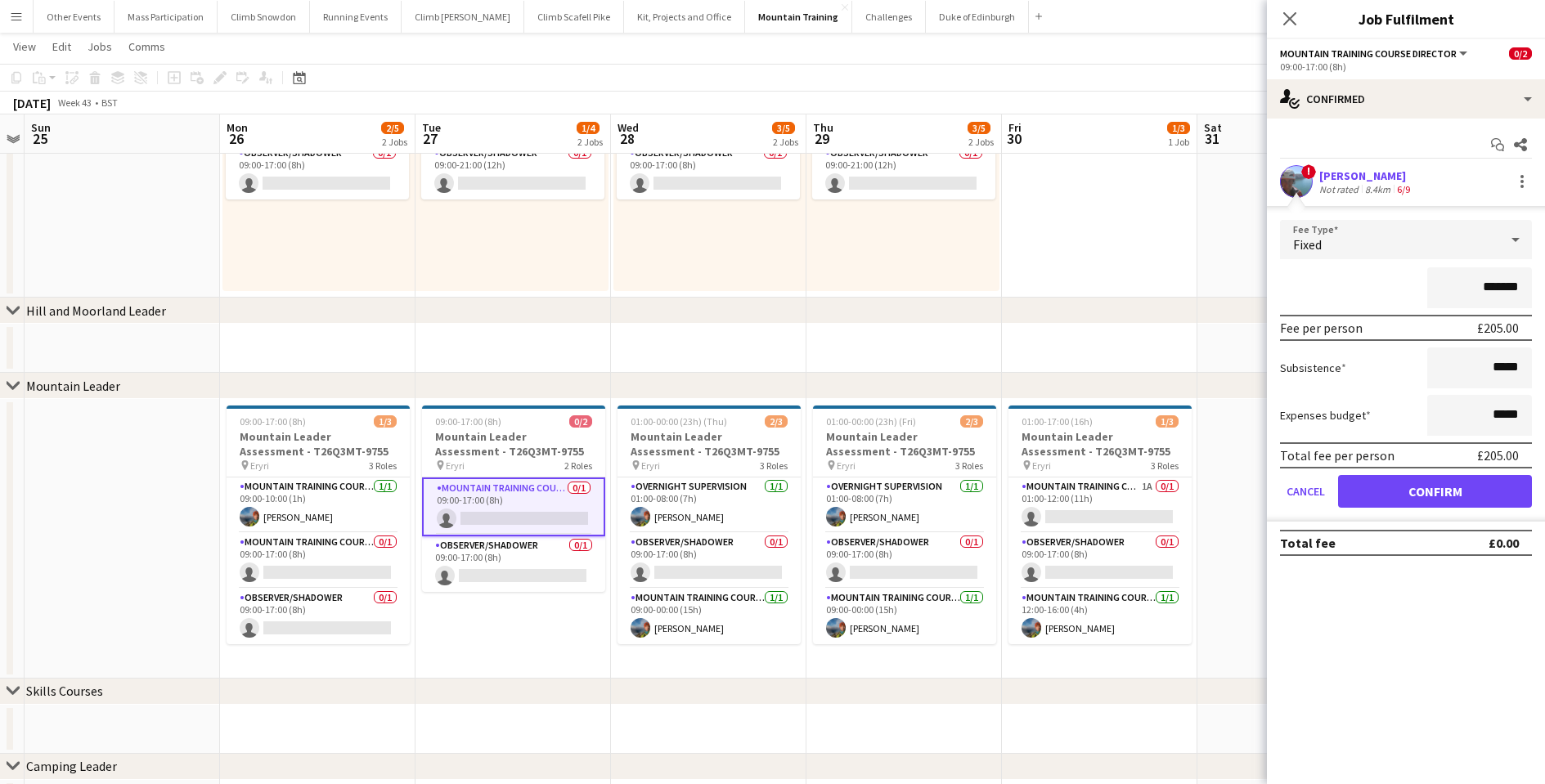
click at [1418, 500] on button "Confirm" at bounding box center [1434, 491] width 194 height 33
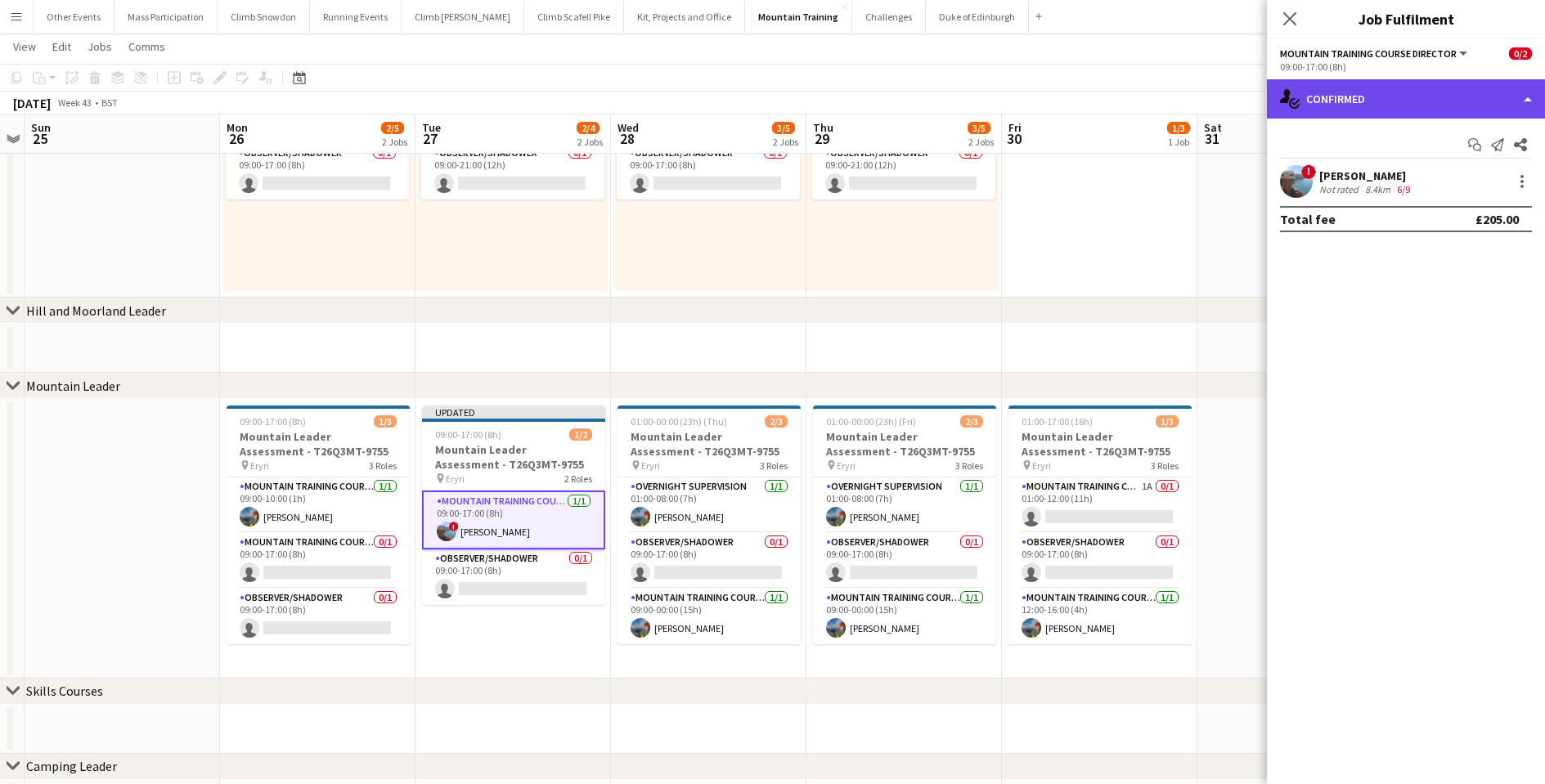
click at [1354, 106] on div "single-neutral-actions-check-2 Confirmed" at bounding box center [1406, 99] width 278 height 39
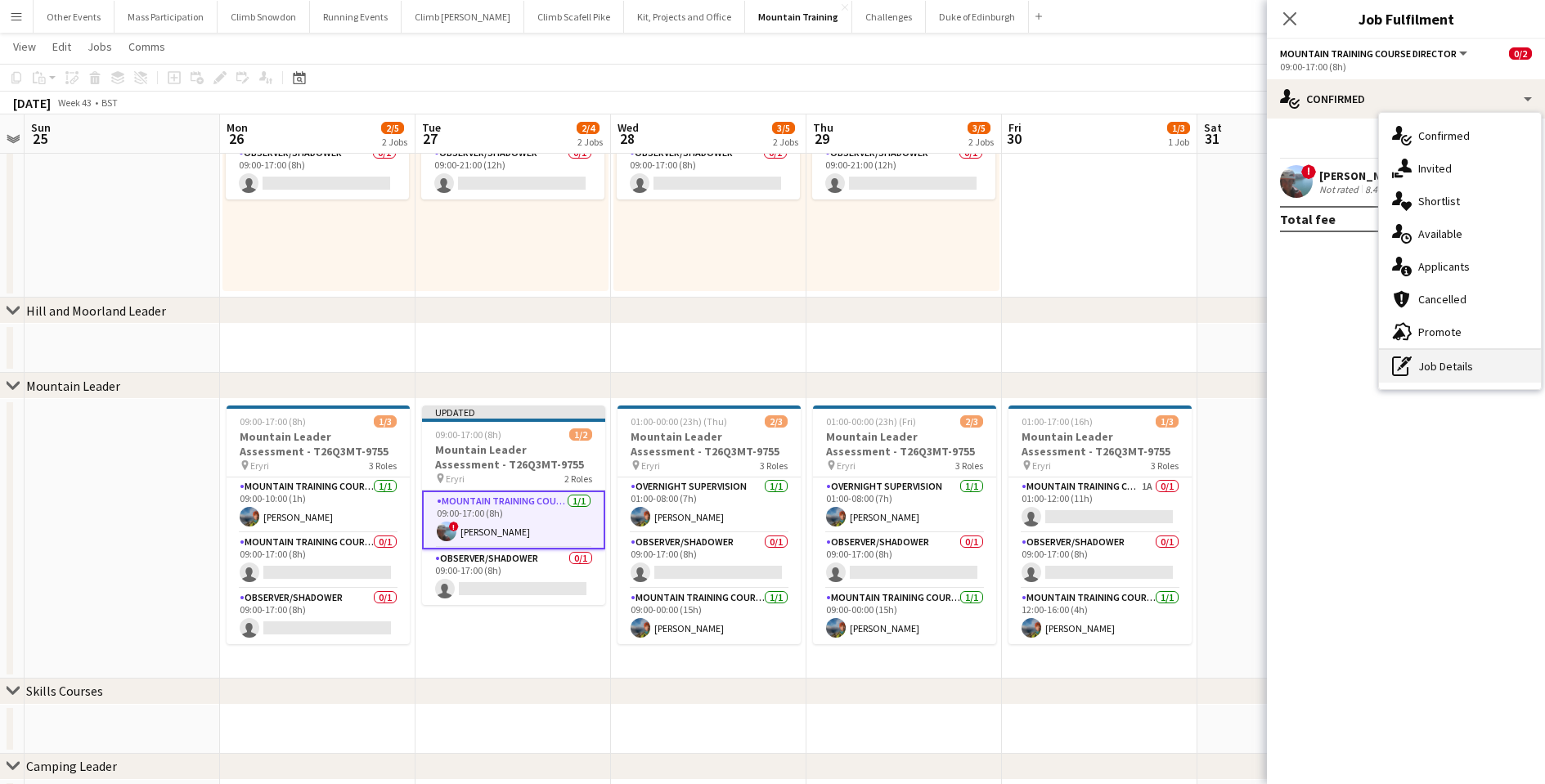
click at [1417, 363] on div "pen-write Job Details" at bounding box center [1460, 366] width 162 height 33
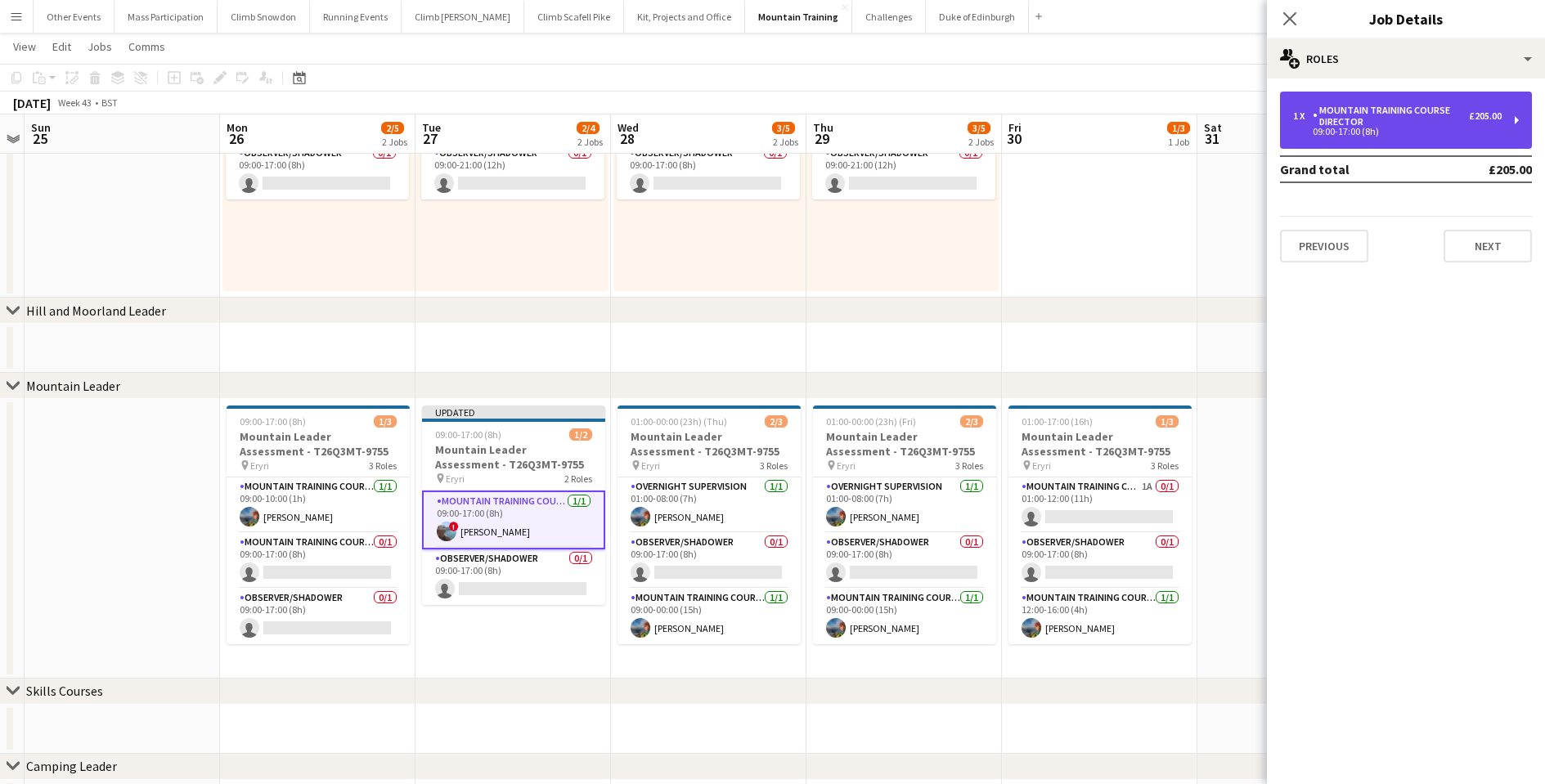
click at [1381, 124] on div "Mountain Training Course Director" at bounding box center [1391, 116] width 156 height 23
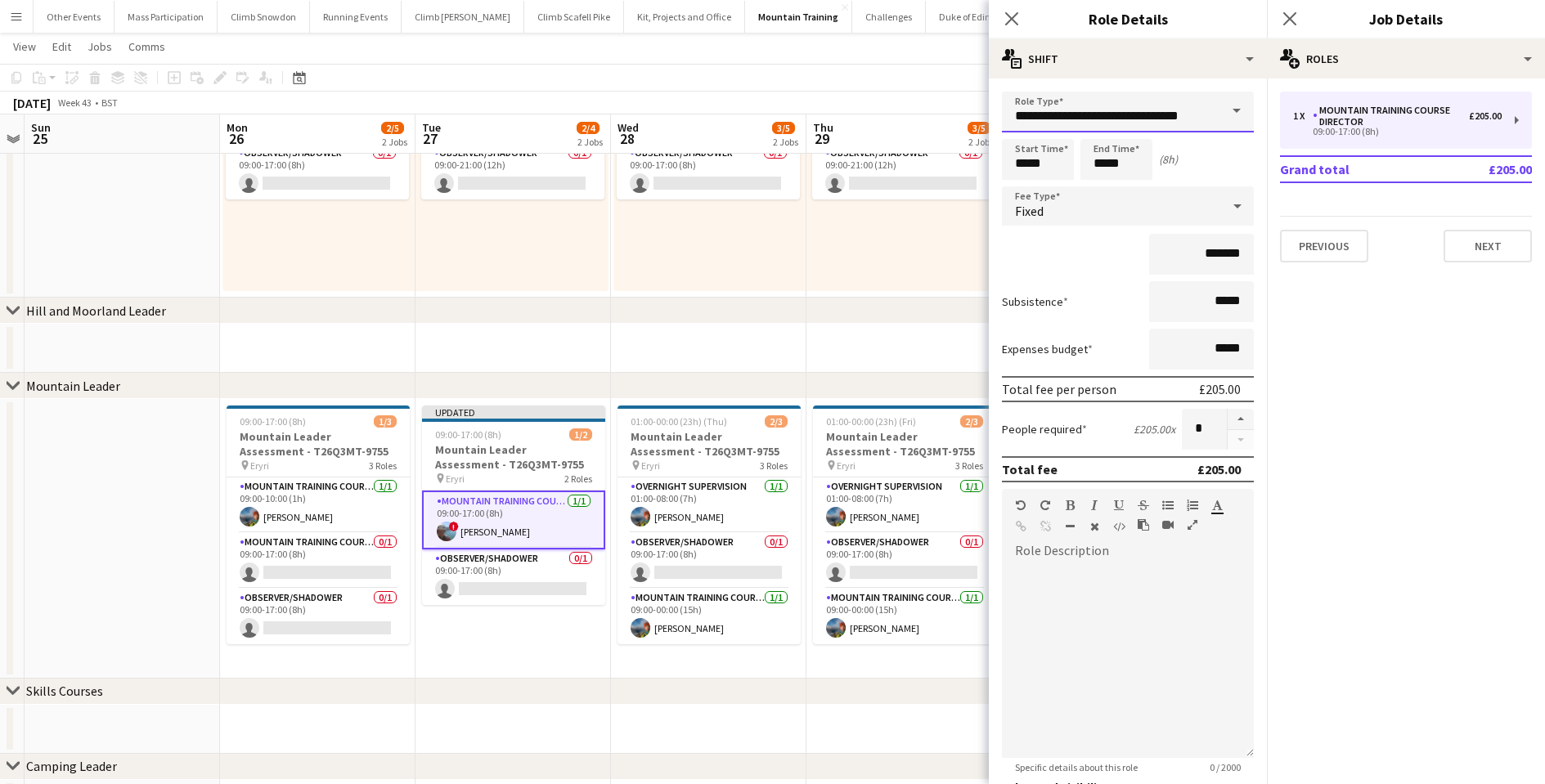
click at [1202, 113] on input "**********" at bounding box center [1128, 111] width 252 height 41
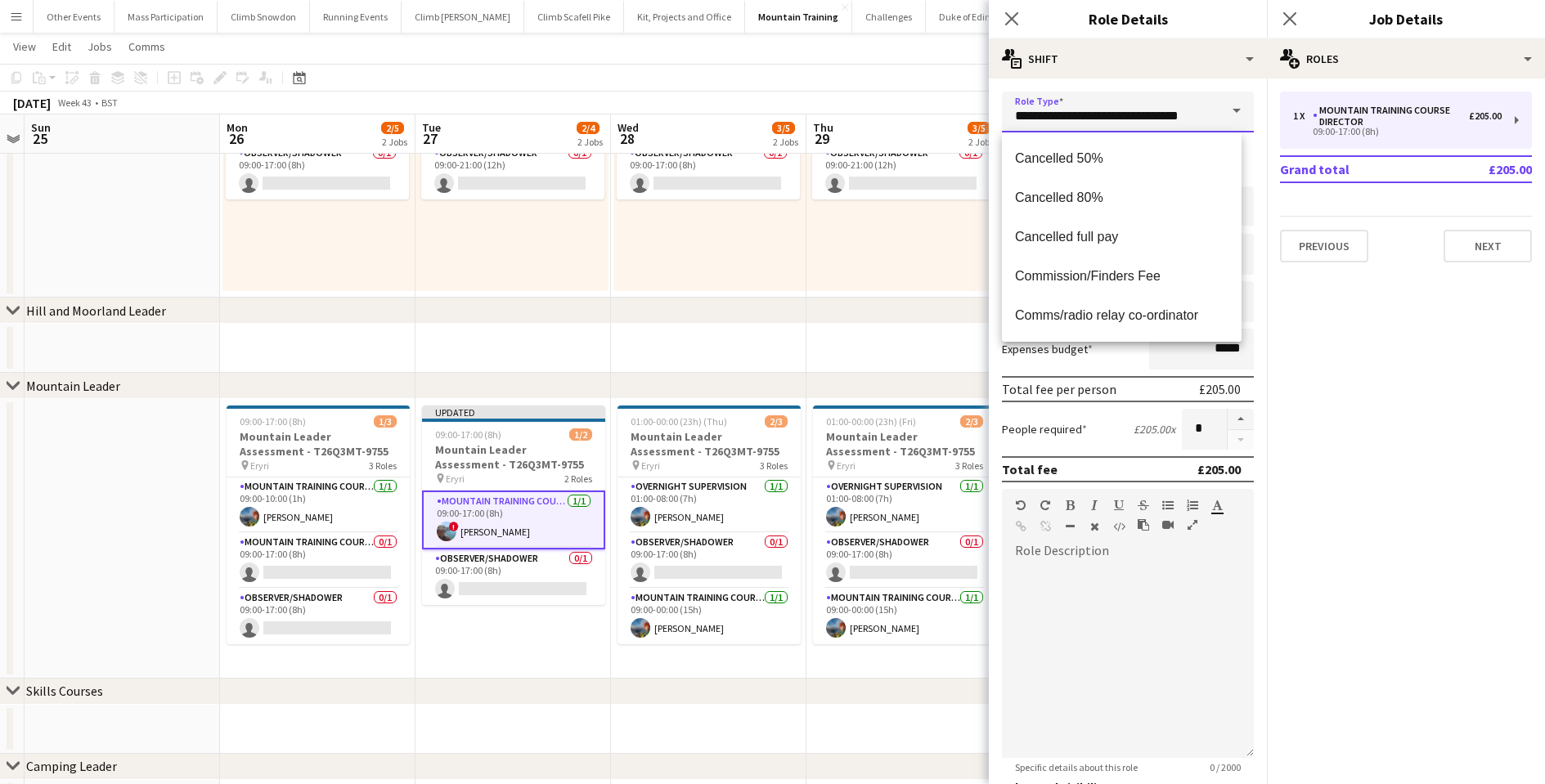
scroll to position [762, 0]
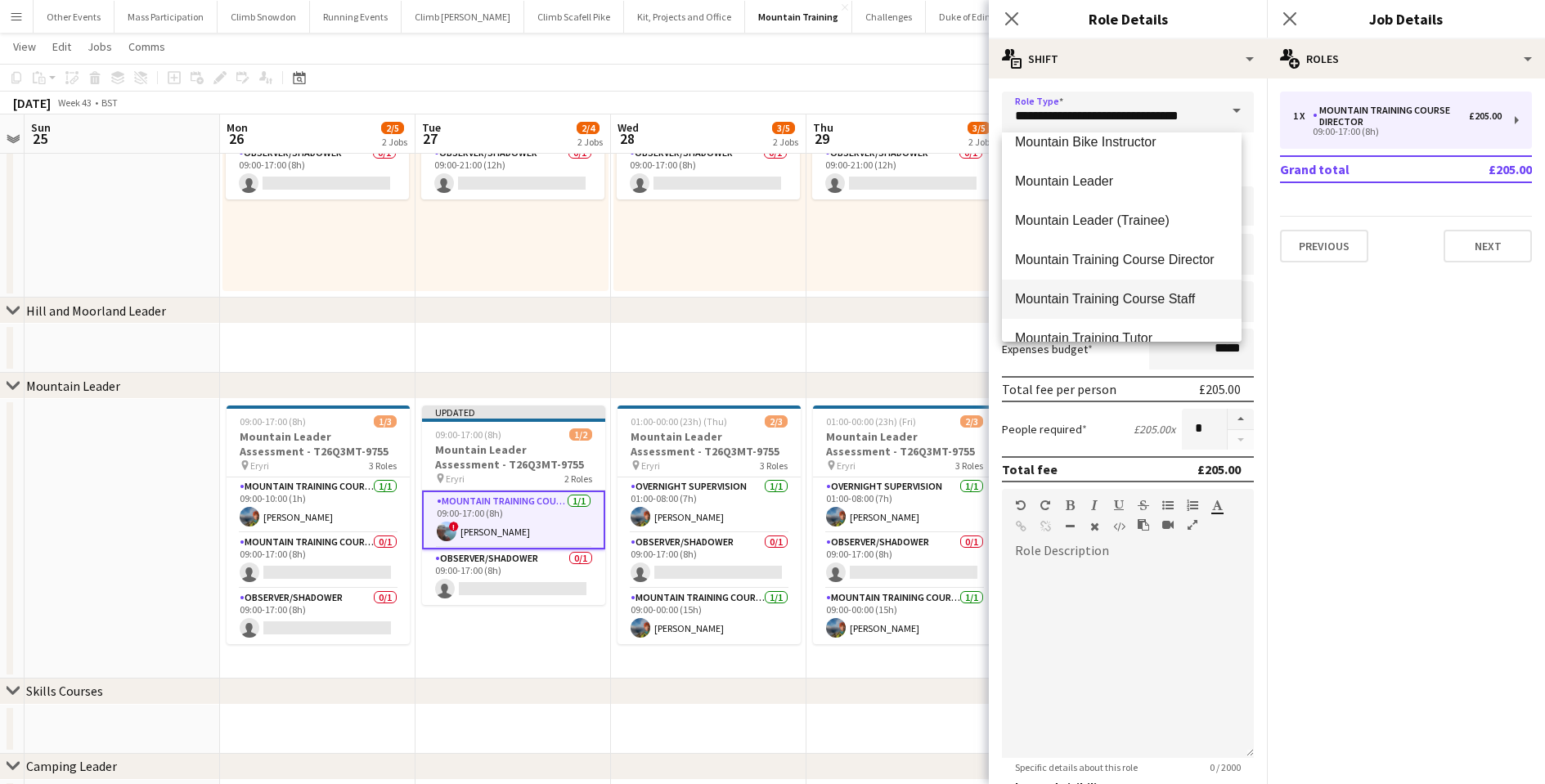
click at [1103, 303] on span "Mountain Training Course Staff" at bounding box center [1121, 298] width 214 height 16
type input "**********"
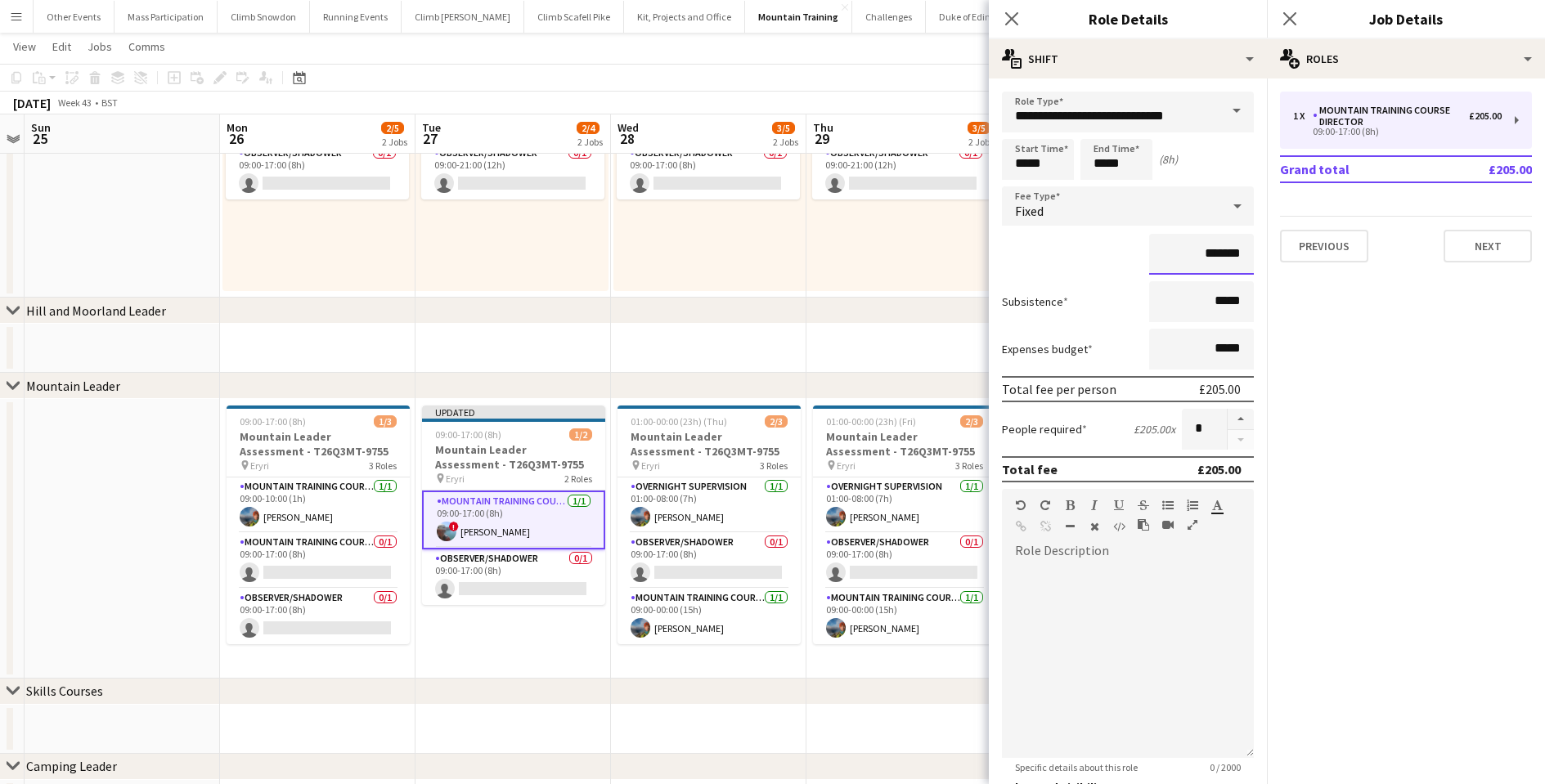
click at [1203, 254] on input "*******" at bounding box center [1201, 254] width 105 height 41
type input "*******"
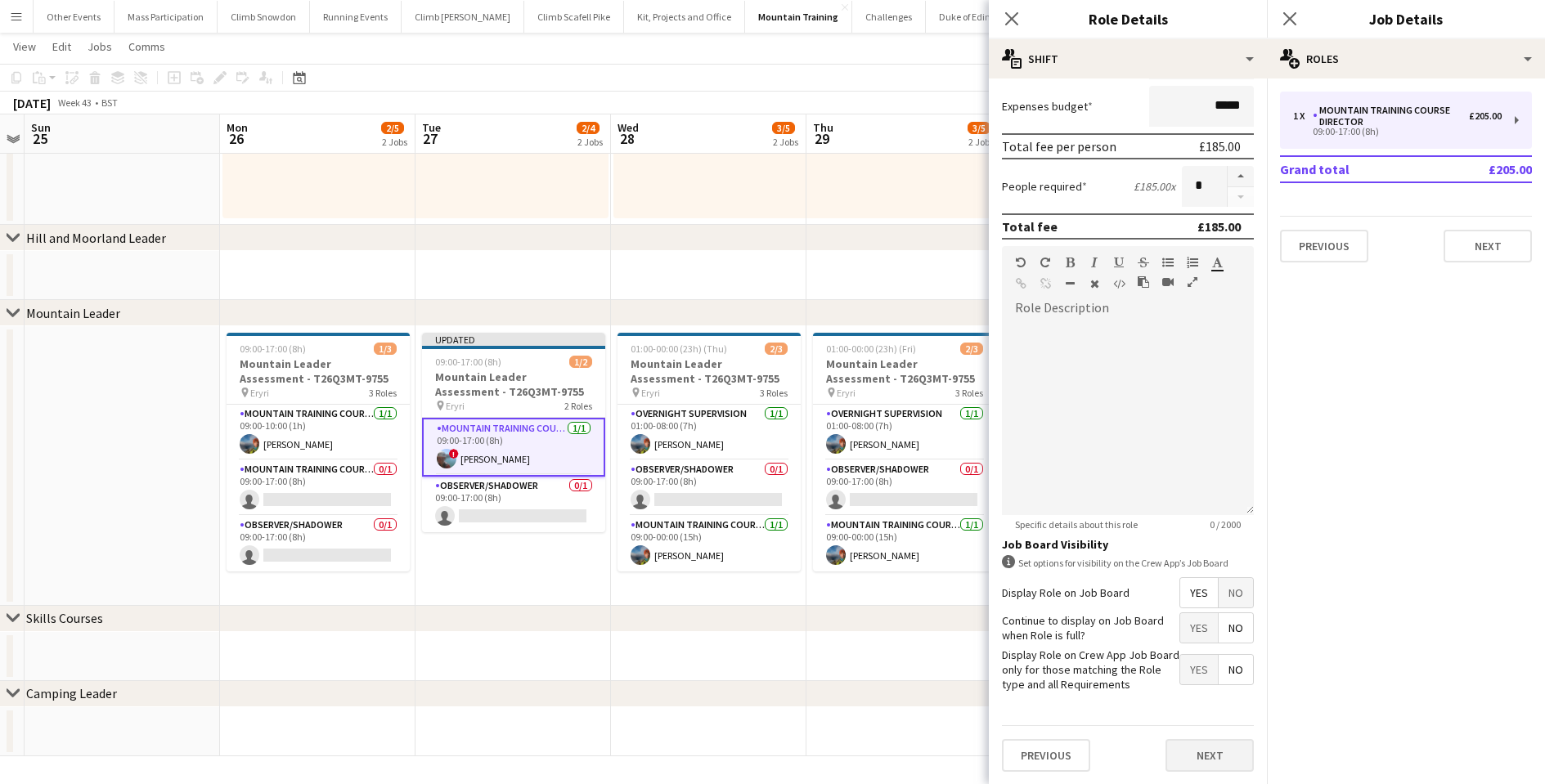
click at [1167, 758] on button "Next" at bounding box center [1209, 755] width 88 height 33
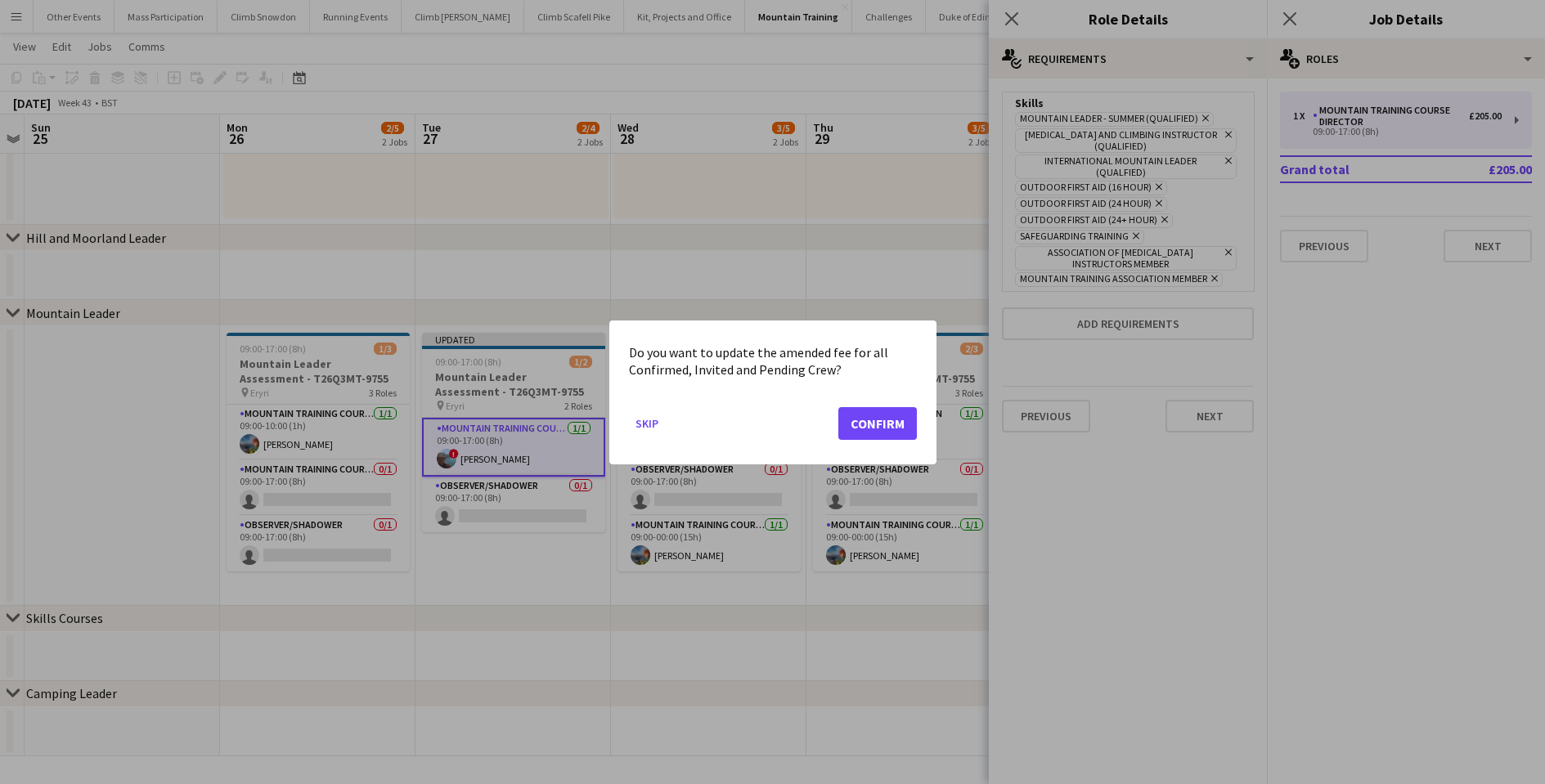
scroll to position [0, 0]
click at [870, 426] on button "Confirm" at bounding box center [877, 422] width 79 height 33
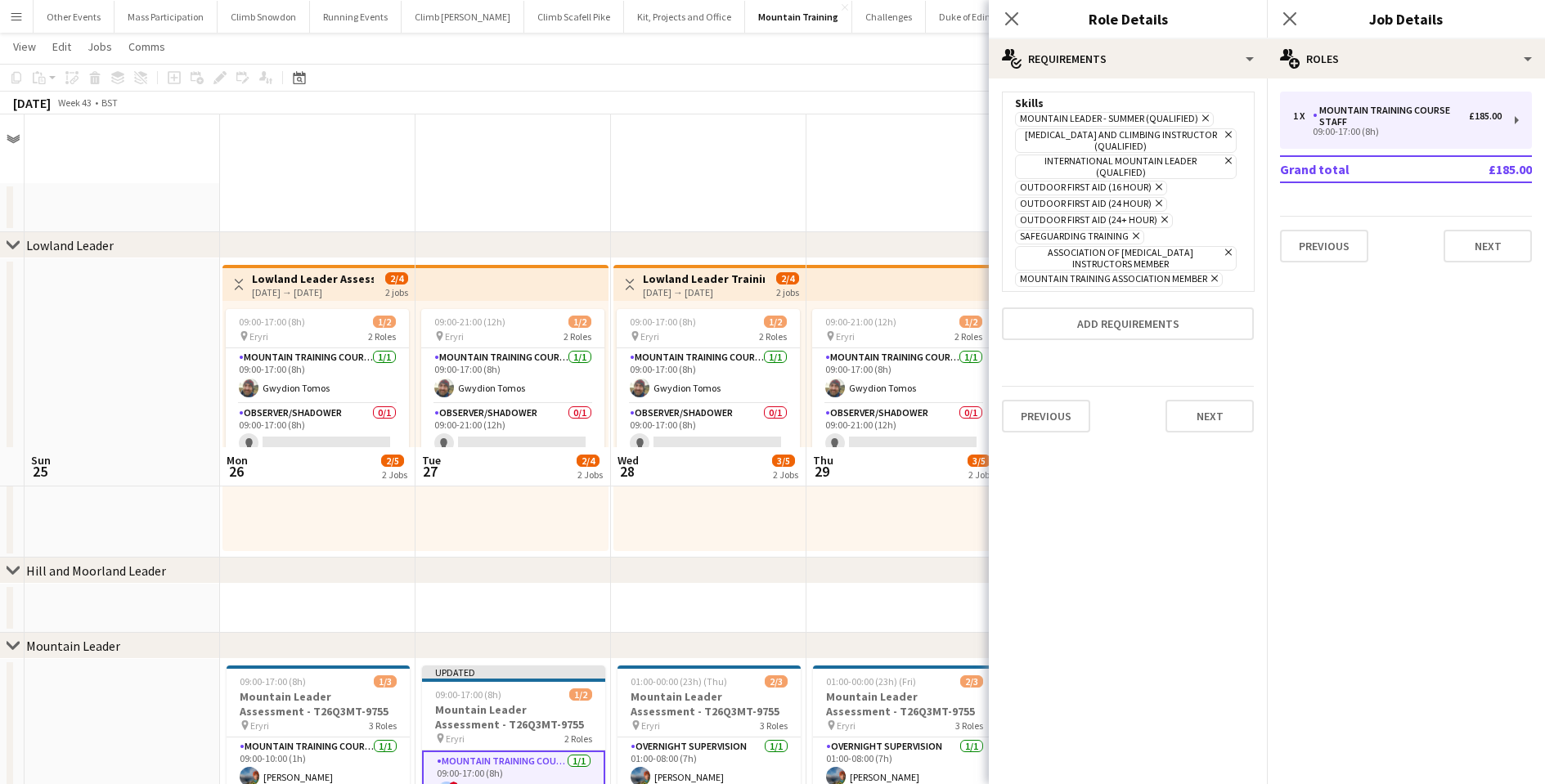
scroll to position [333, 0]
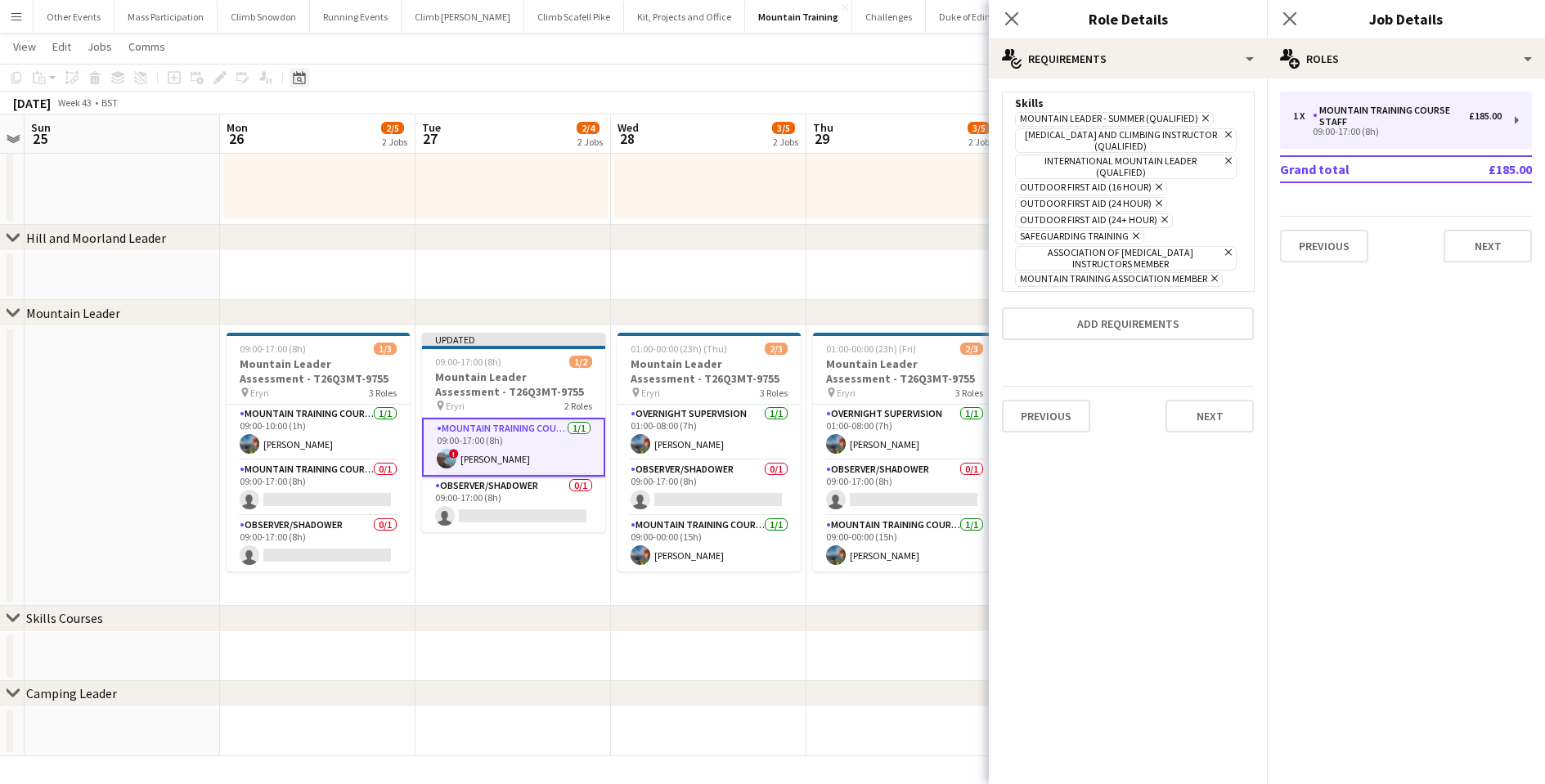
click at [302, 82] on icon "Date picker" at bounding box center [299, 78] width 13 height 13
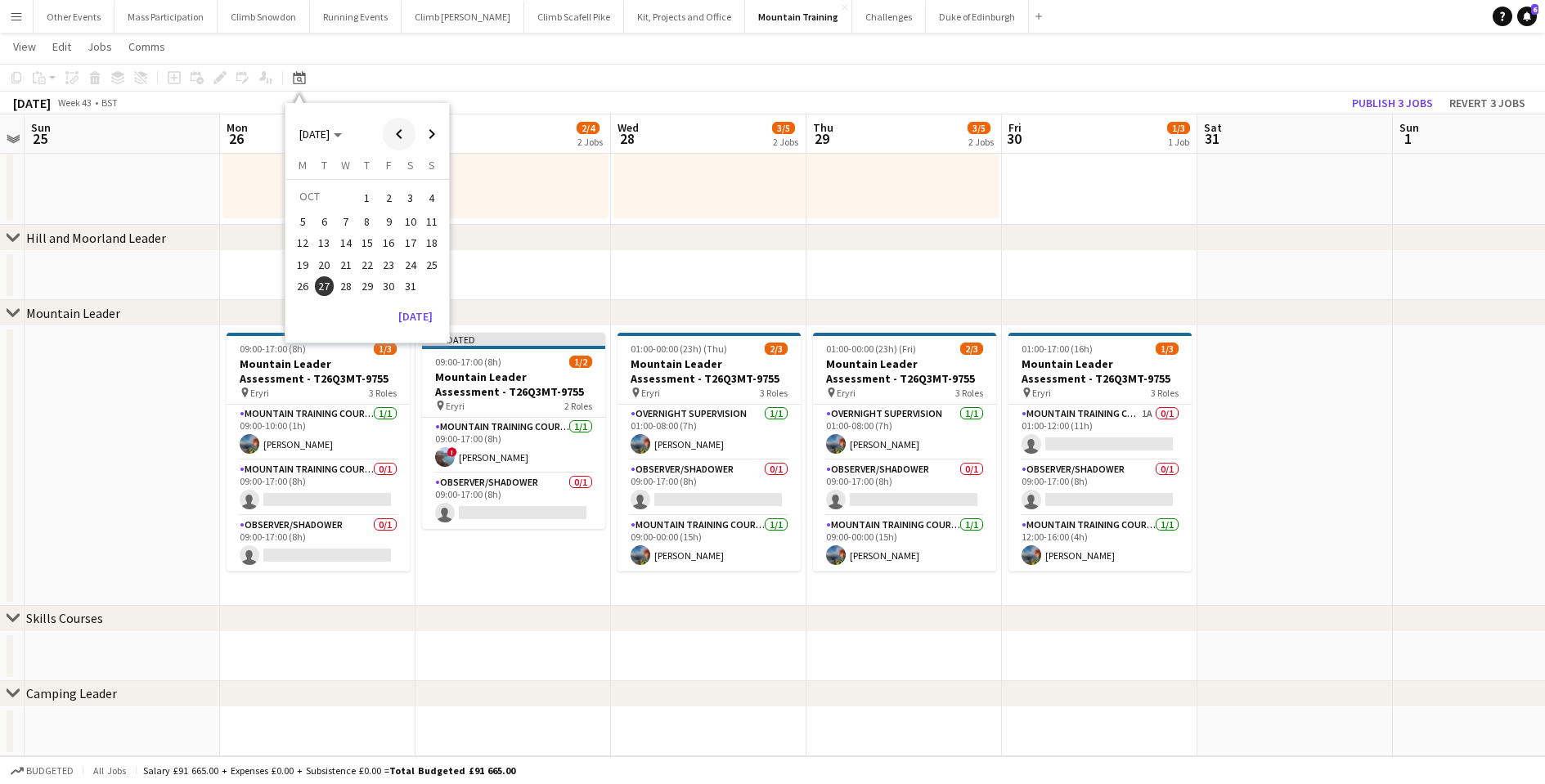
click at [396, 132] on span "Previous month" at bounding box center [399, 134] width 33 height 33
click at [396, 130] on span "Previous month" at bounding box center [399, 134] width 33 height 33
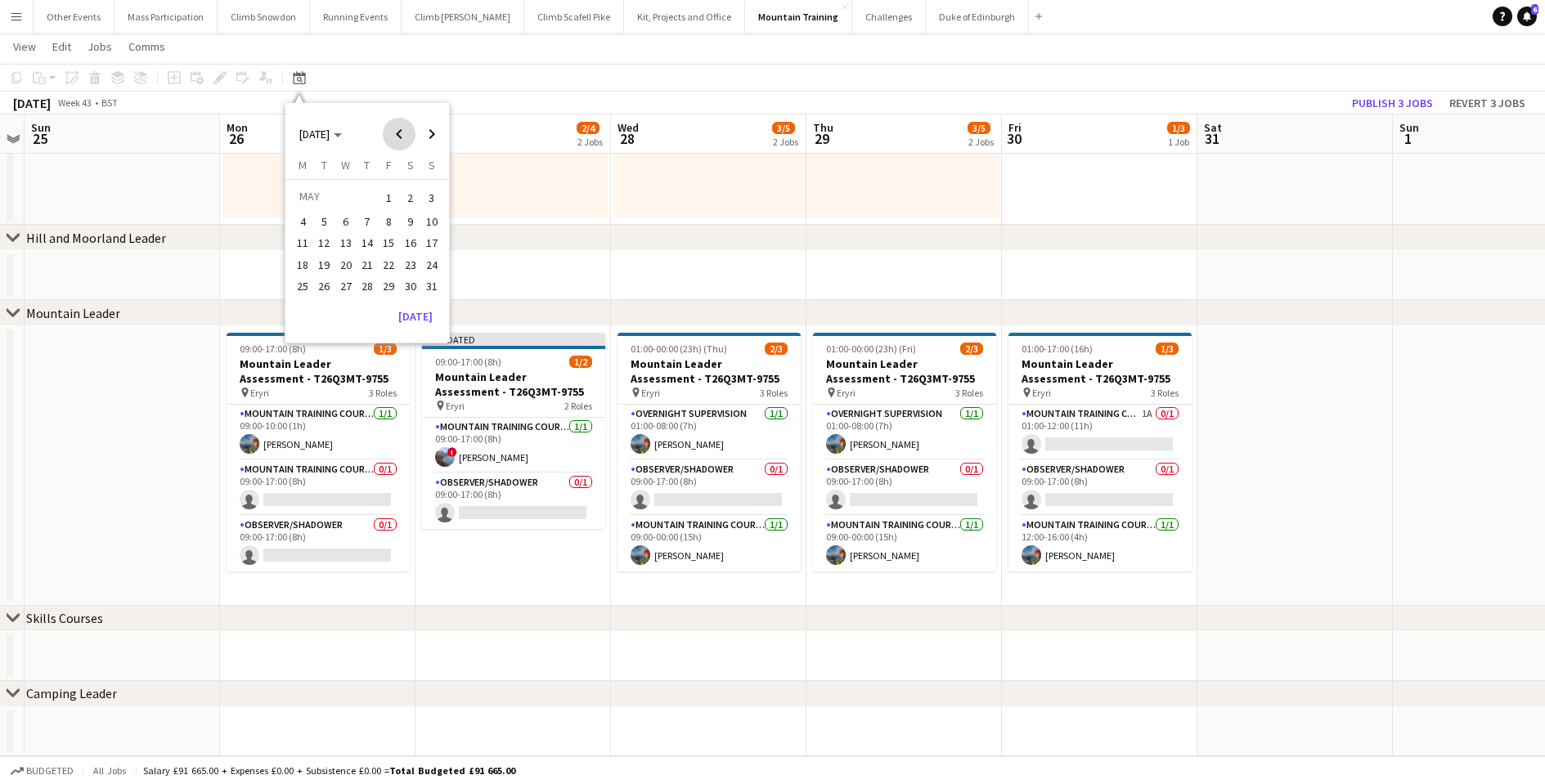
click at [406, 142] on span "Previous month" at bounding box center [399, 134] width 33 height 33
click at [305, 301] on span "30" at bounding box center [302, 307] width 19 height 19
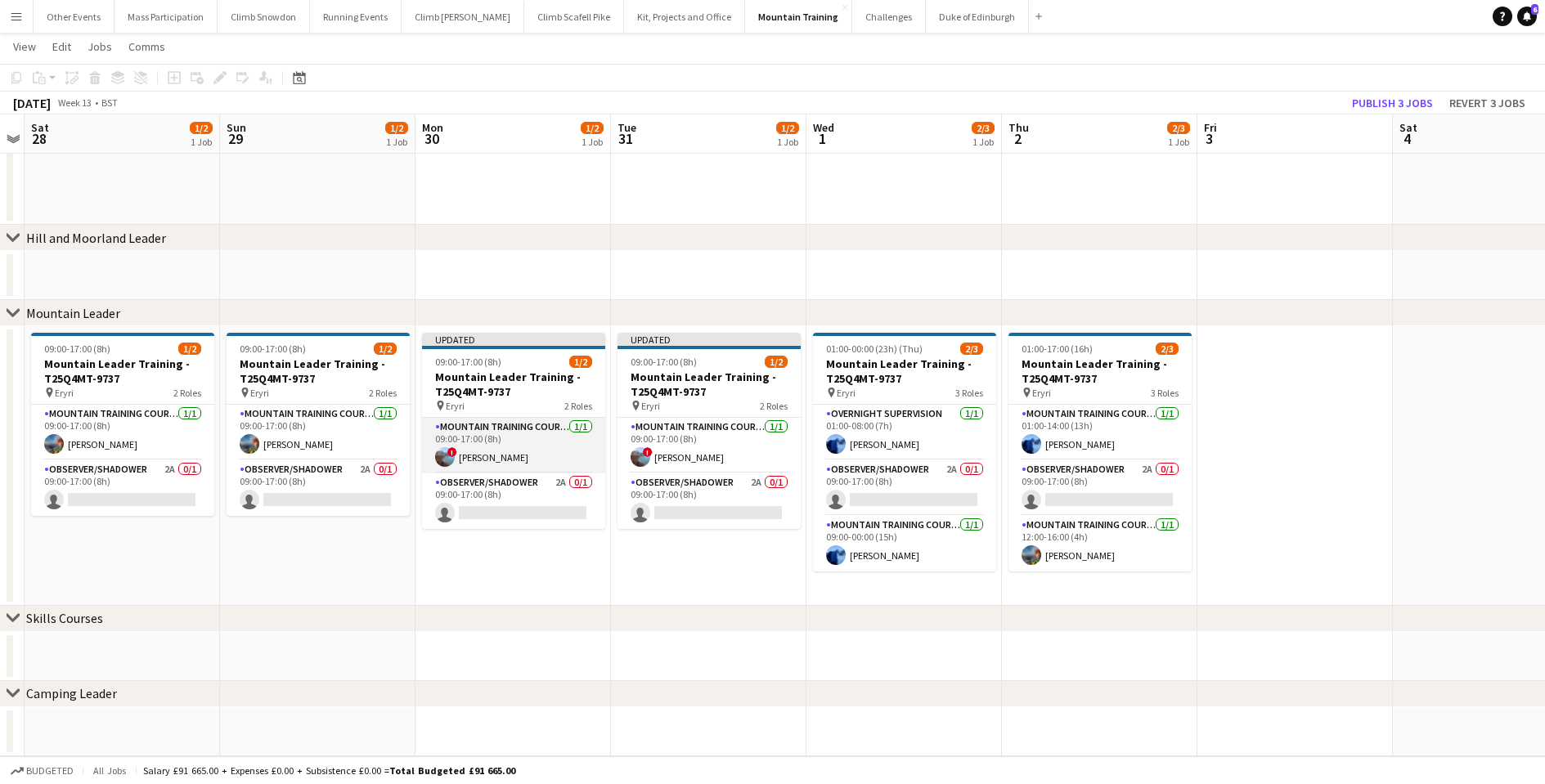
click at [496, 447] on app-card-role "Mountain Training Course Staff [DATE] 09:00-17:00 (8h) ! [PERSON_NAME]" at bounding box center [514, 446] width 183 height 55
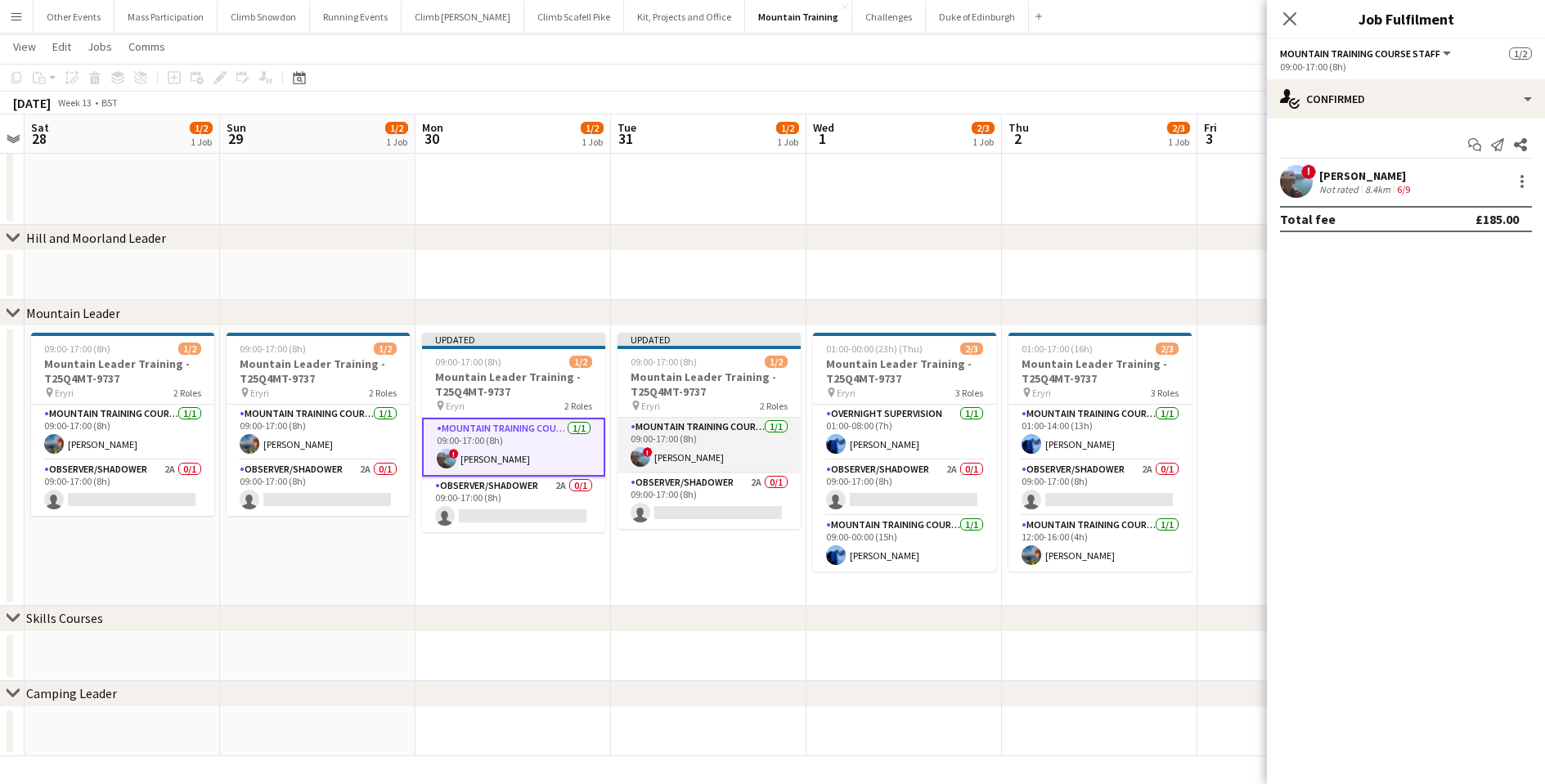
click at [646, 456] on span "!" at bounding box center [648, 452] width 10 height 10
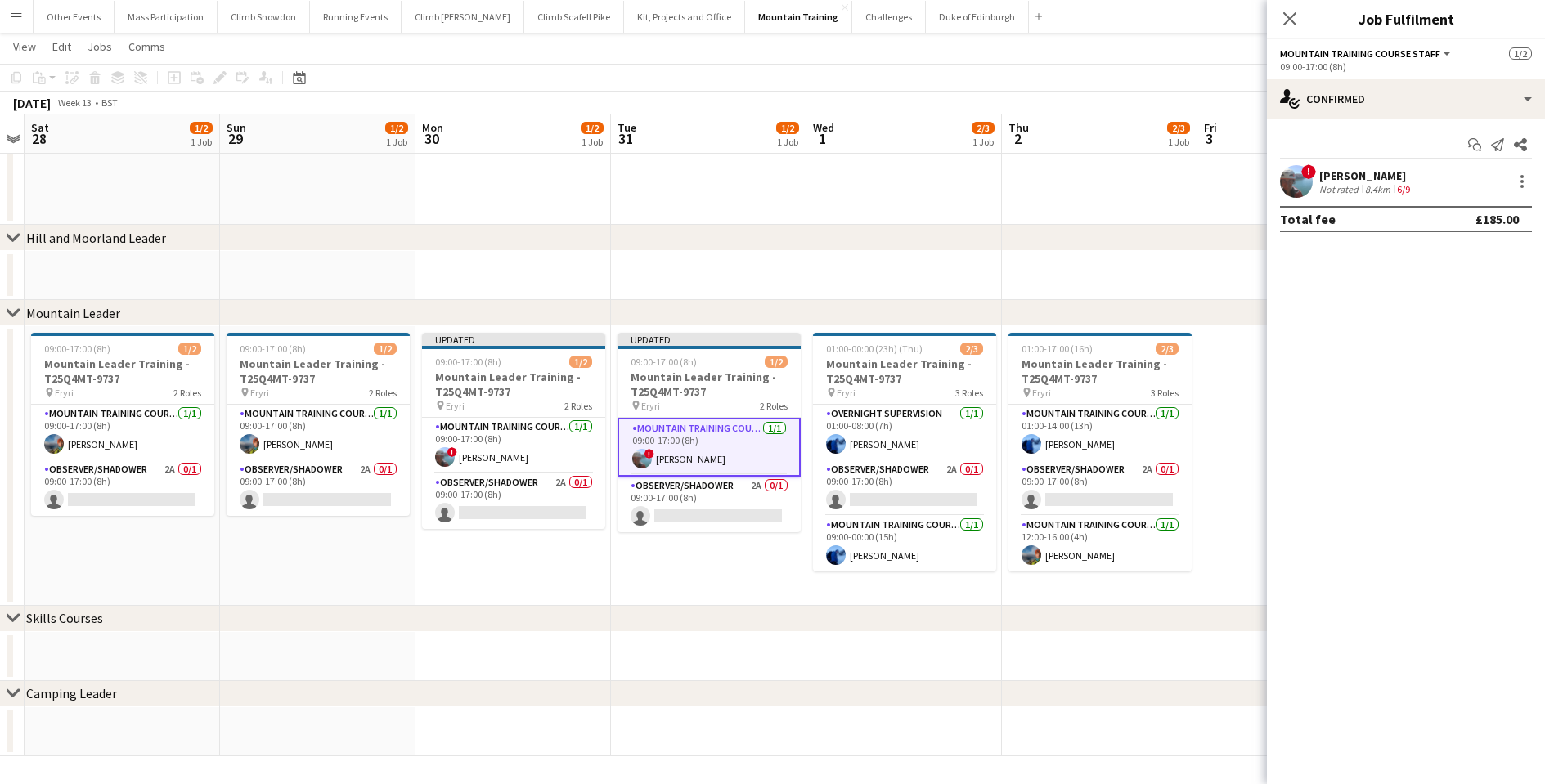
scroll to position [0, 561]
click at [1290, 14] on icon "Close pop-in" at bounding box center [1289, 18] width 16 height 16
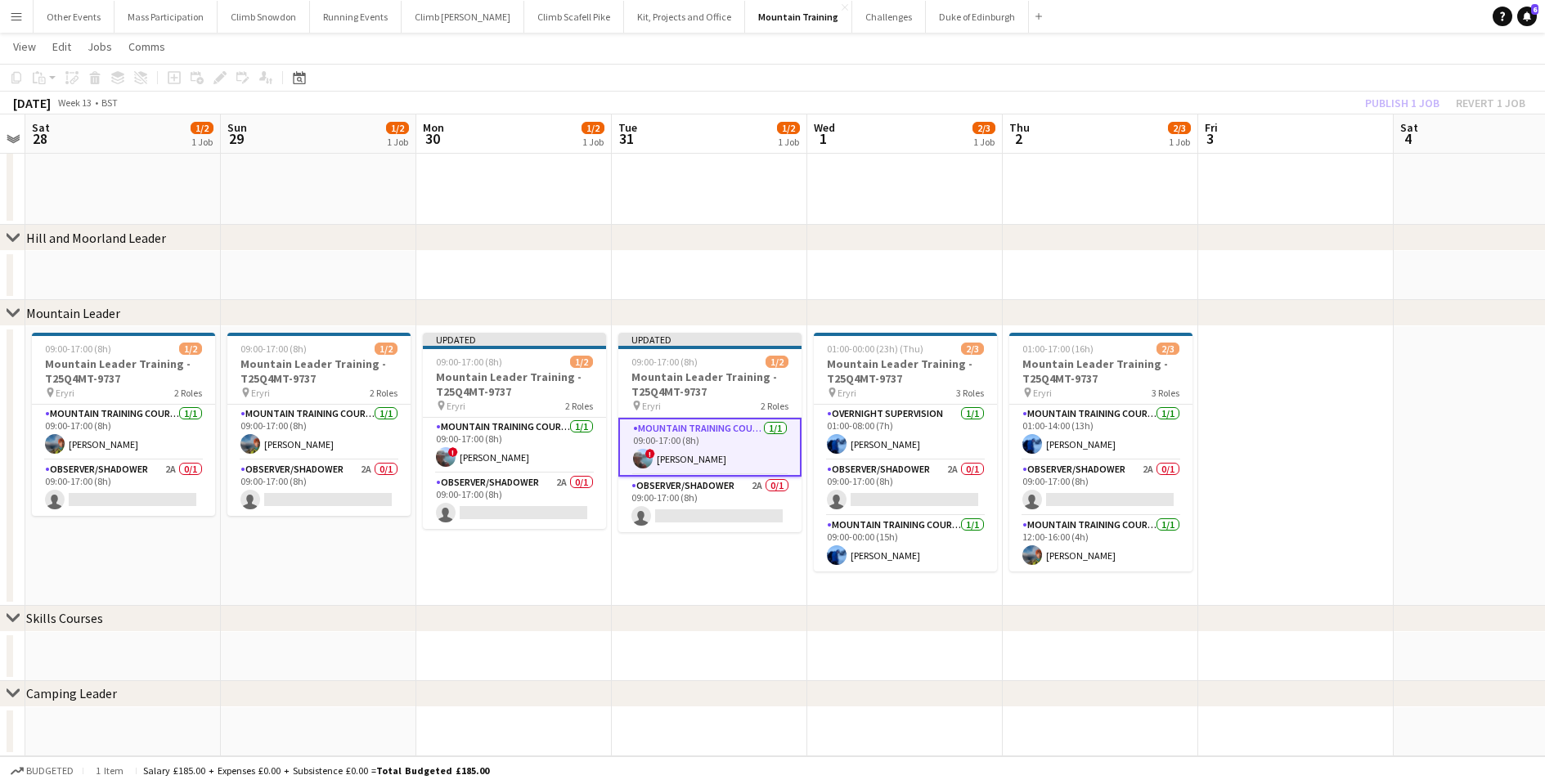
click at [1320, 73] on app-toolbar "Copy Paste Paste Command V Paste with crew Command Shift V Paste linked Job [GE…" at bounding box center [772, 77] width 1545 height 28
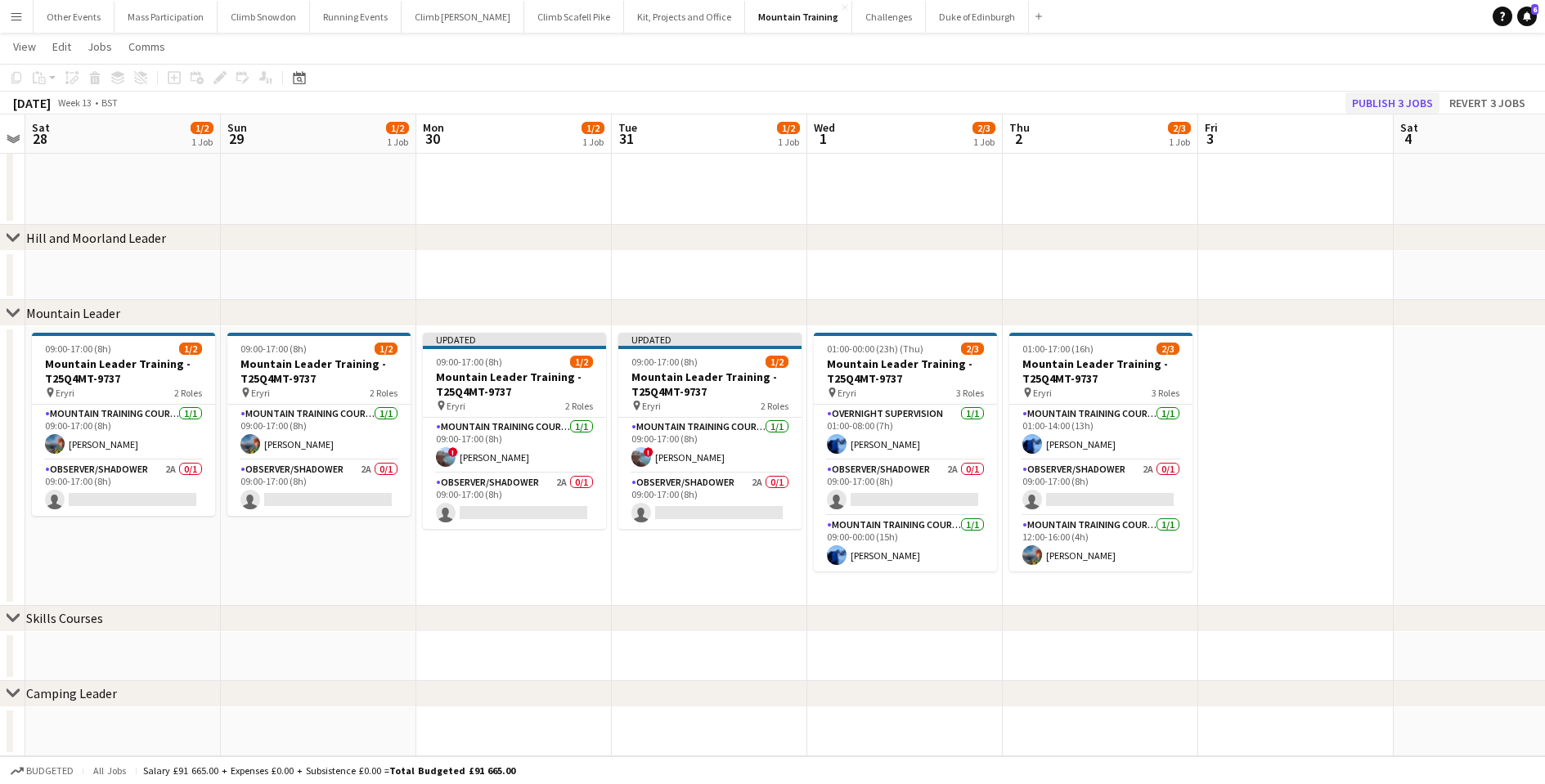
click at [1378, 112] on button "Publish 3 jobs" at bounding box center [1393, 102] width 94 height 21
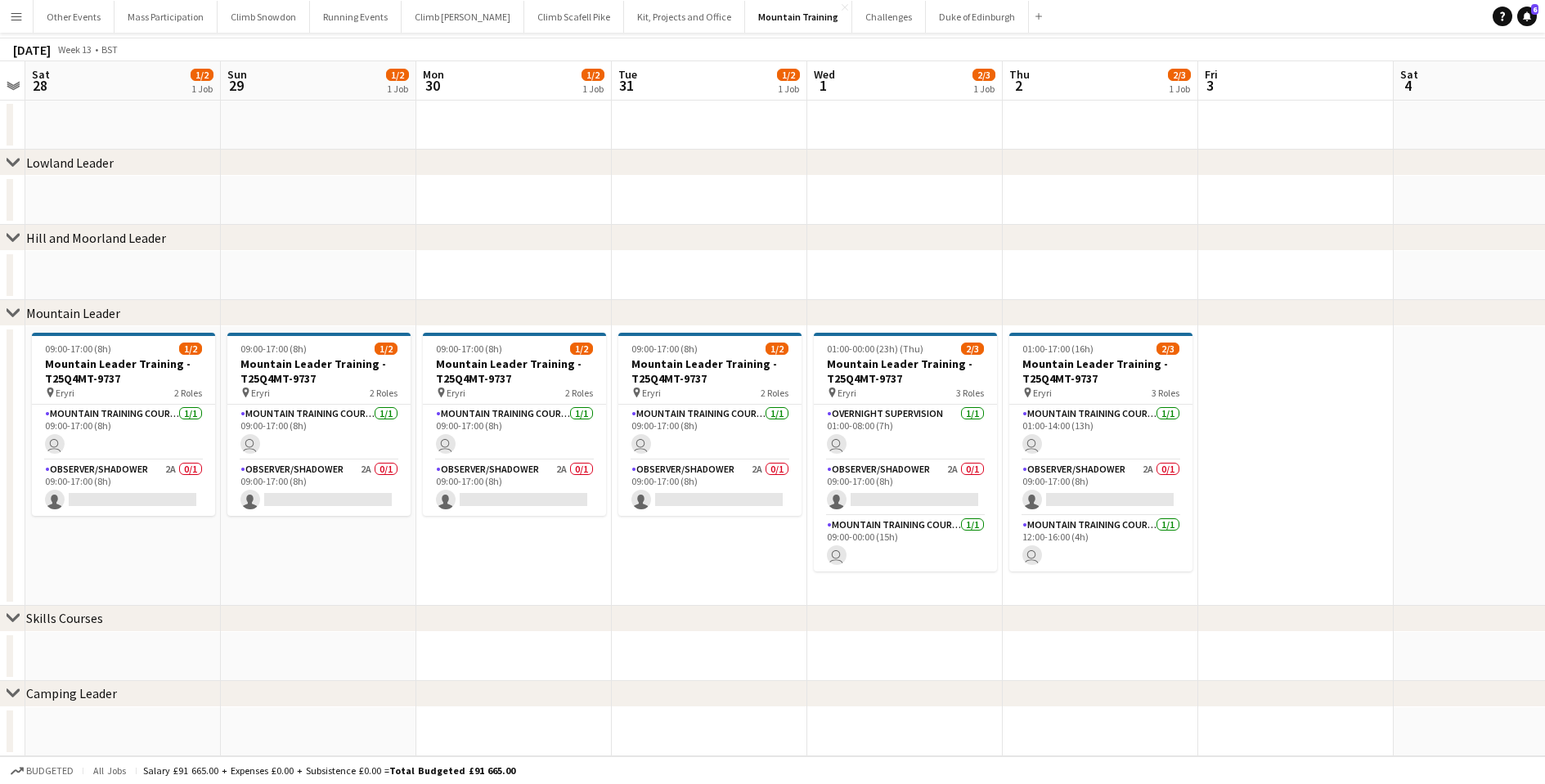
scroll to position [0, 0]
